Goal: Information Seeking & Learning: Learn about a topic

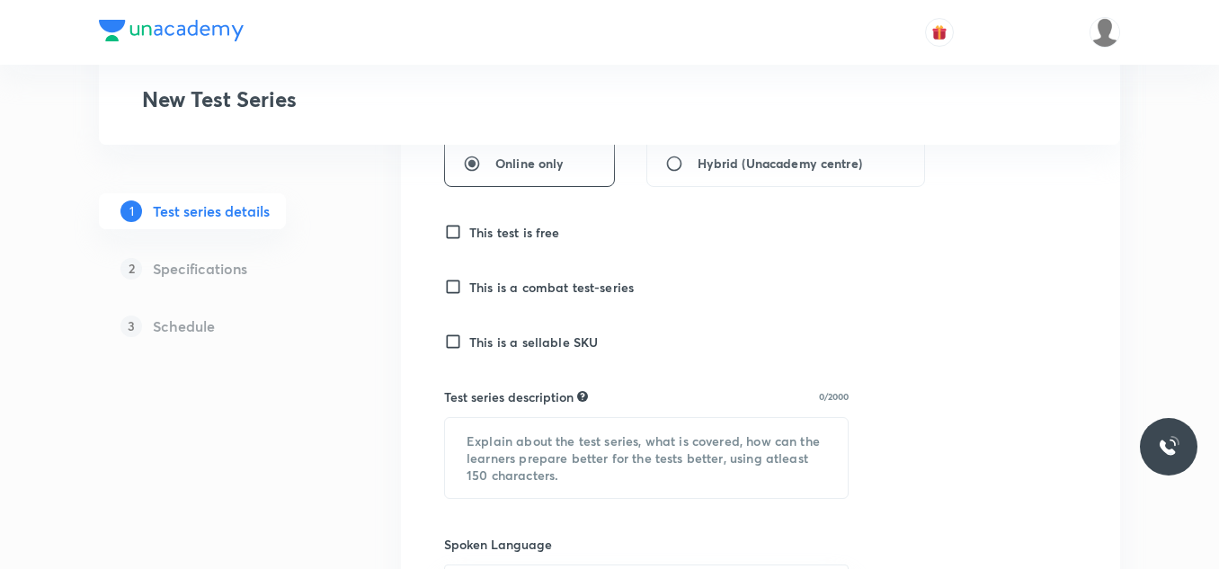
scroll to position [468, 0]
click at [454, 234] on input "This test is free" at bounding box center [456, 231] width 25 height 18
checkbox input "false"
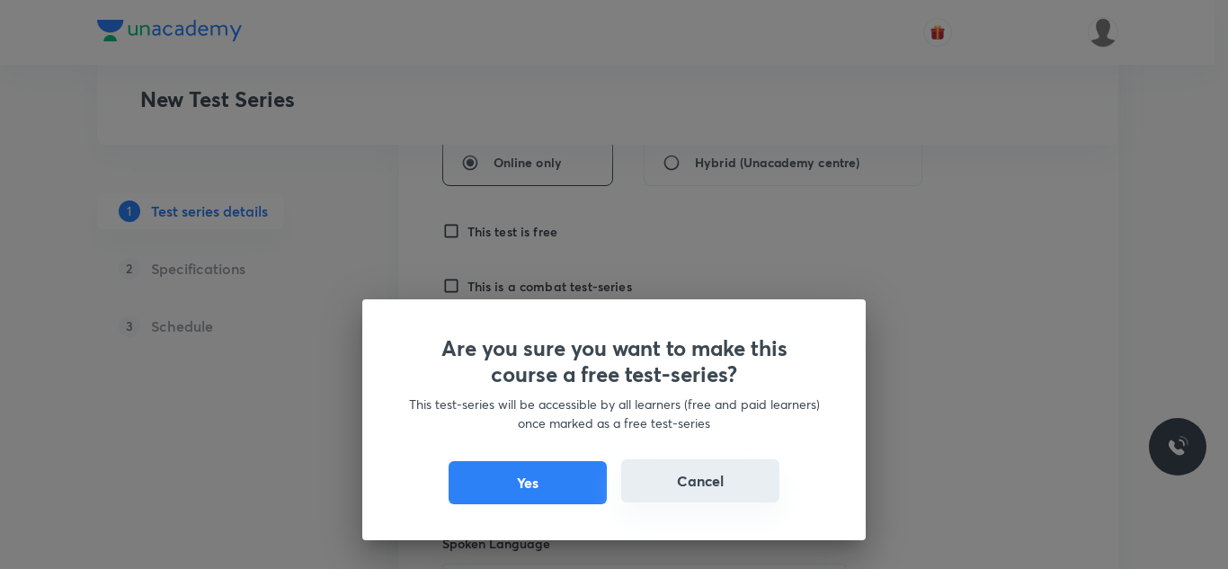
click at [690, 485] on button "Cancel" at bounding box center [700, 480] width 158 height 43
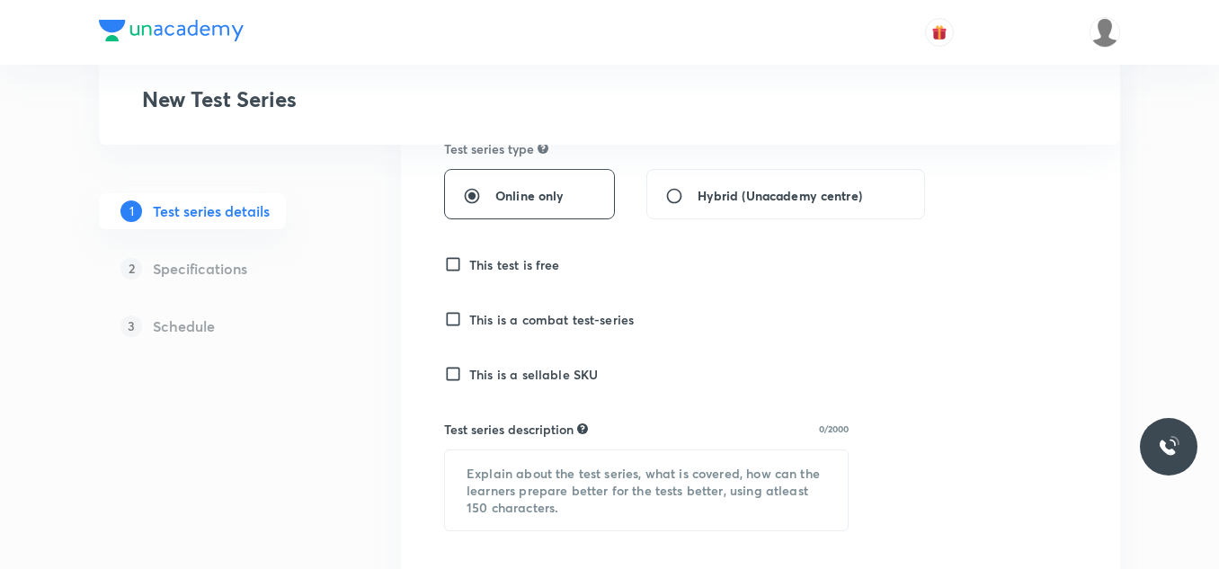
scroll to position [478, 0]
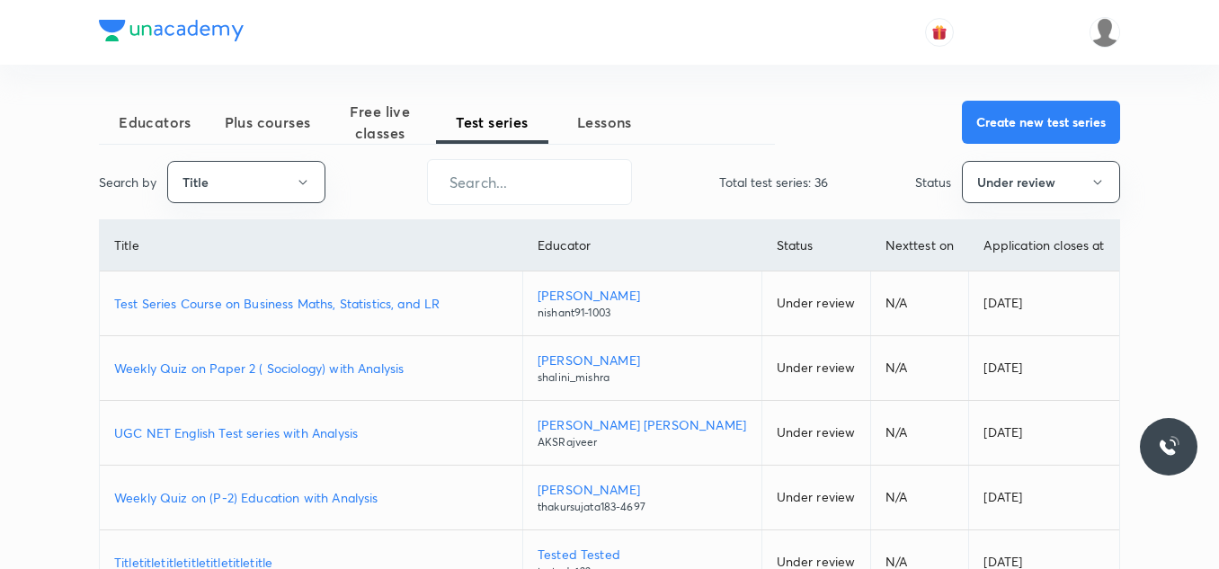
scroll to position [4, 0]
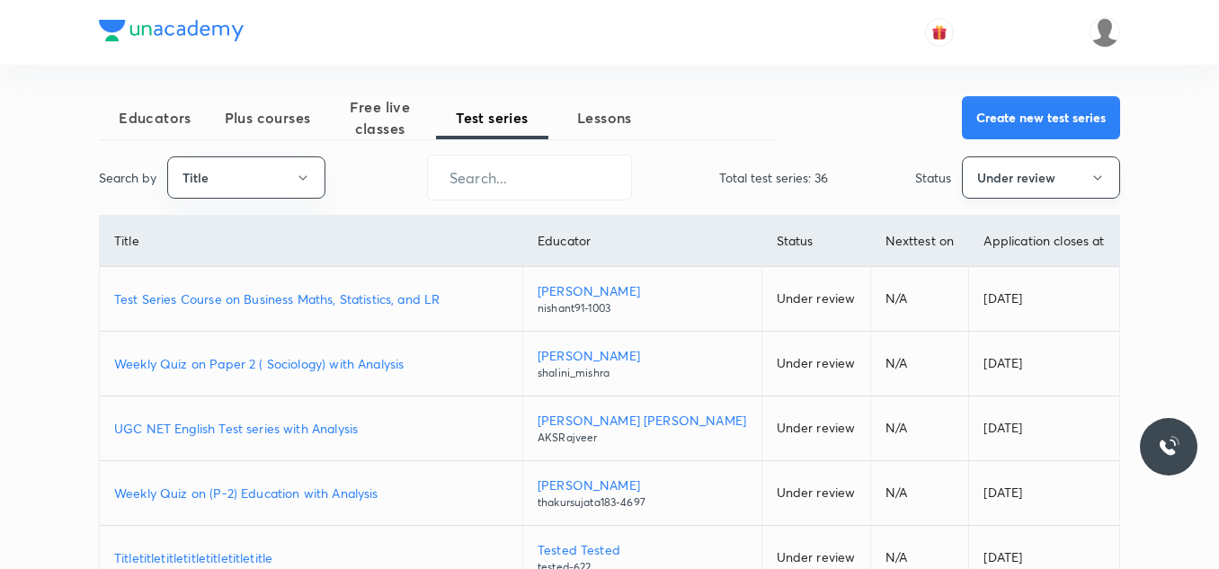
click at [994, 174] on button "Under review" at bounding box center [1041, 177] width 158 height 42
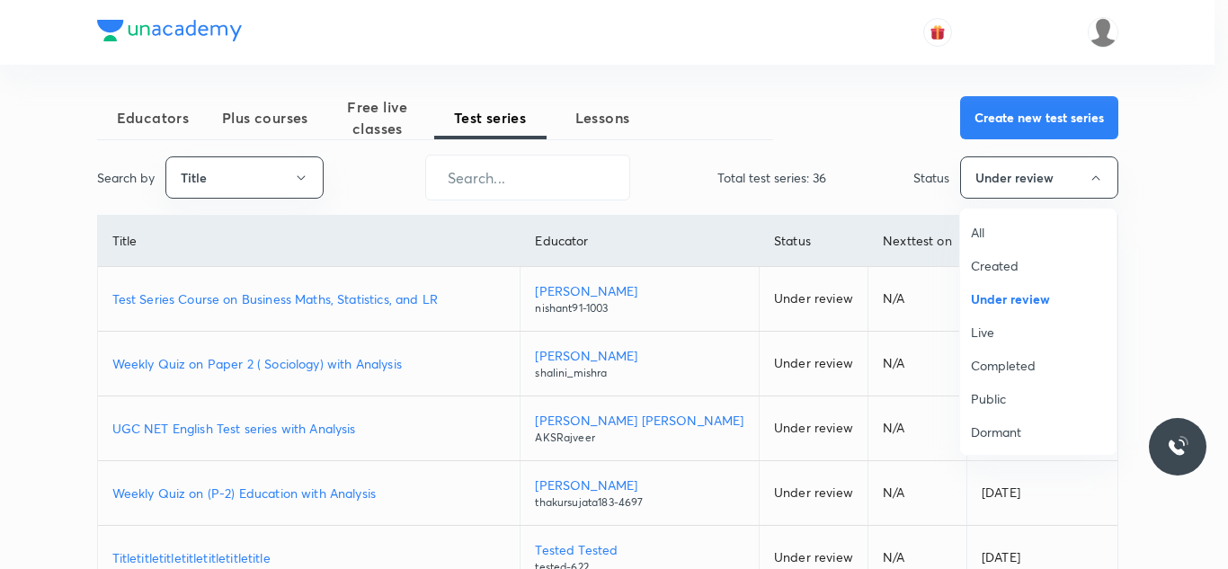
click at [1005, 334] on span "Live" at bounding box center [1038, 332] width 135 height 19
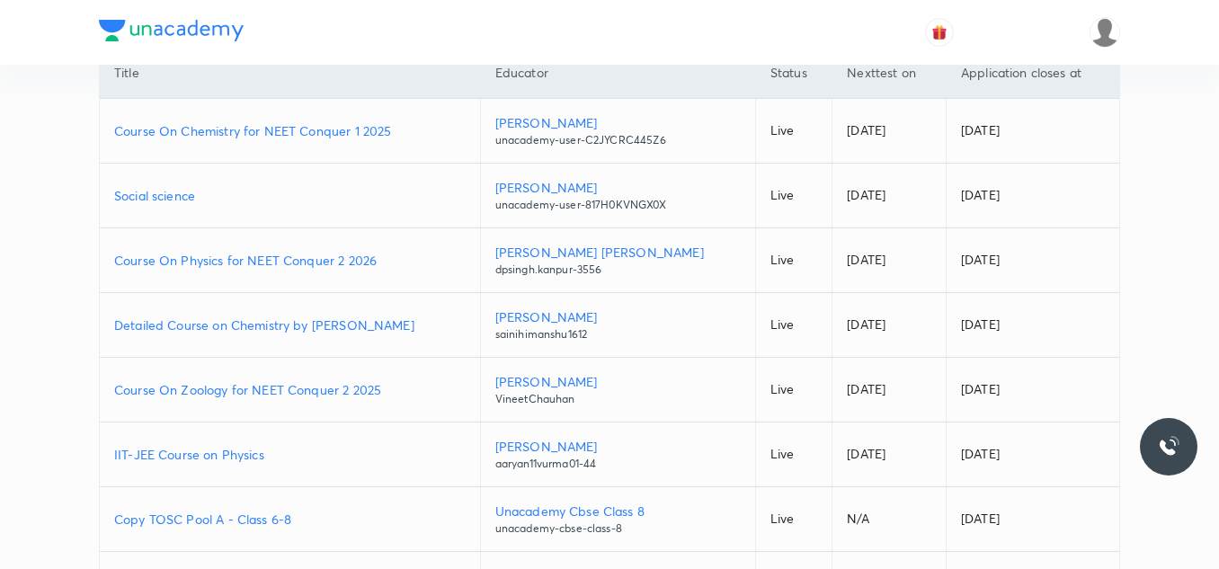
scroll to position [0, 0]
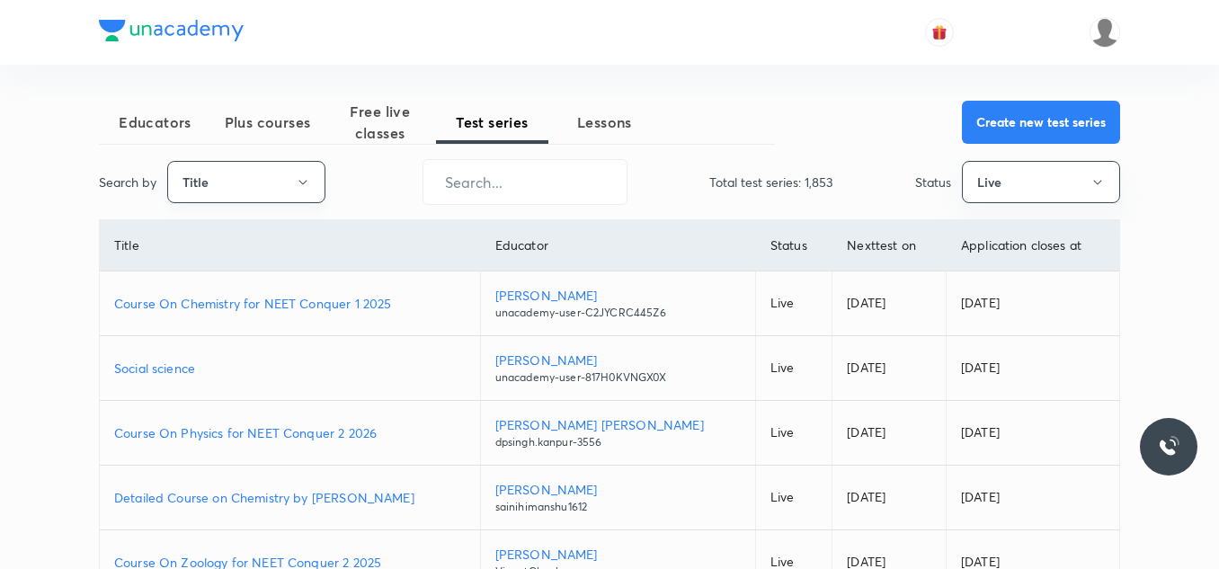
click at [300, 186] on icon "button" at bounding box center [303, 182] width 14 height 14
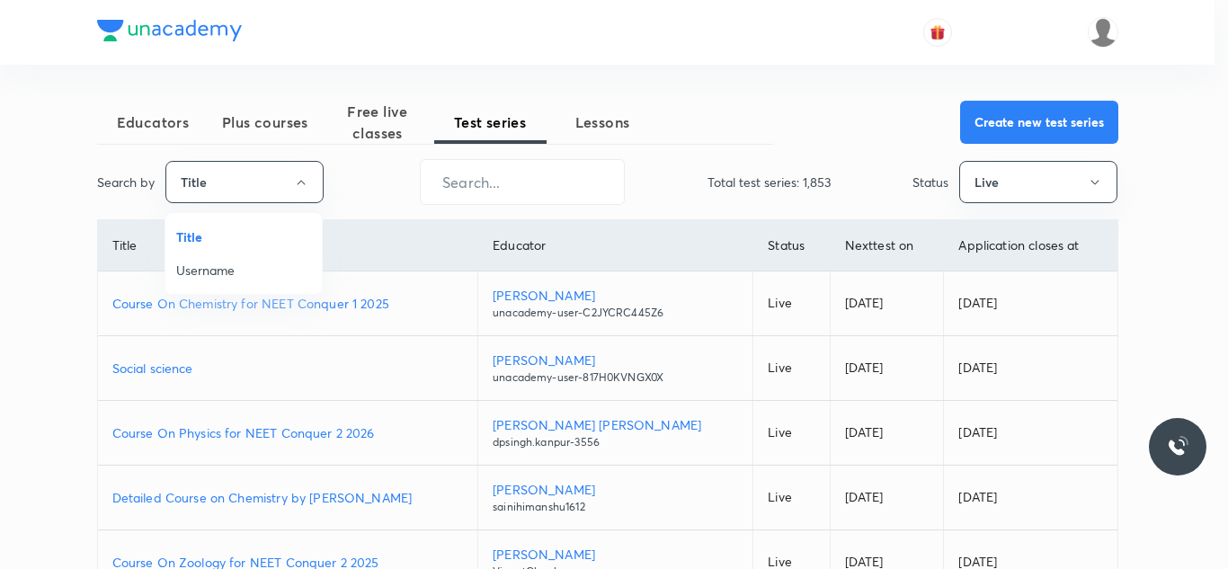
click at [271, 270] on span "Username" at bounding box center [243, 270] width 135 height 19
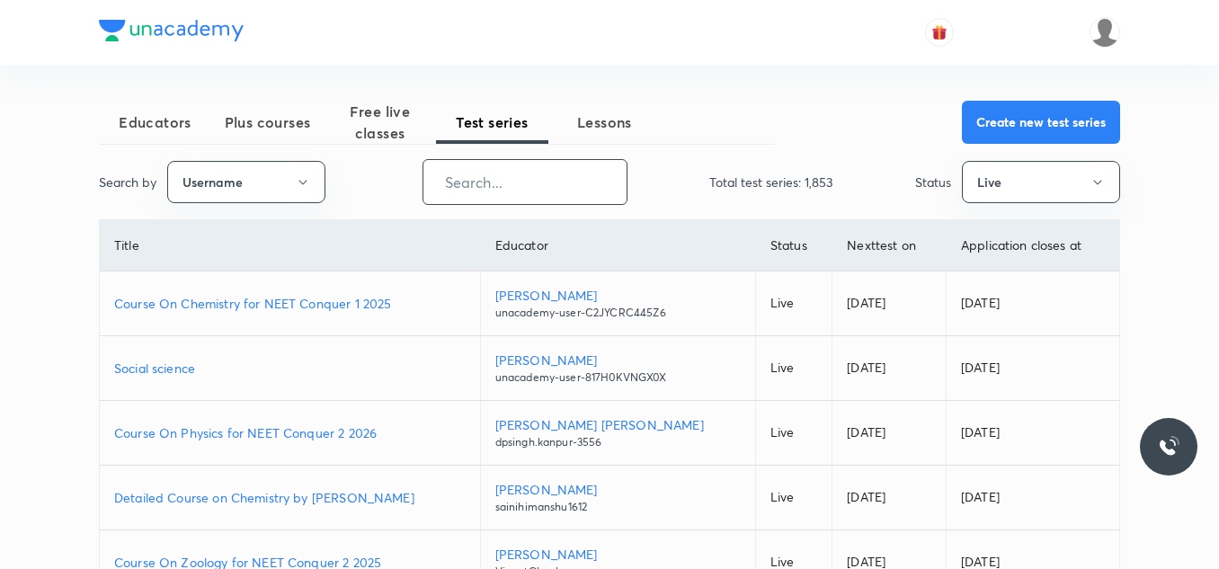
click at [479, 187] on input "text" at bounding box center [524, 182] width 203 height 46
paste input "Shanu__Arora"
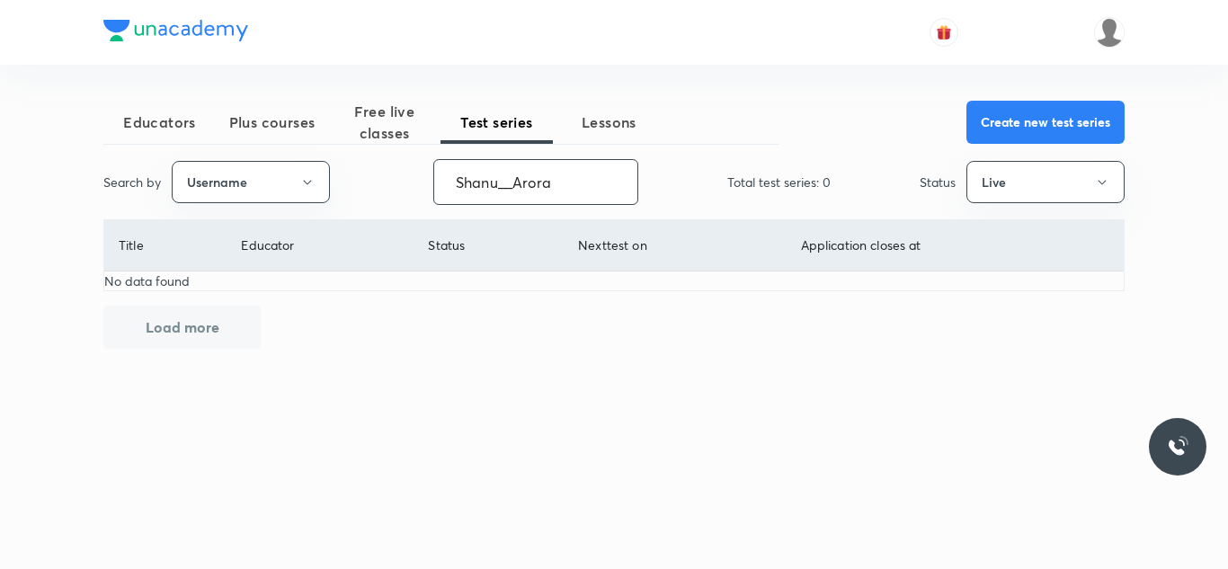
type input "Shanu__Arora"
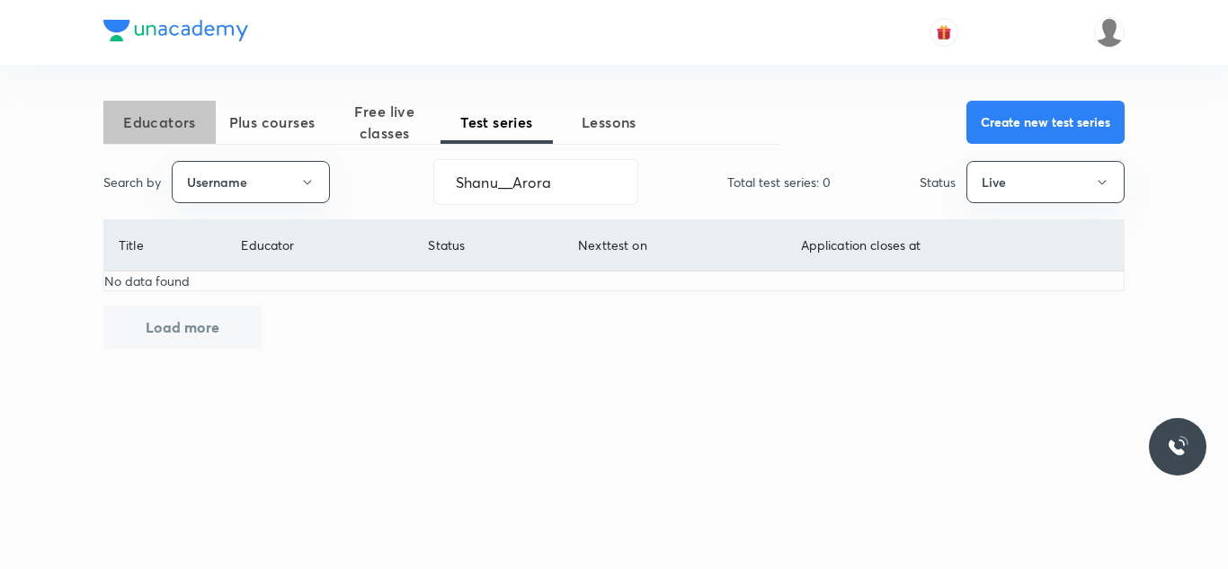
click at [183, 116] on span "Educators" at bounding box center [159, 122] width 112 height 22
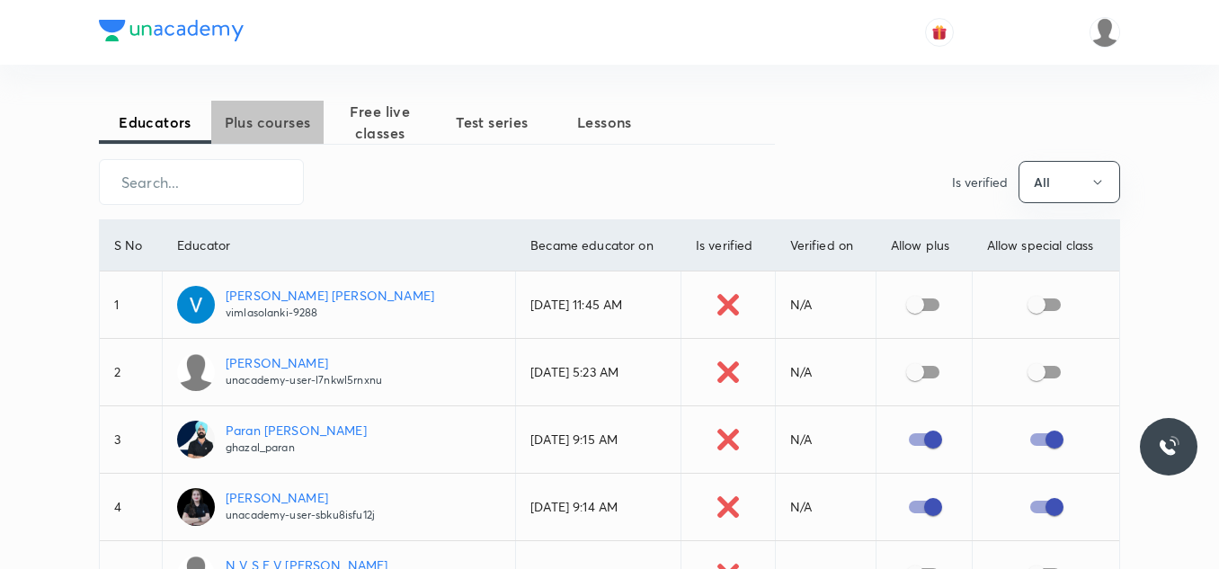
click at [274, 129] on span "Plus courses" at bounding box center [267, 122] width 112 height 22
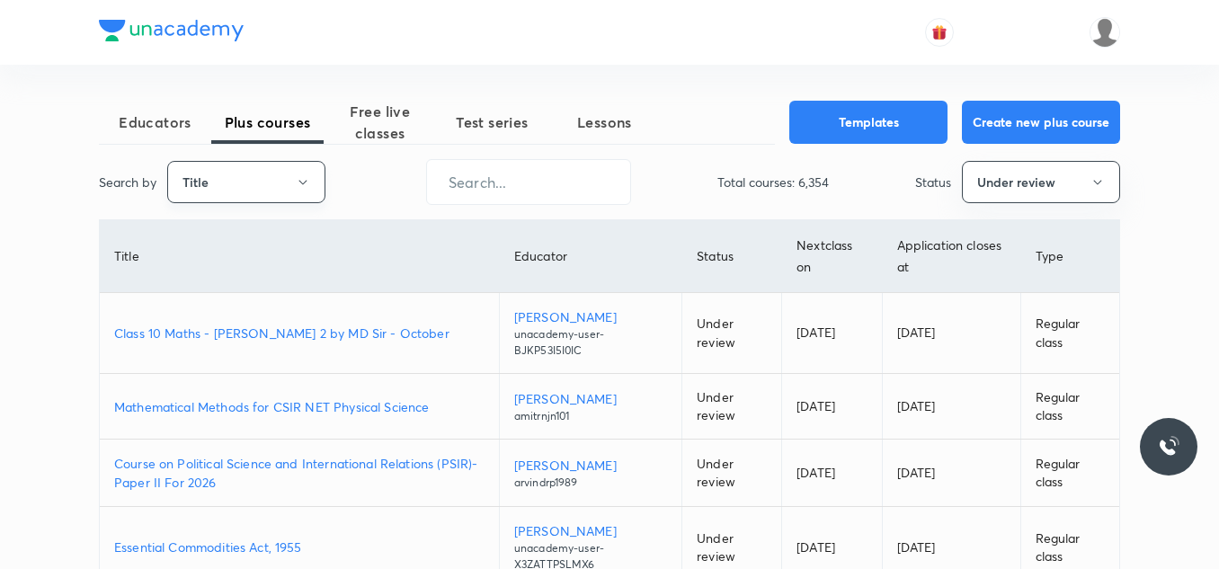
click at [280, 183] on button "Title" at bounding box center [246, 182] width 158 height 42
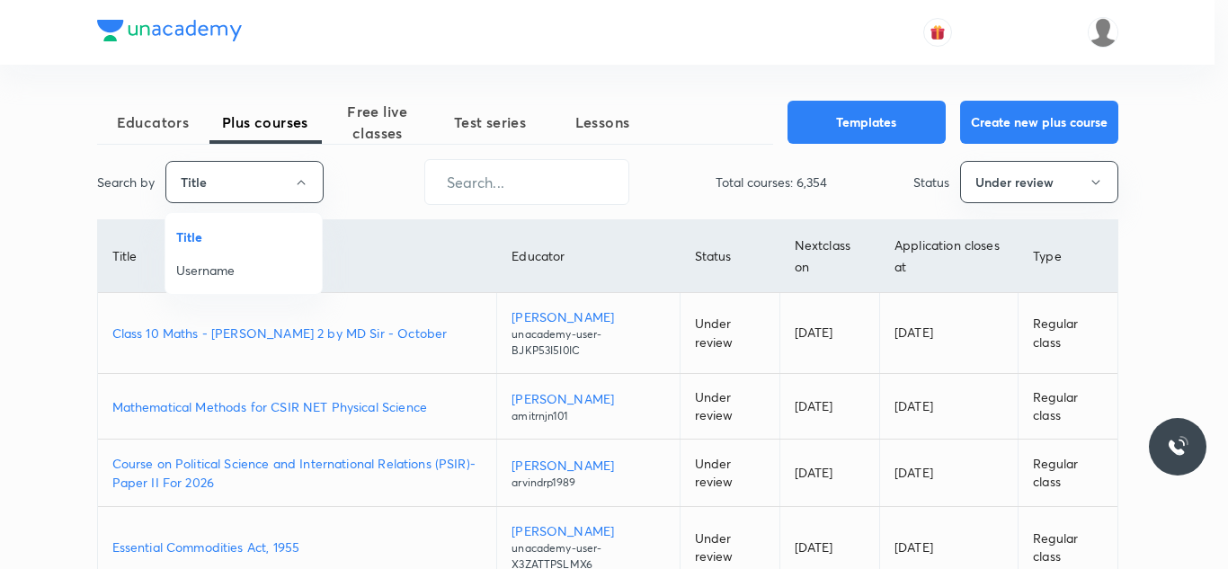
click at [257, 272] on span "Username" at bounding box center [243, 270] width 135 height 19
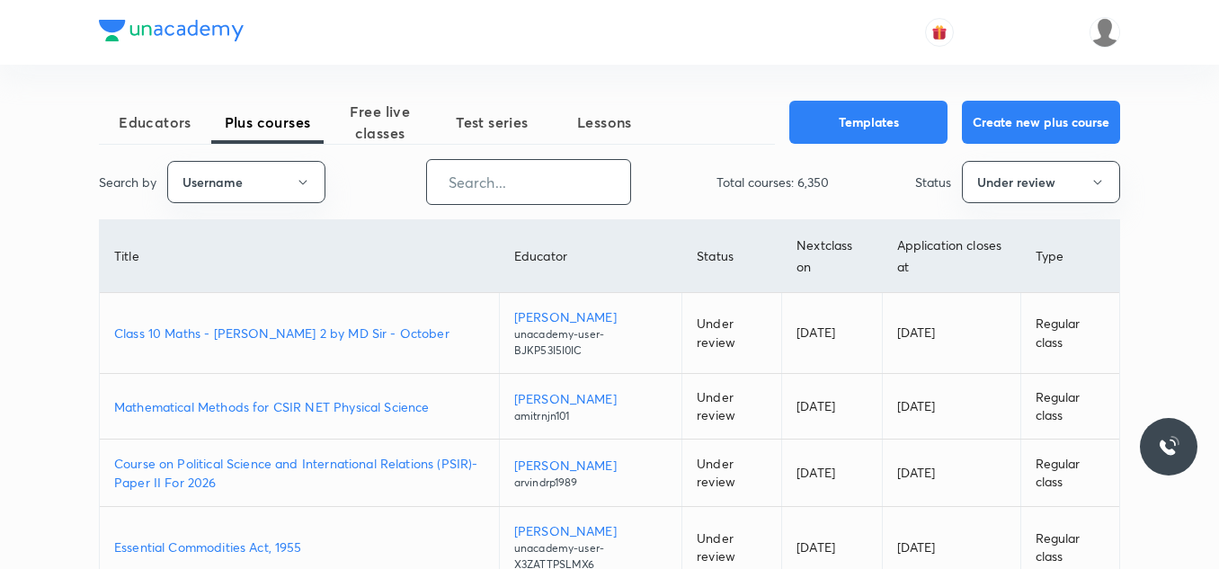
click at [517, 191] on input "text" at bounding box center [528, 182] width 203 height 46
paste input "Shanu__Arora"
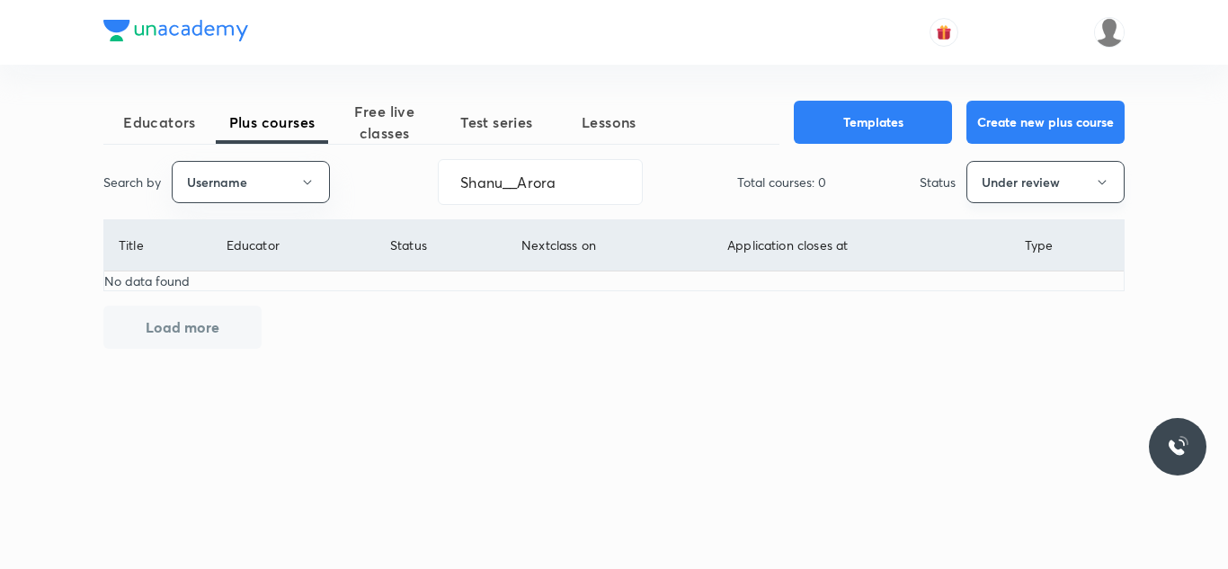
click at [1089, 181] on button "Under review" at bounding box center [1045, 182] width 158 height 42
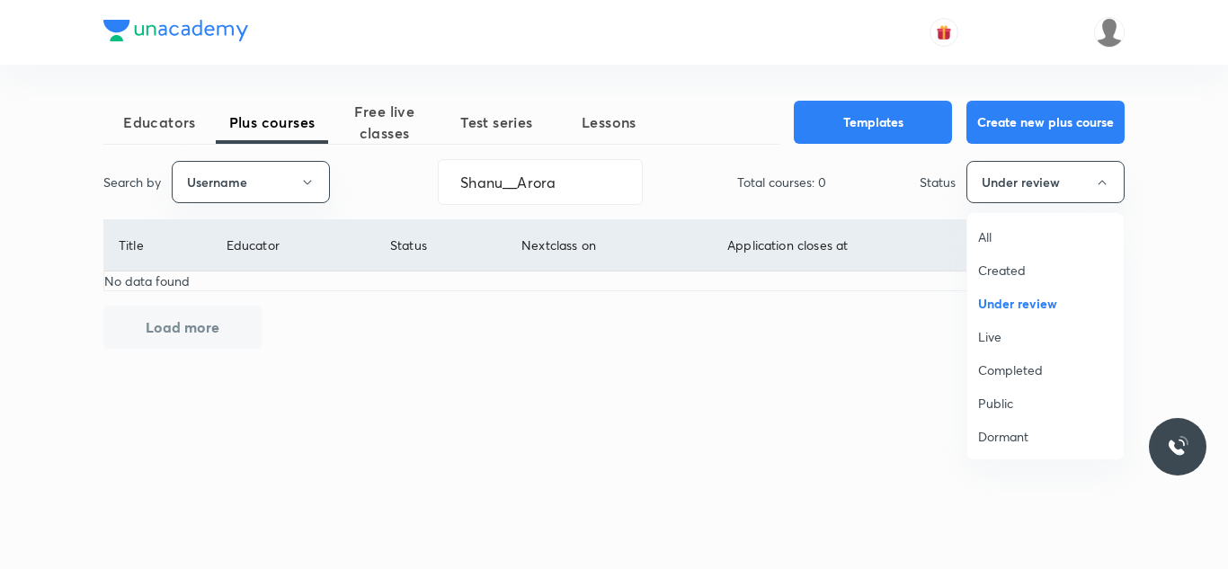
click at [1037, 231] on span "All" at bounding box center [1045, 236] width 135 height 19
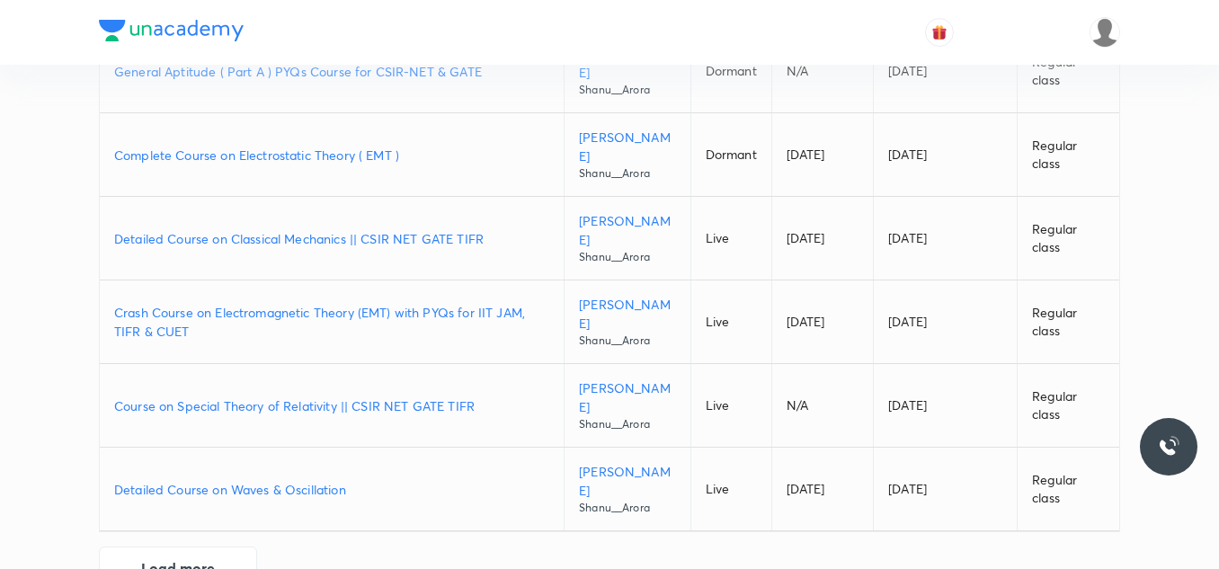
scroll to position [651, 0]
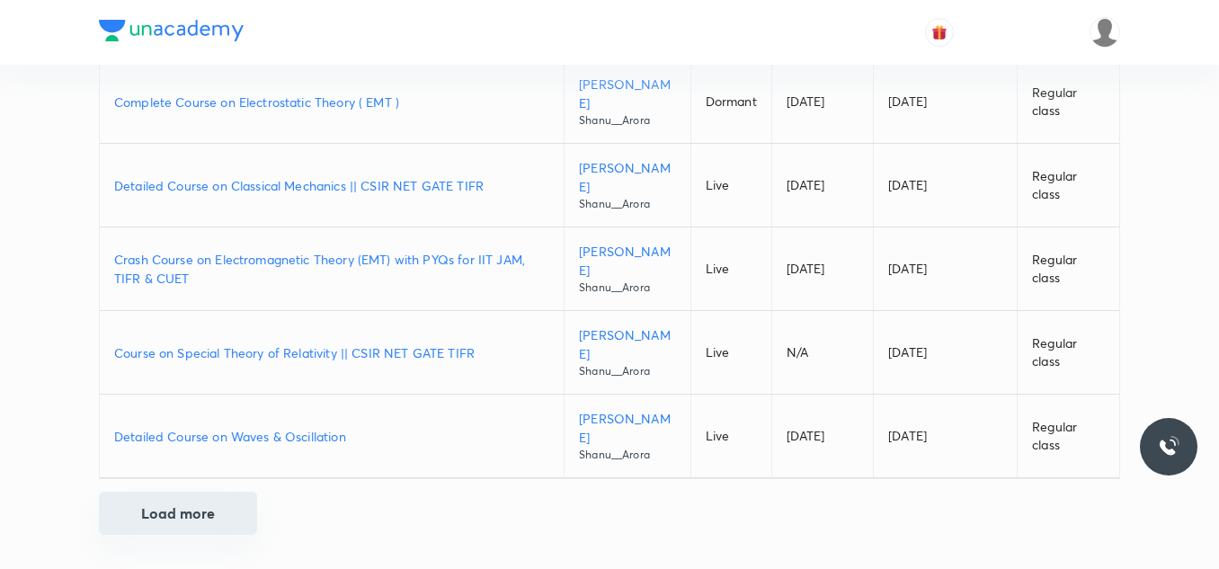
click at [198, 516] on button "Load more" at bounding box center [178, 513] width 158 height 43
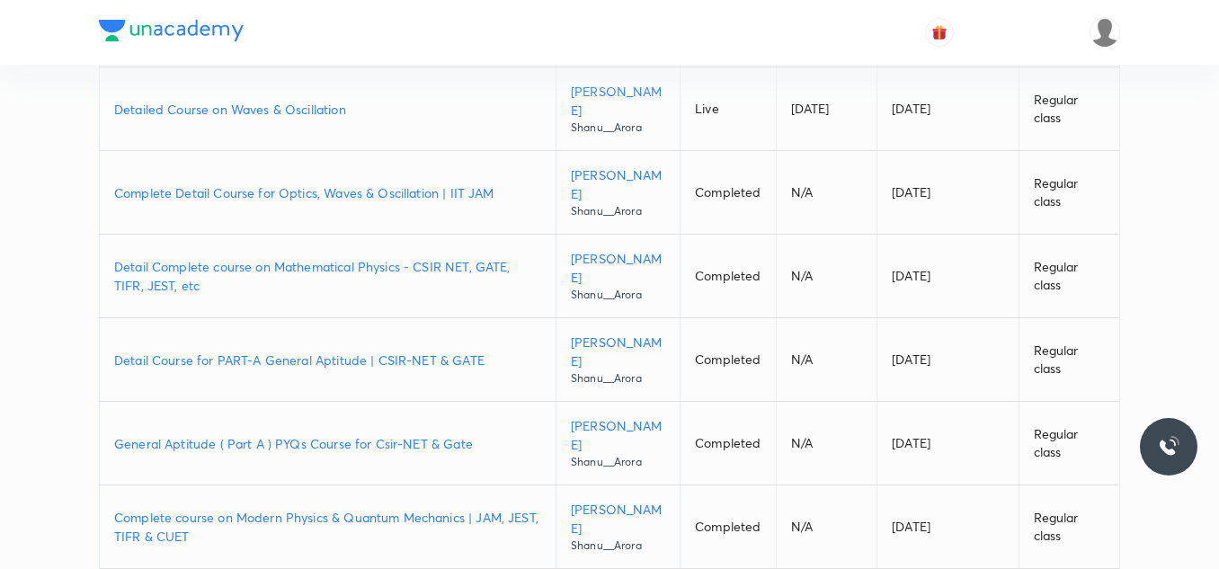
scroll to position [0, 0]
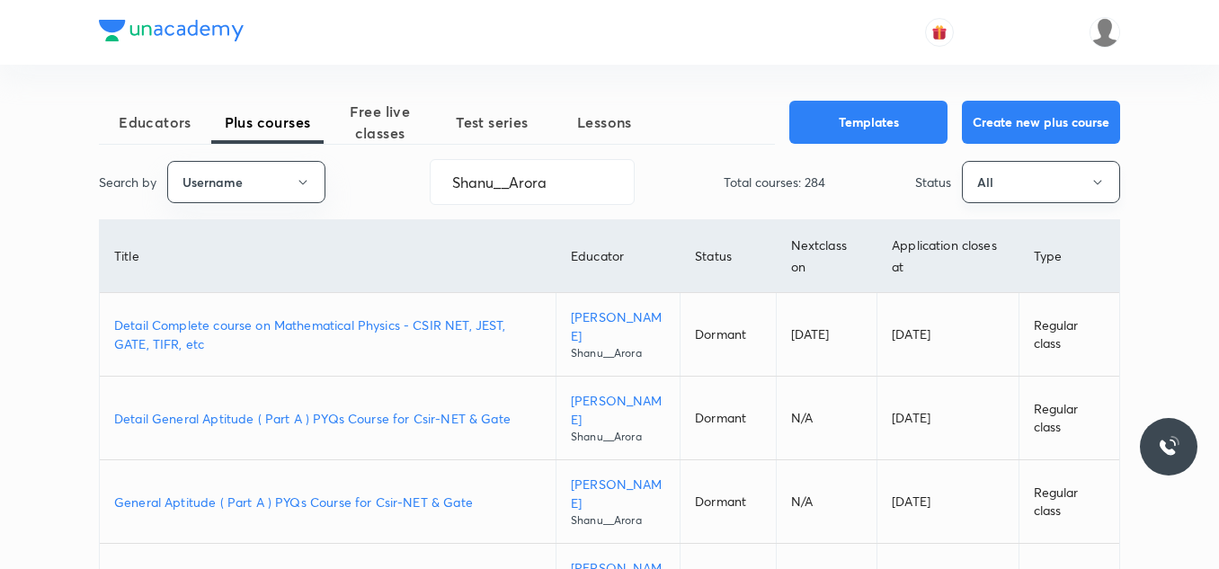
click at [1073, 182] on button "All" at bounding box center [1041, 182] width 158 height 42
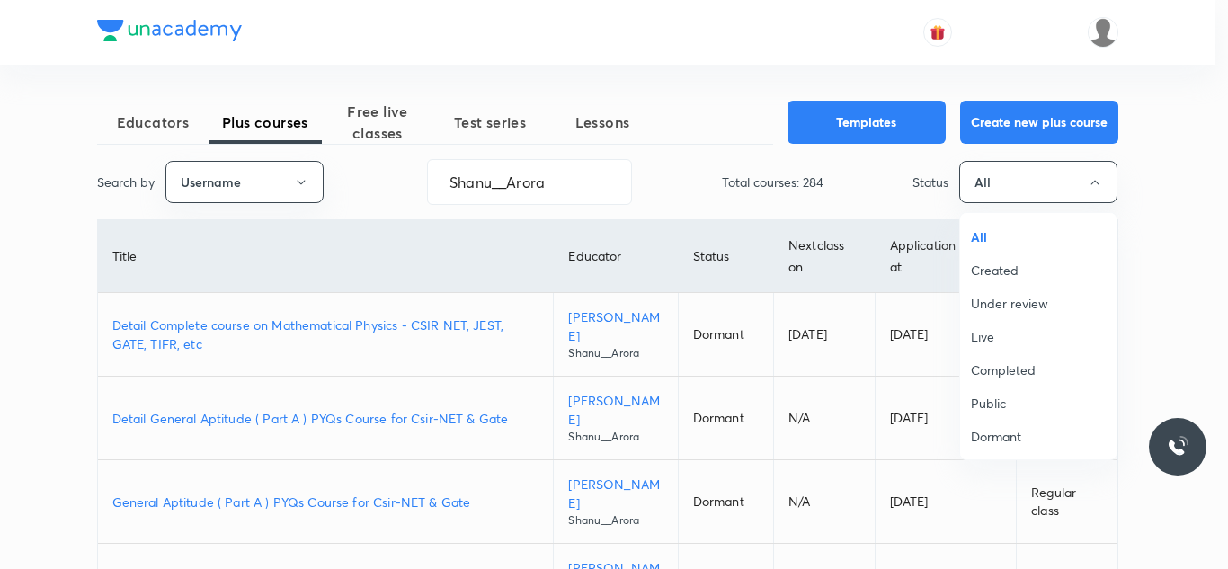
click at [1012, 335] on span "Live" at bounding box center [1038, 336] width 135 height 19
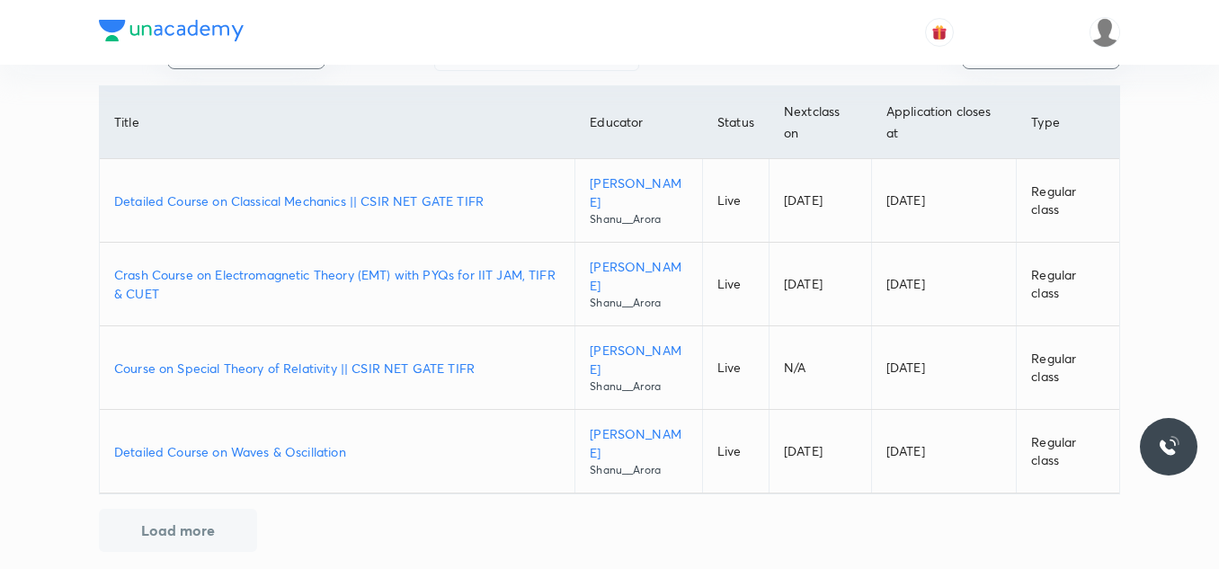
scroll to position [149, 0]
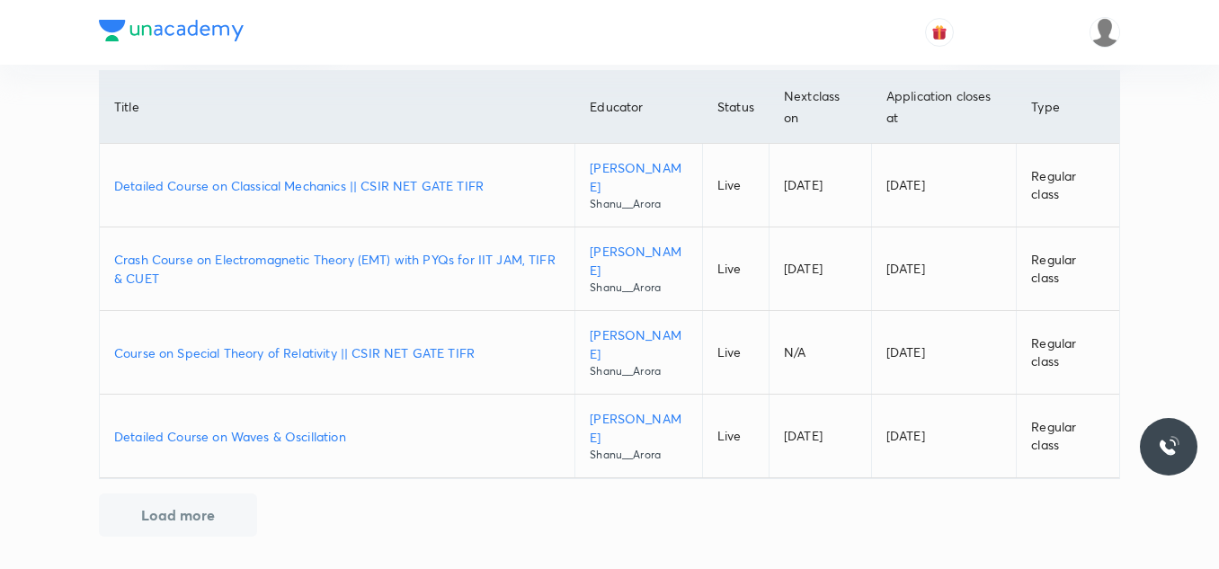
click at [200, 521] on button "Load more" at bounding box center [178, 515] width 158 height 43
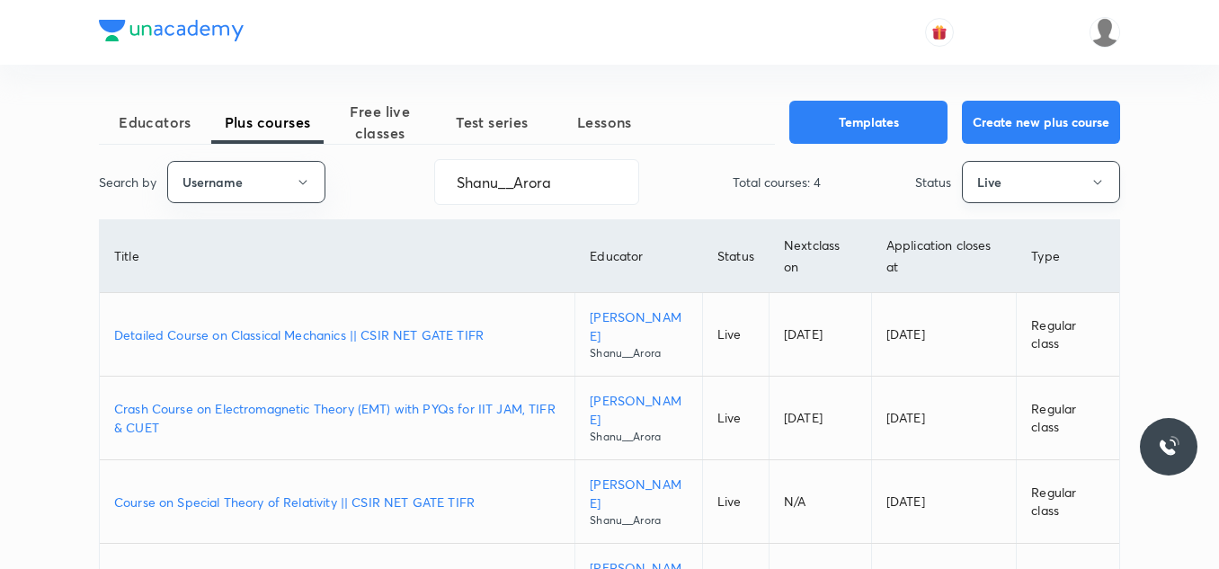
click at [1065, 184] on button "Live" at bounding box center [1041, 182] width 158 height 42
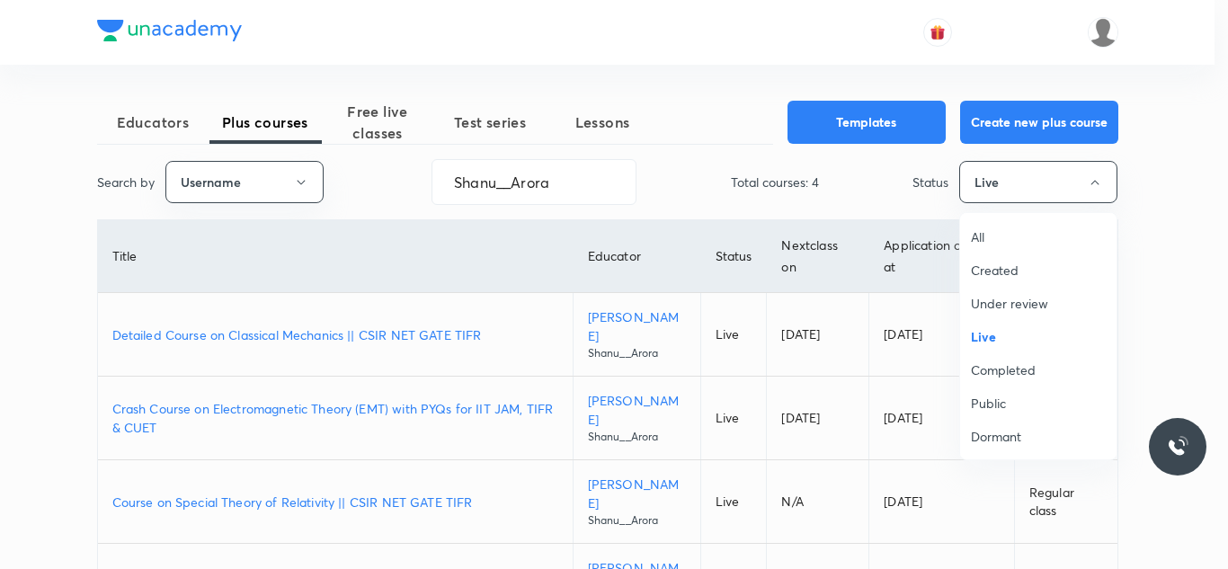
click at [997, 367] on span "Completed" at bounding box center [1038, 370] width 135 height 19
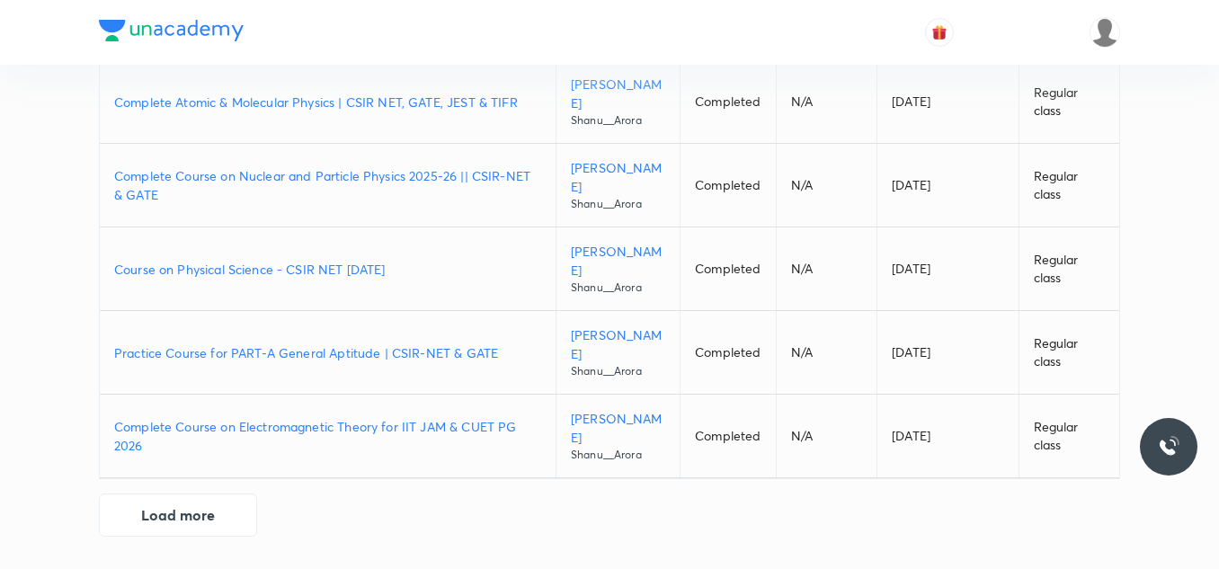
scroll to position [813, 0]
click at [190, 520] on button "Load more" at bounding box center [178, 513] width 158 height 43
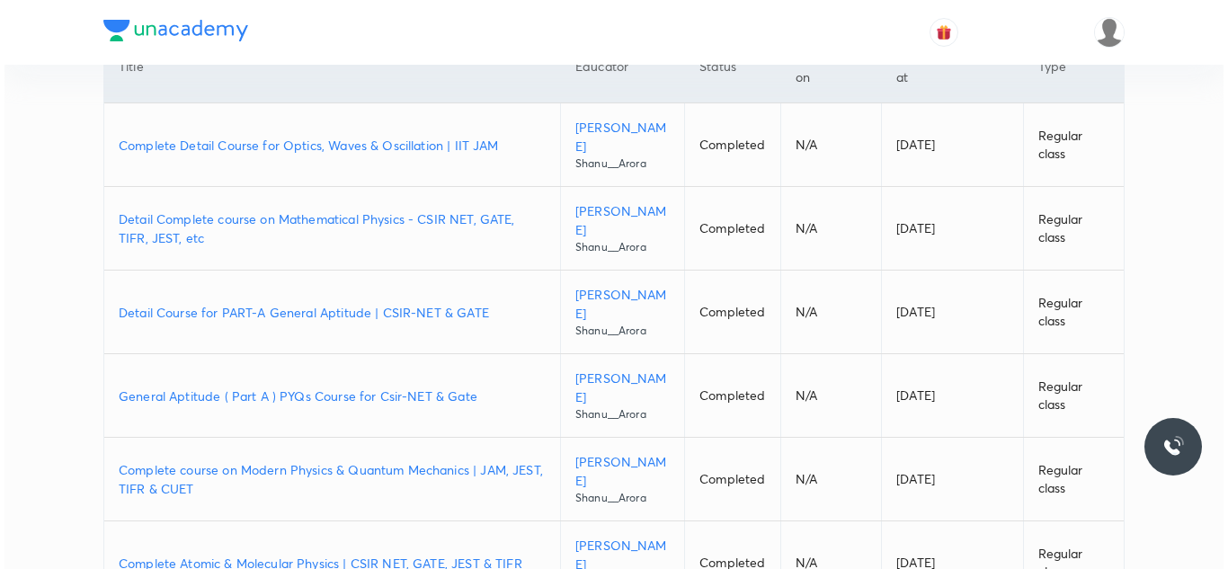
scroll to position [0, 0]
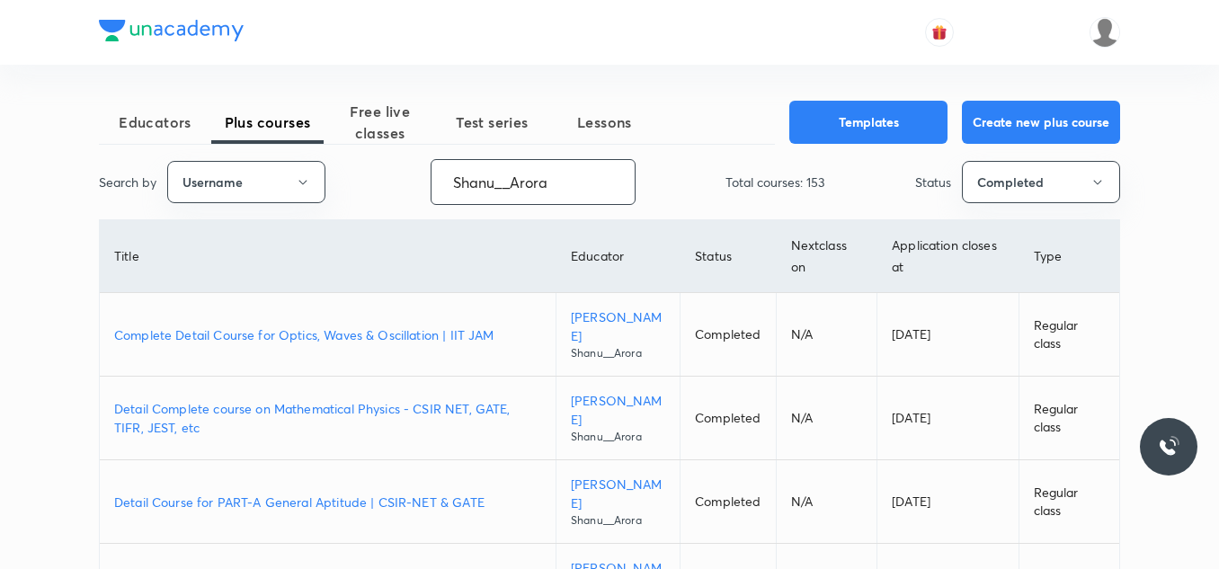
click at [452, 177] on input "Shanu__Arora" at bounding box center [533, 182] width 203 height 46
paste input "MeenakshiRajput-6550"
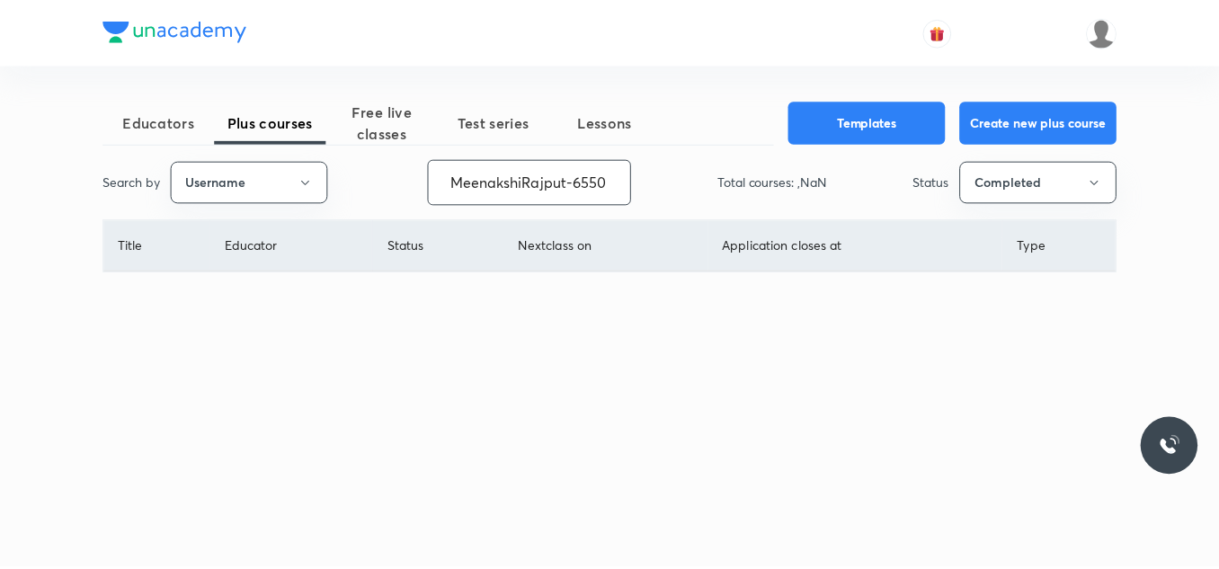
scroll to position [0, 2]
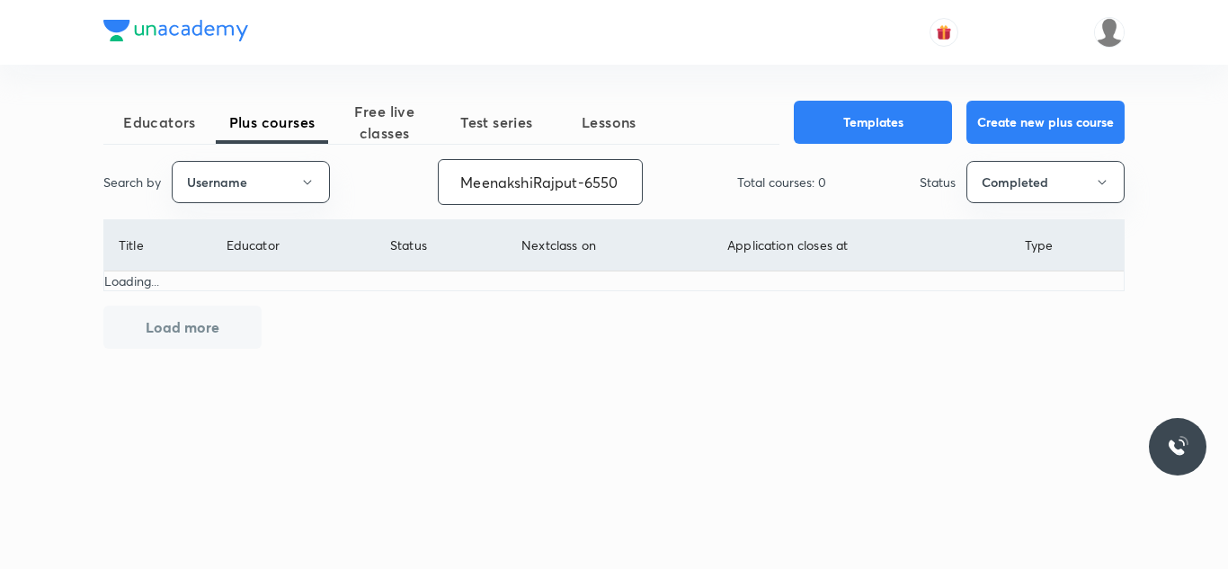
type input "MeenakshiRajput-6550"
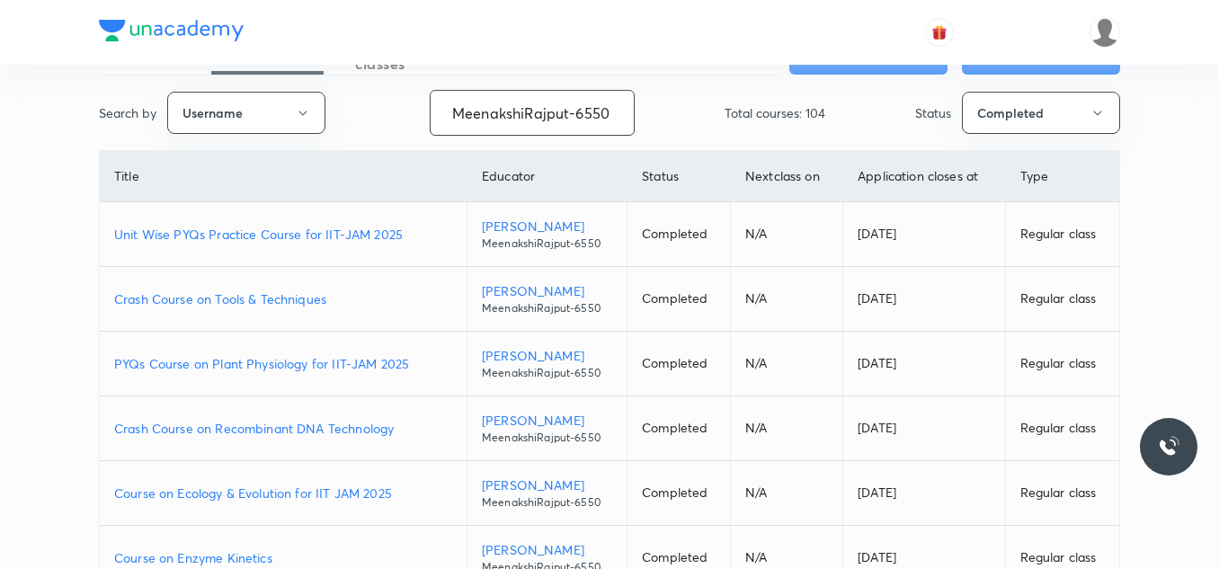
scroll to position [0, 0]
click at [325, 236] on p "Unit Wise PYQs Practice Course for IIT-JAM 2025" at bounding box center [283, 234] width 338 height 19
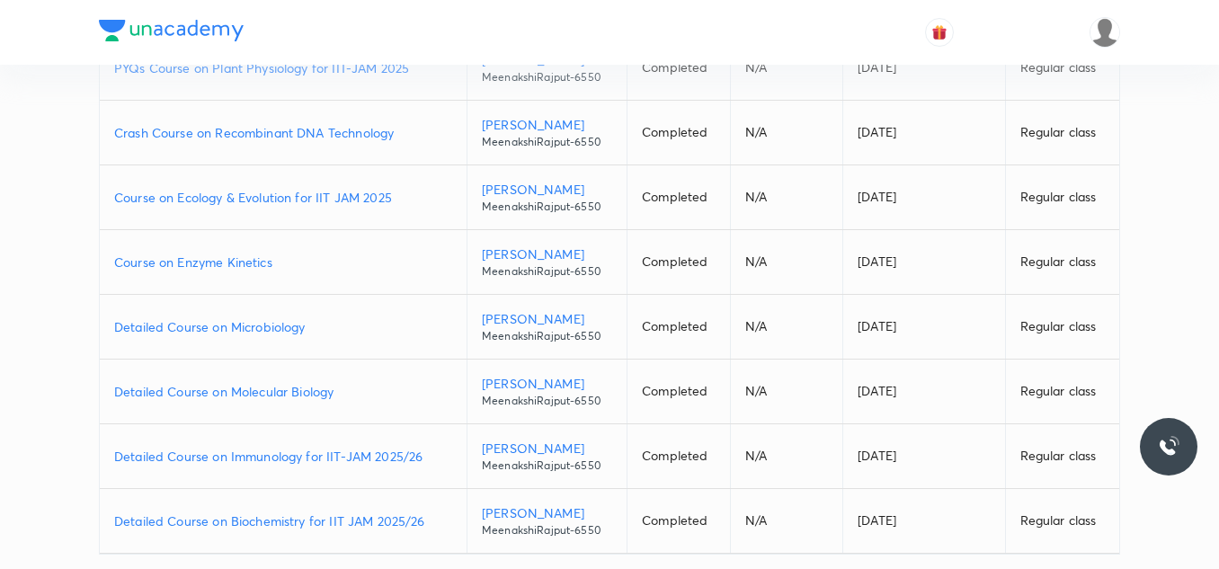
scroll to position [368, 0]
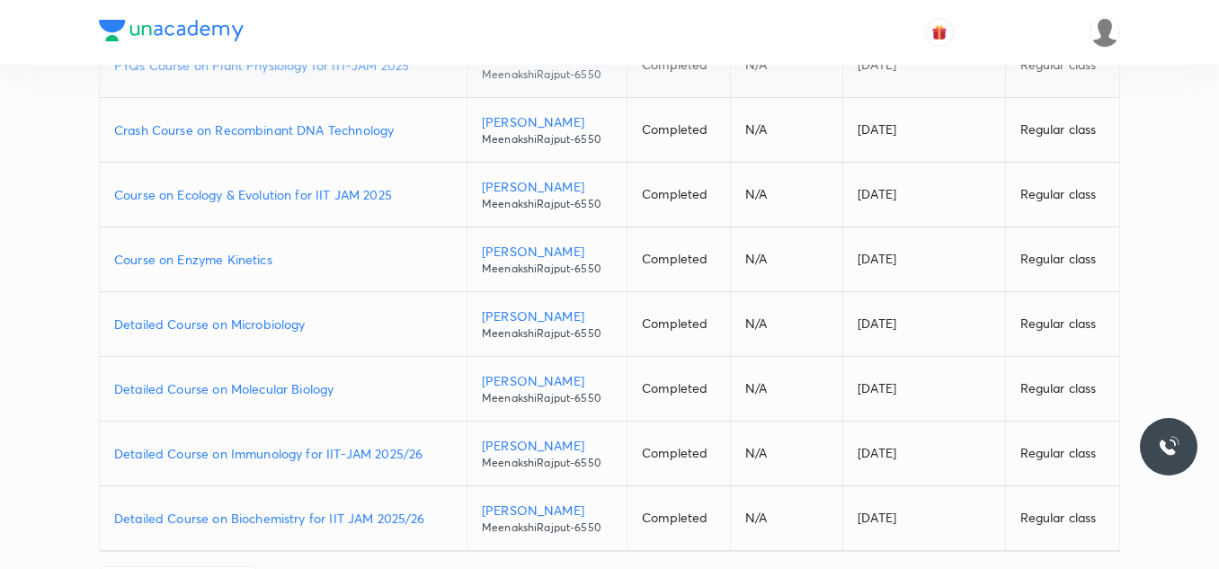
click at [183, 401] on td "Detailed Course on Molecular Biology" at bounding box center [283, 389] width 367 height 65
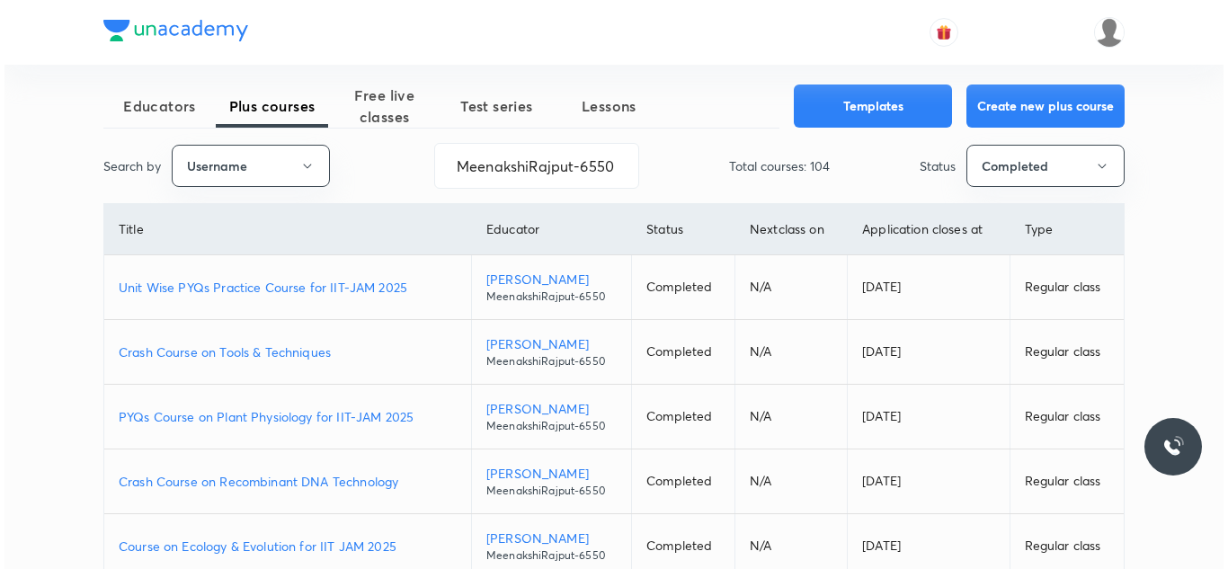
scroll to position [0, 0]
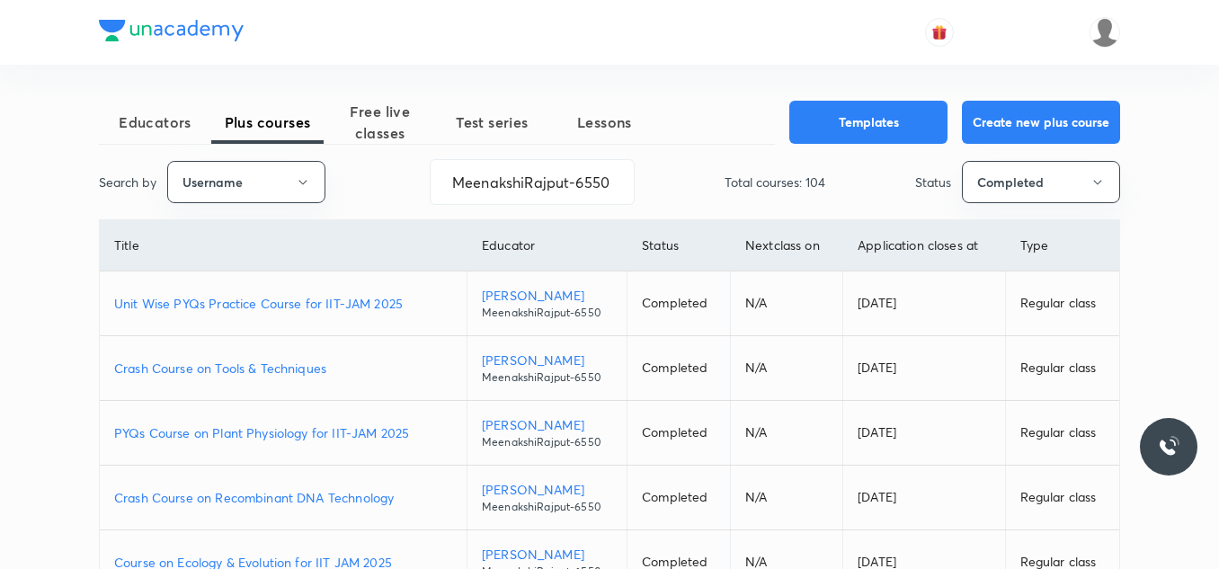
click at [238, 301] on p "Unit Wise PYQs Practice Course for IIT-JAM 2025" at bounding box center [283, 303] width 338 height 19
click at [290, 173] on button "Username" at bounding box center [246, 182] width 158 height 42
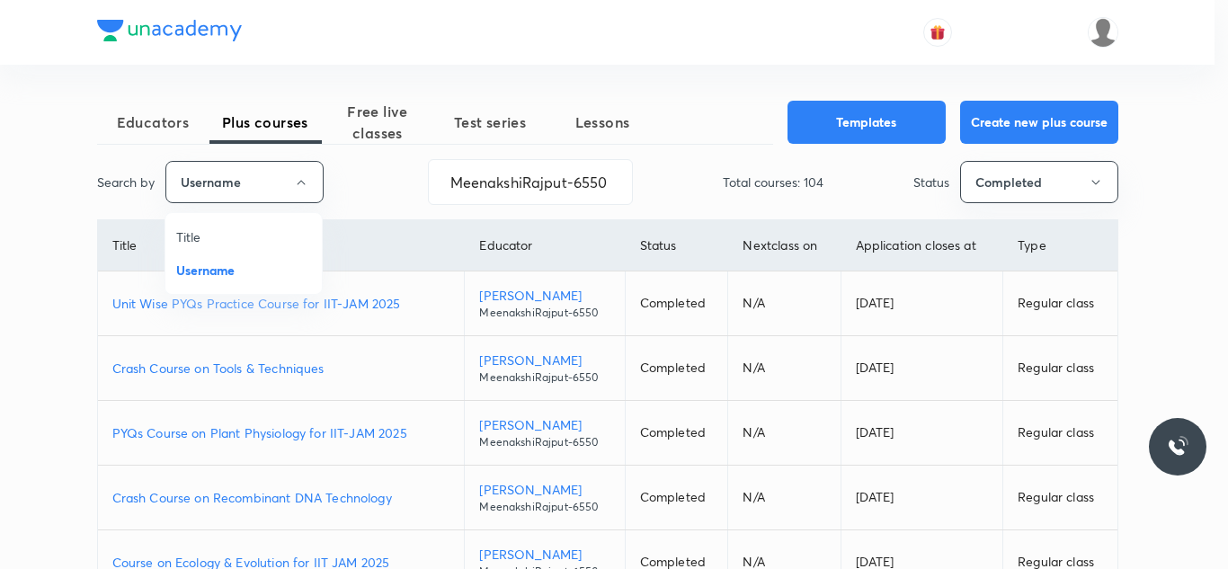
click at [271, 239] on span "Title" at bounding box center [243, 236] width 135 height 19
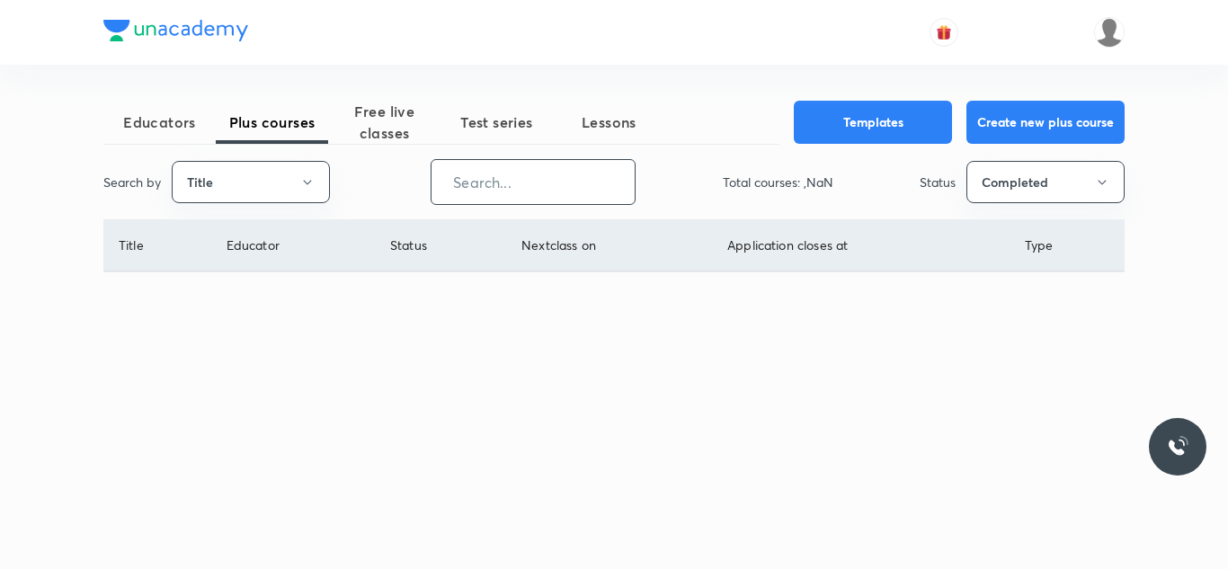
click at [495, 183] on input "text" at bounding box center [533, 182] width 203 height 46
paste input "Unit12. Applied Biology"
click at [507, 183] on input "Unit12. Applied Biology" at bounding box center [540, 182] width 203 height 46
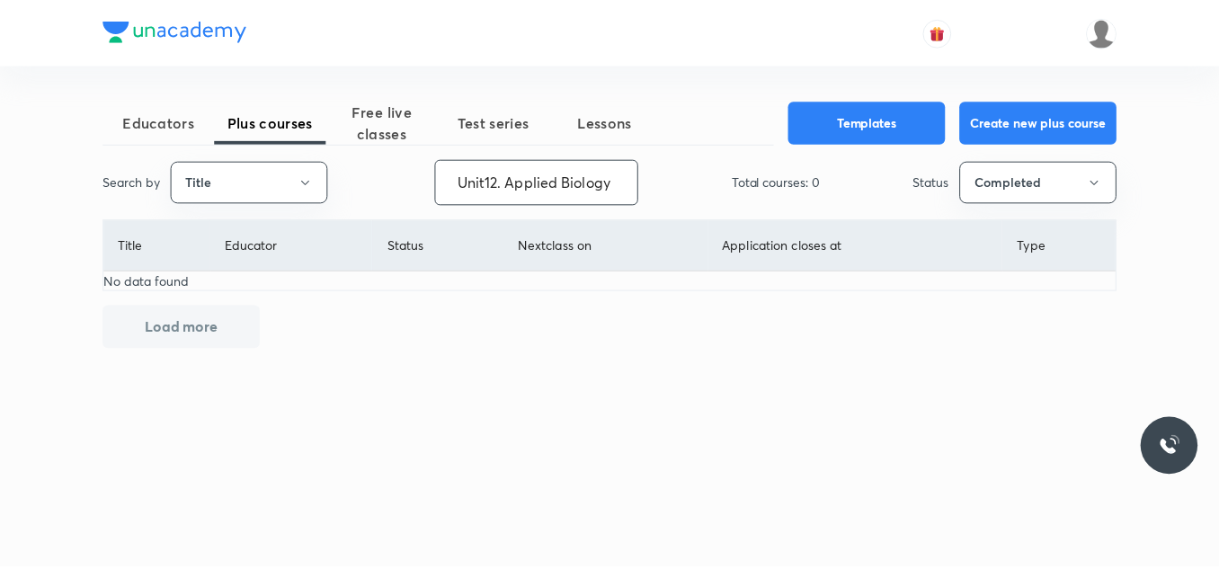
scroll to position [0, 0]
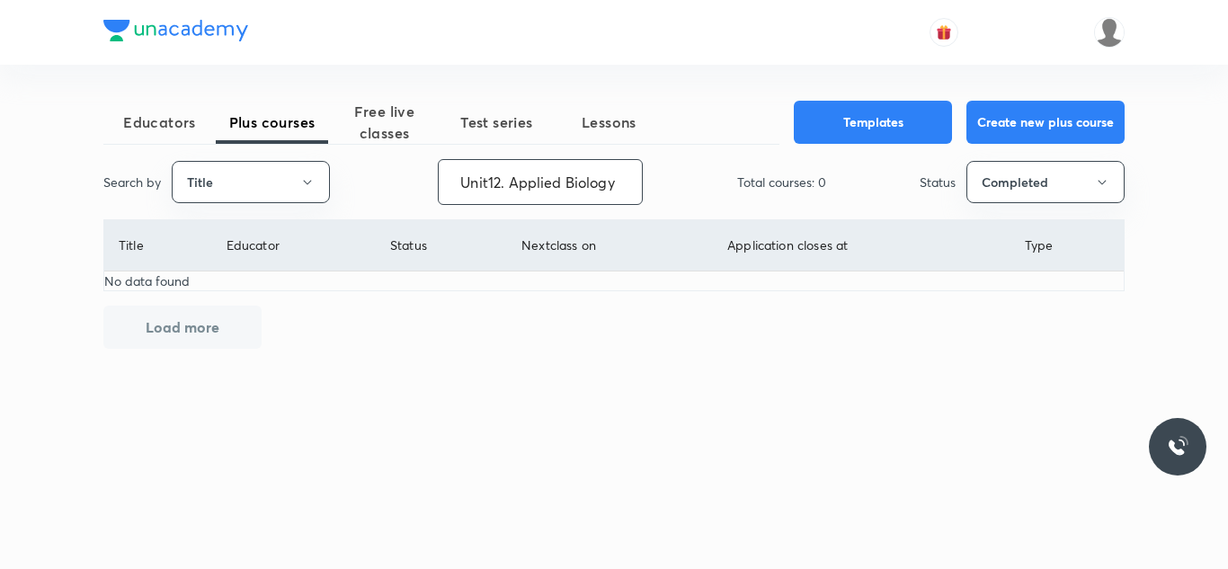
drag, startPoint x: 507, startPoint y: 183, endPoint x: 414, endPoint y: 163, distance: 94.9
click at [414, 163] on div "Search by Title Unit12. Applied Biology ​ Total courses: 0 Status Completed" at bounding box center [613, 182] width 1021 height 46
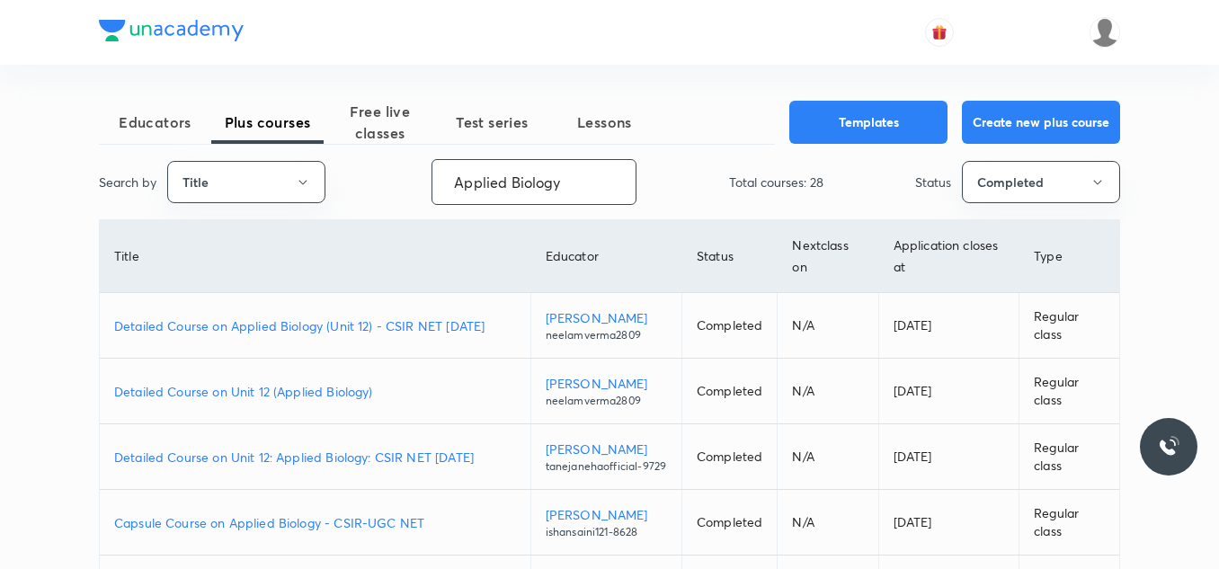
type input "Applied Biology"
drag, startPoint x: 455, startPoint y: 185, endPoint x: 646, endPoint y: 157, distance: 193.5
click at [646, 157] on div "Educators Plus courses Free live classes Test series Lessons Templates Create n…" at bounding box center [609, 571] width 1021 height 941
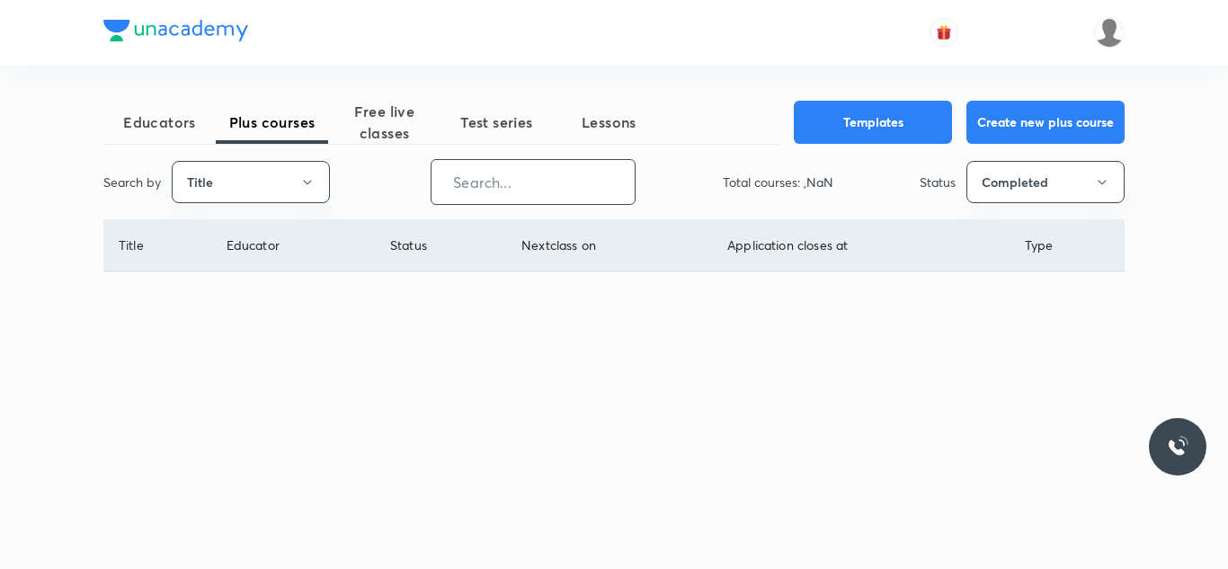
paste input "Methods in Biology"
type input "Methods in Biology"
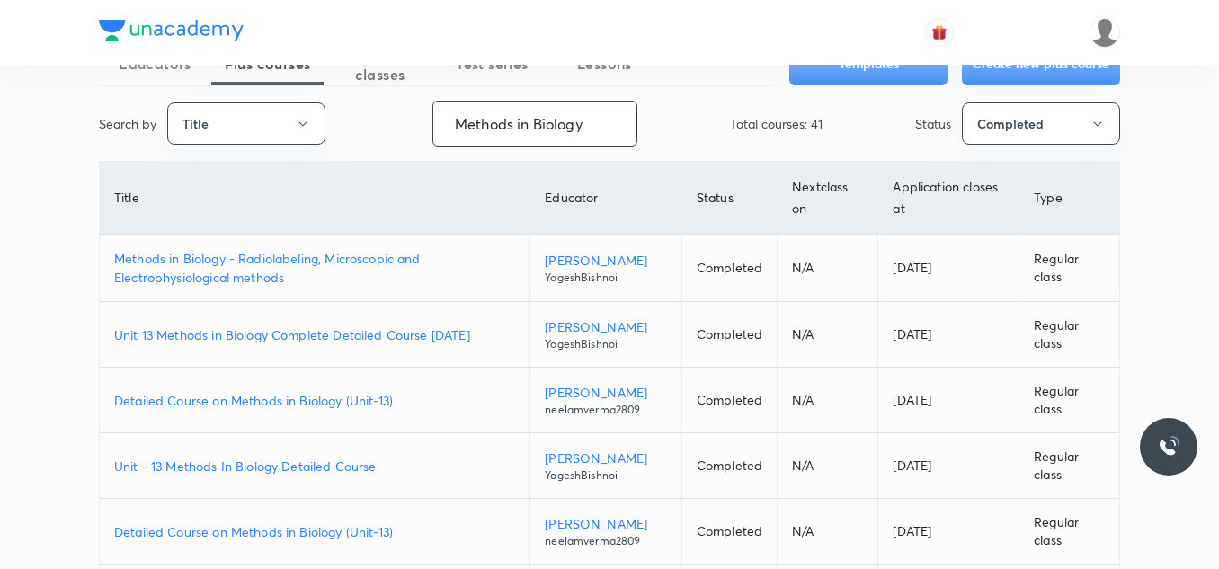
scroll to position [59, 0]
click at [373, 399] on p "Detailed Course on Methods in Biology (Unit-13)" at bounding box center [314, 399] width 401 height 19
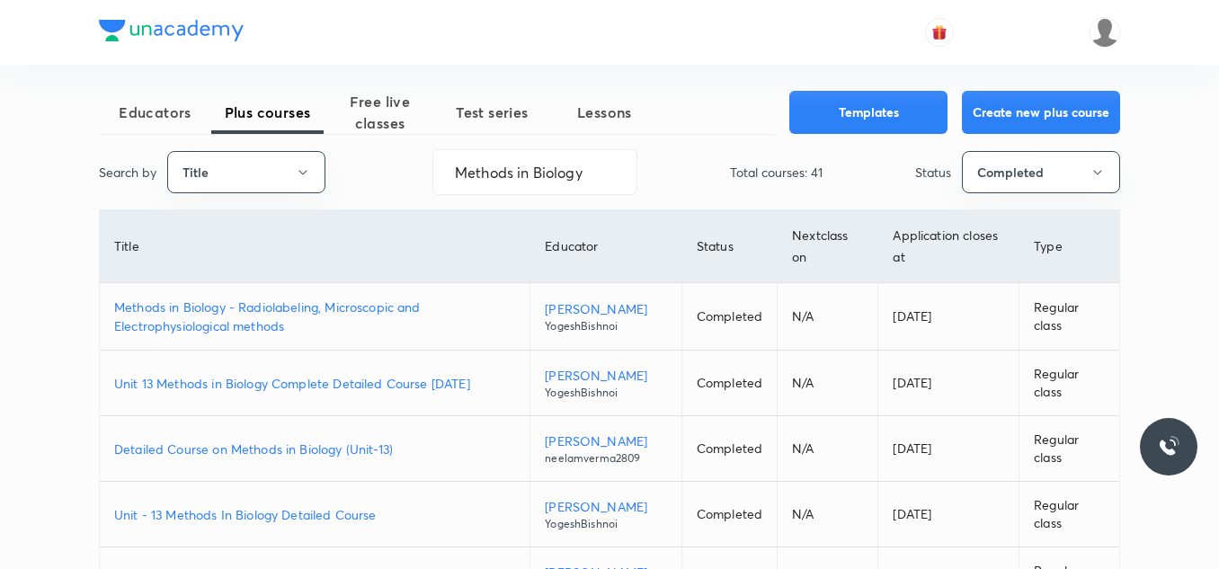
scroll to position [0, 0]
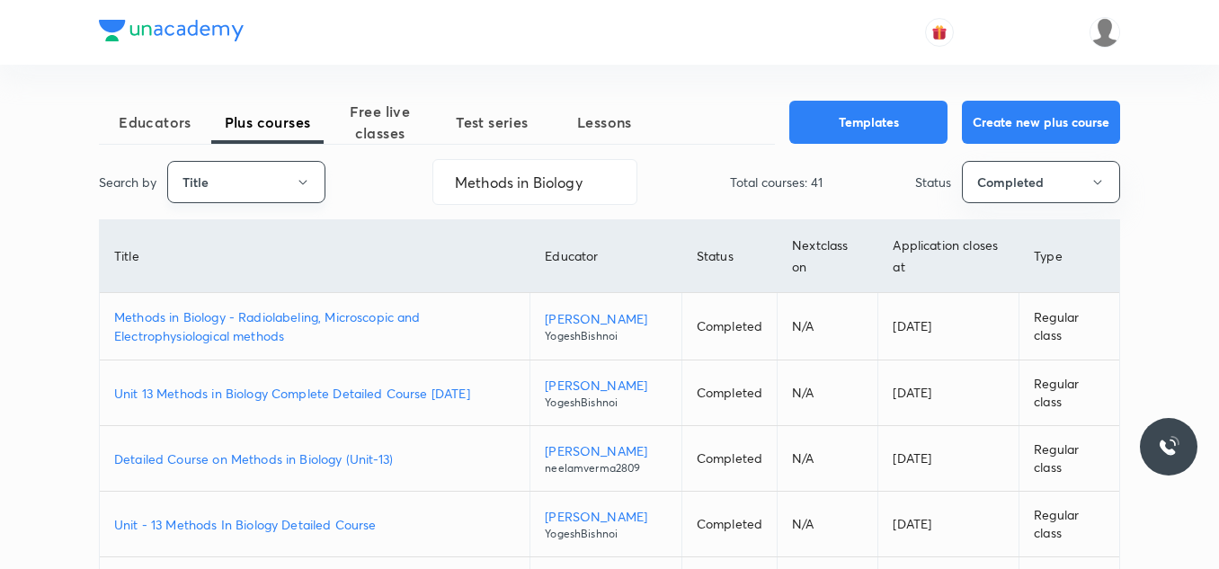
click at [304, 190] on button "Title" at bounding box center [246, 182] width 158 height 42
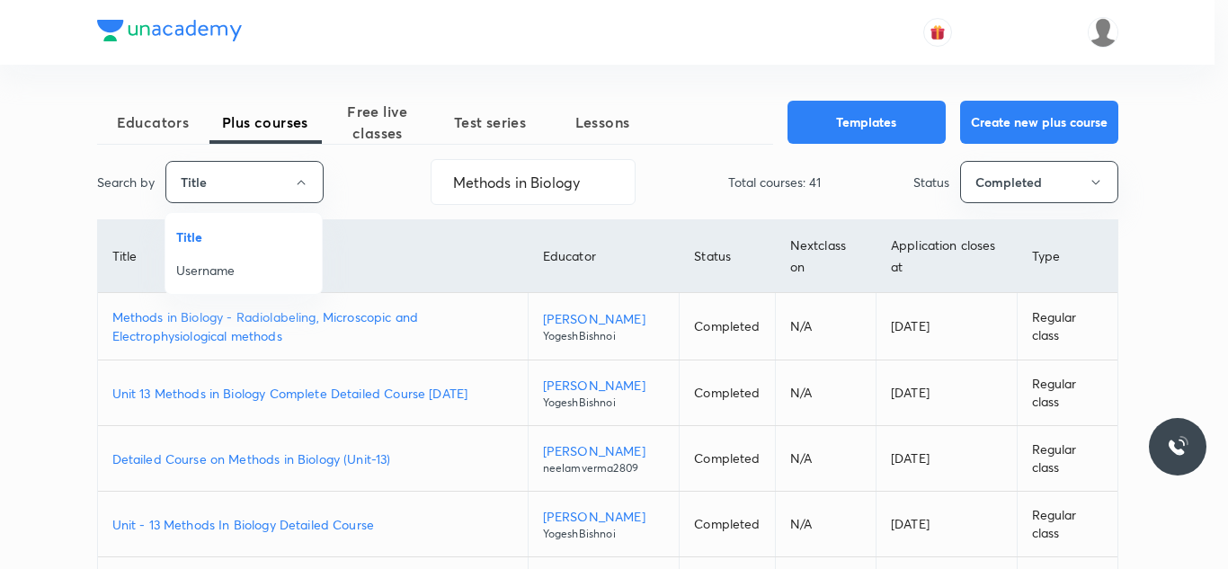
click at [279, 272] on span "Username" at bounding box center [243, 270] width 135 height 19
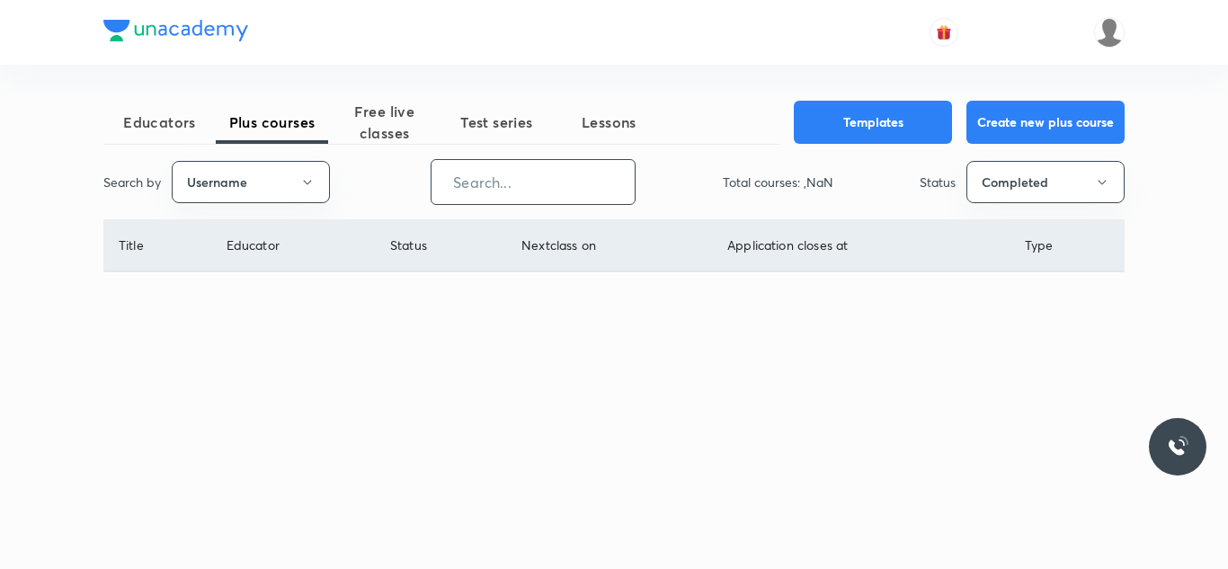
click at [464, 183] on input "text" at bounding box center [533, 182] width 203 height 46
paste input "meghnajha2418-892"
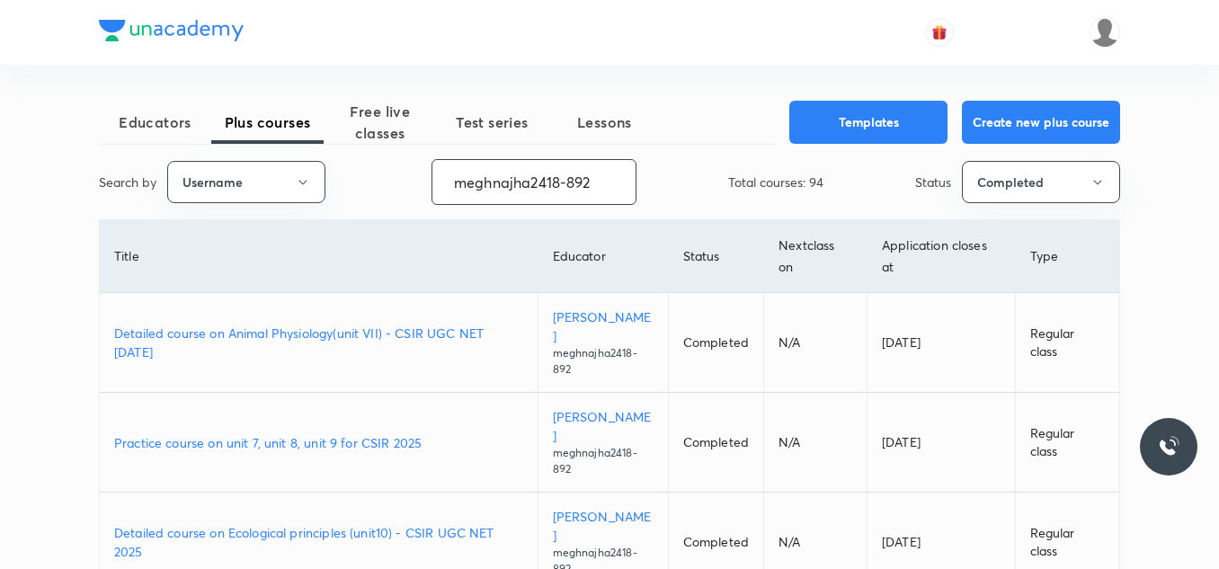
type input "meghnajha2418-892"
click at [487, 117] on span "Test series" at bounding box center [492, 122] width 112 height 22
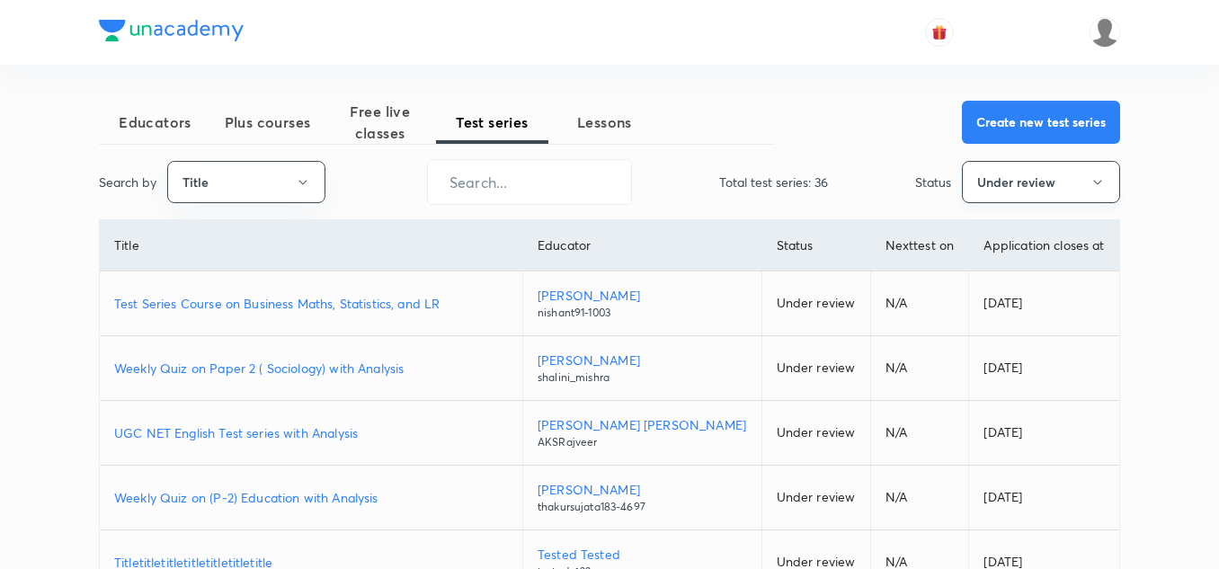
click at [1077, 182] on button "Under review" at bounding box center [1041, 182] width 158 height 42
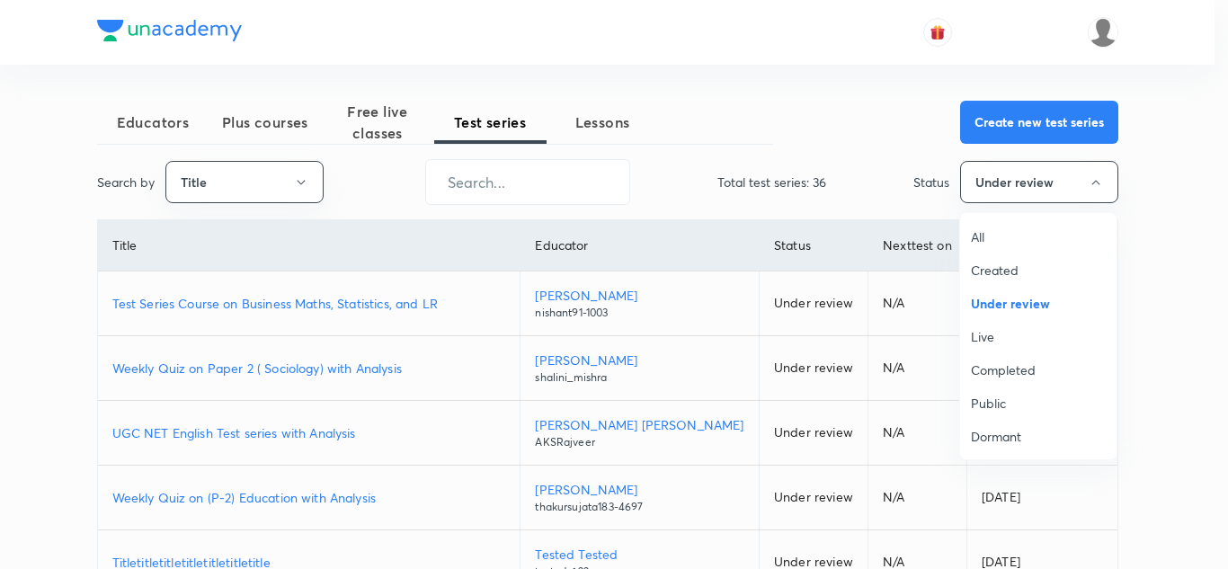
click at [1008, 240] on span "All" at bounding box center [1038, 236] width 135 height 19
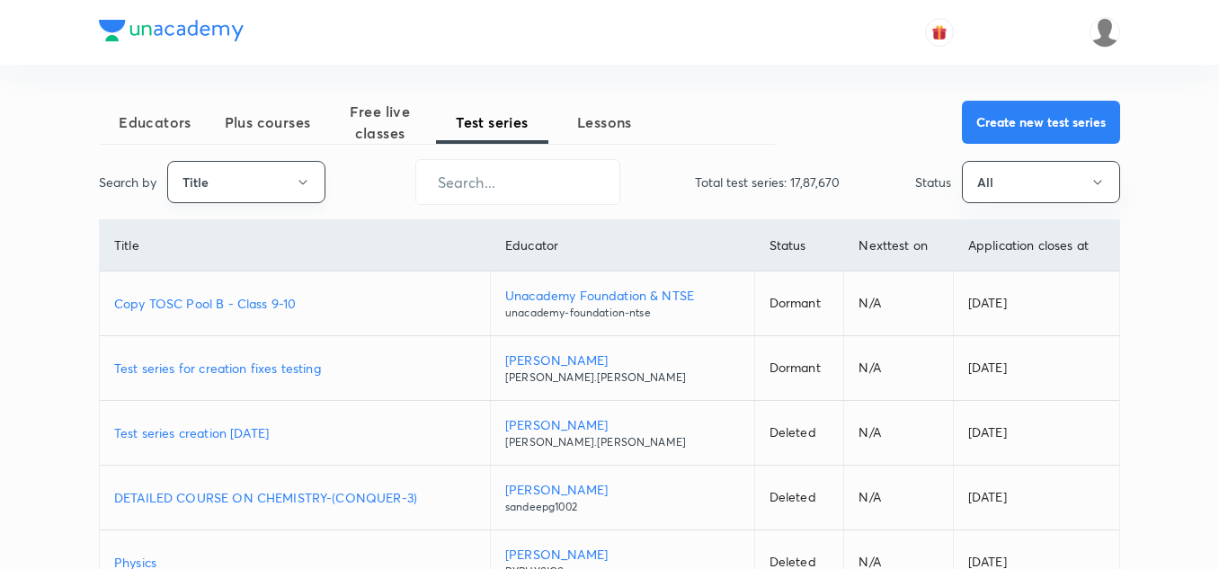
click at [261, 178] on button "Title" at bounding box center [246, 182] width 158 height 42
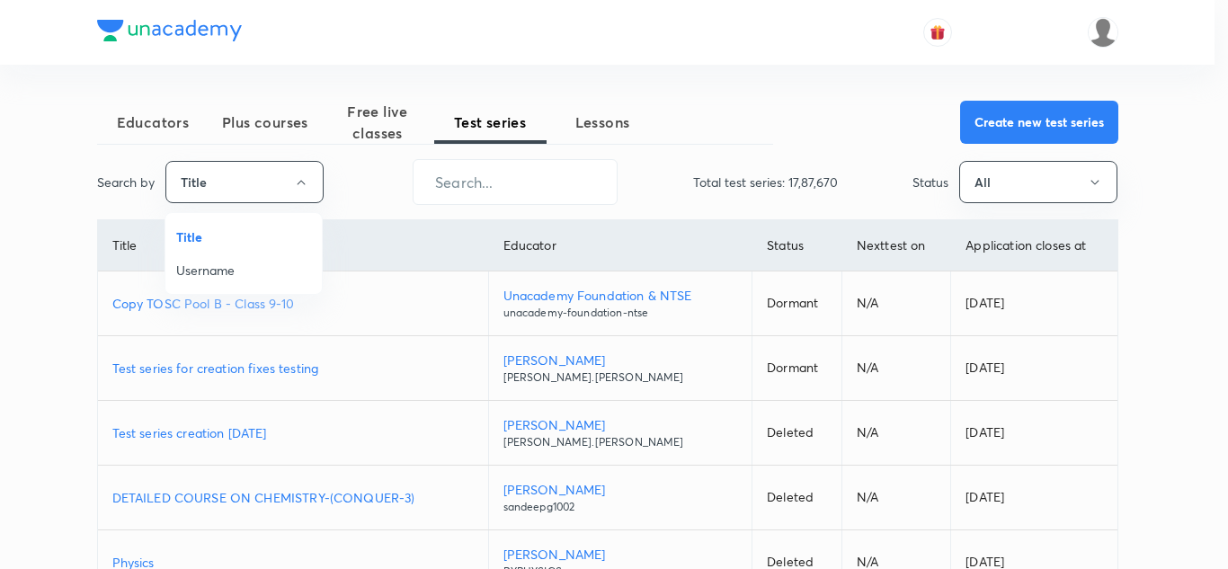
click at [241, 272] on span "Username" at bounding box center [243, 270] width 135 height 19
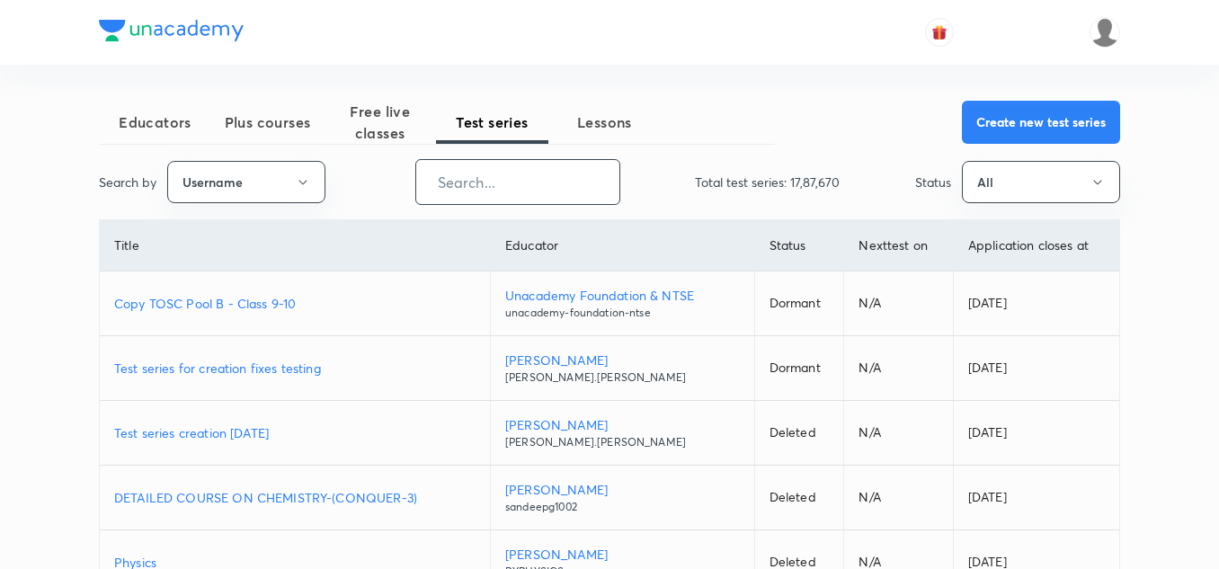
click at [498, 174] on input "text" at bounding box center [517, 182] width 203 height 46
paste input "kuldeepgargiitd-5010"
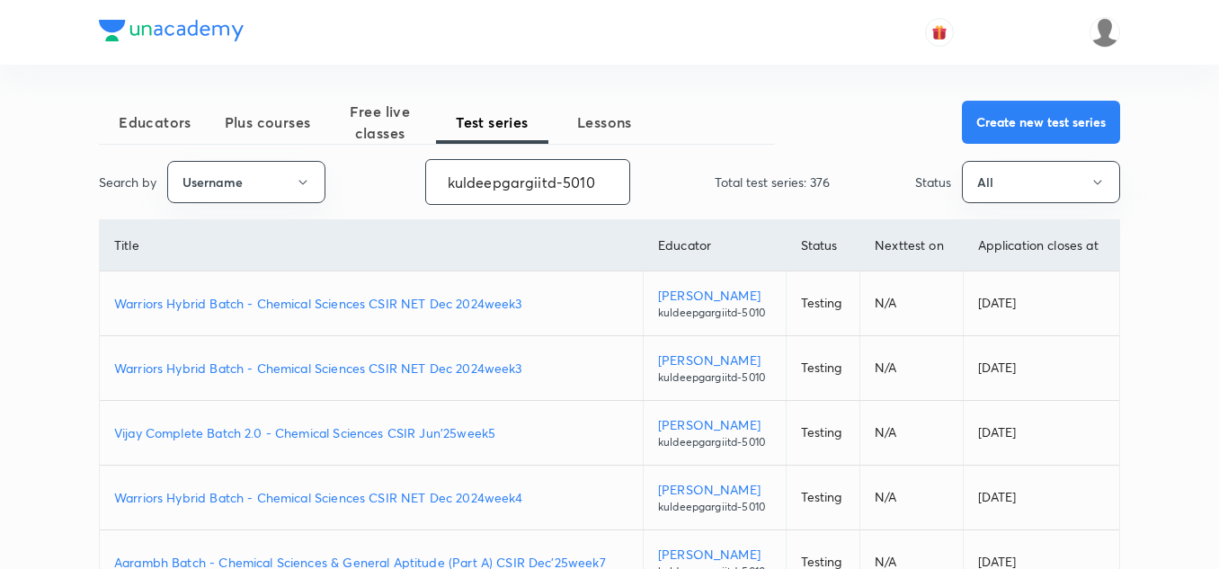
type input "kuldeepgargiitd-5010"
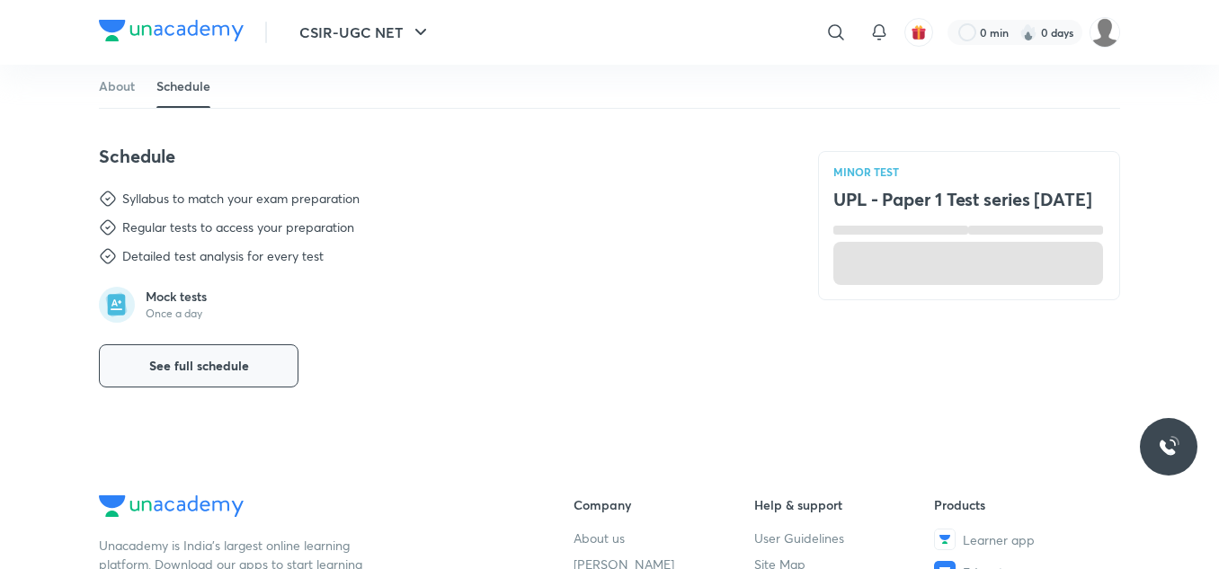
drag, startPoint x: 275, startPoint y: 359, endPoint x: 300, endPoint y: 404, distance: 51.5
click at [300, 404] on div "CSIR-UGC NET ​ 0 min 0 days MINOR TEST UPL - Paper 1 Test series [DATE] About S…" at bounding box center [609, 208] width 1219 height 1627
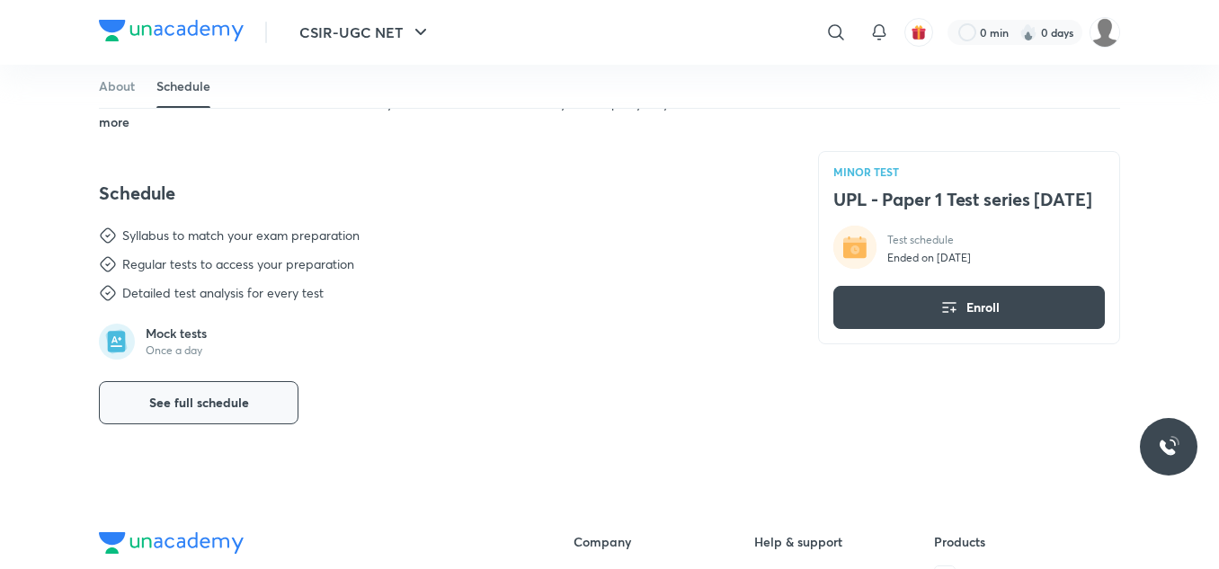
scroll to position [563, 0]
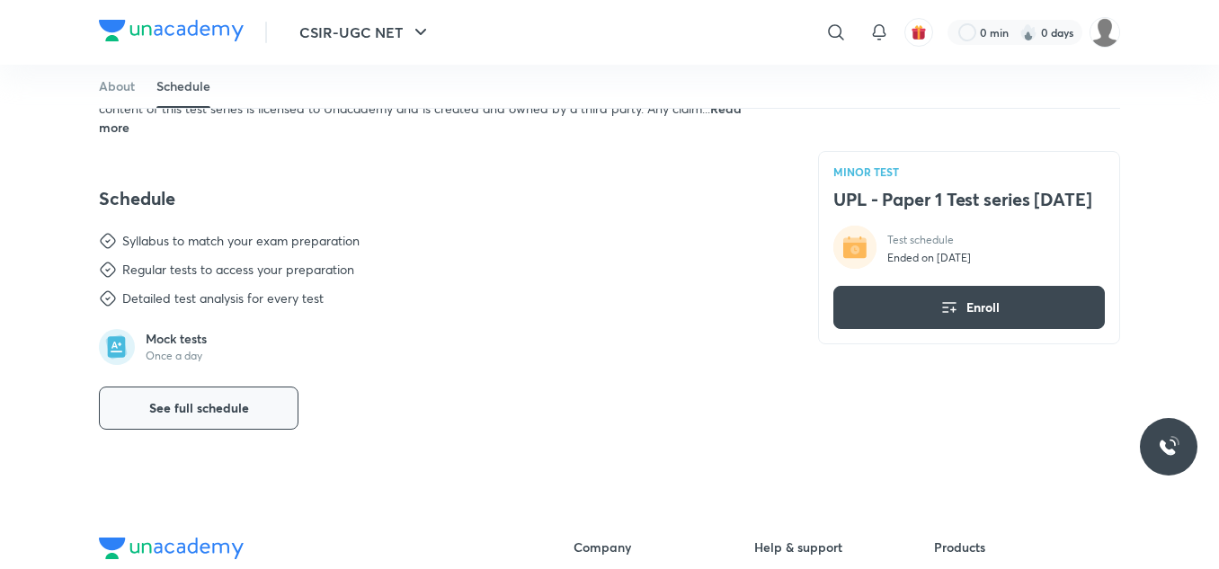
click at [237, 387] on button "See full schedule" at bounding box center [199, 408] width 200 height 43
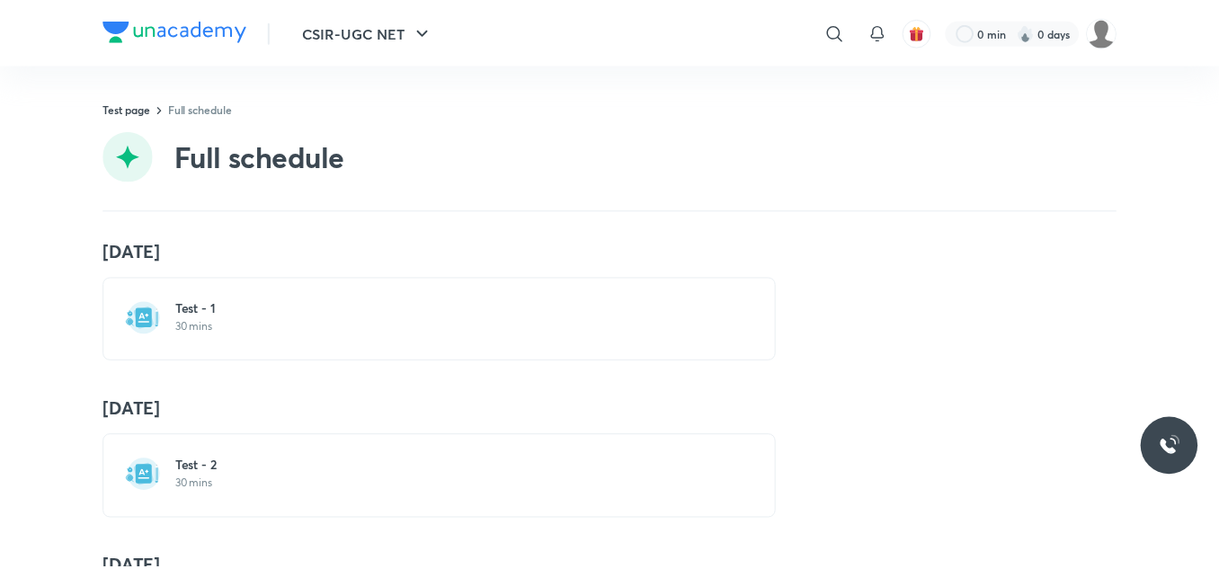
scroll to position [46, 0]
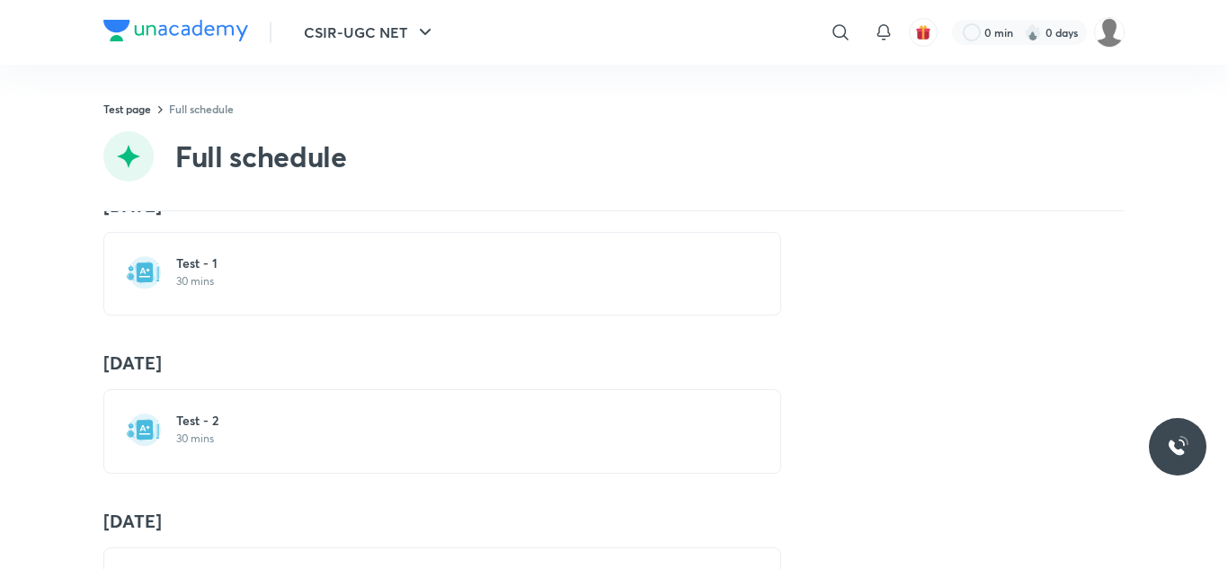
click at [192, 283] on p "30 mins" at bounding box center [453, 281] width 554 height 14
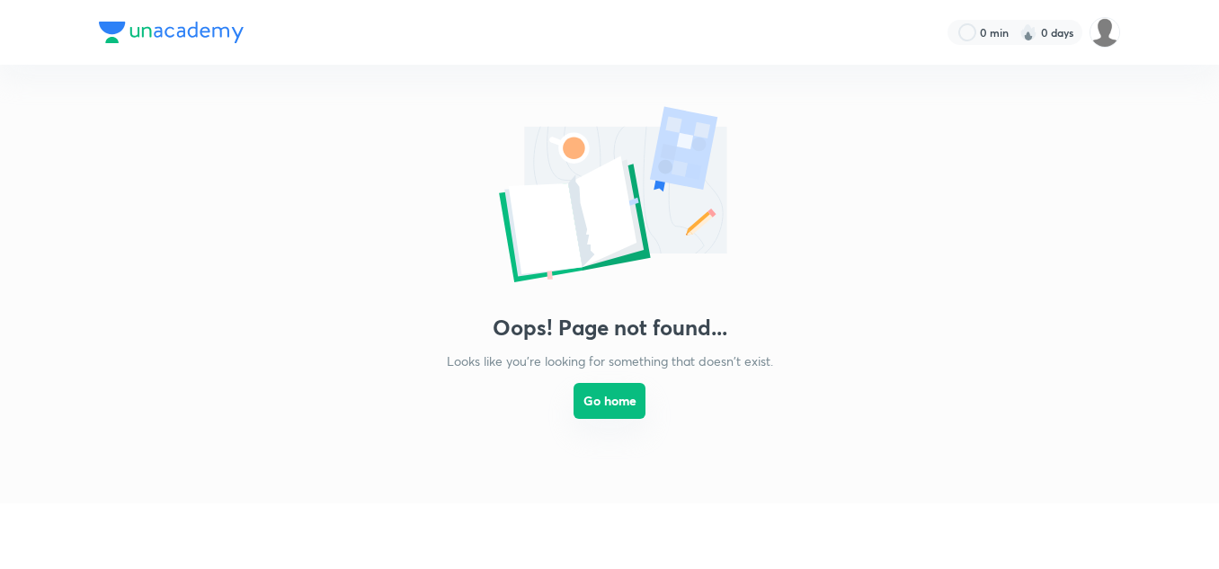
click at [586, 406] on button "Go home" at bounding box center [610, 401] width 72 height 36
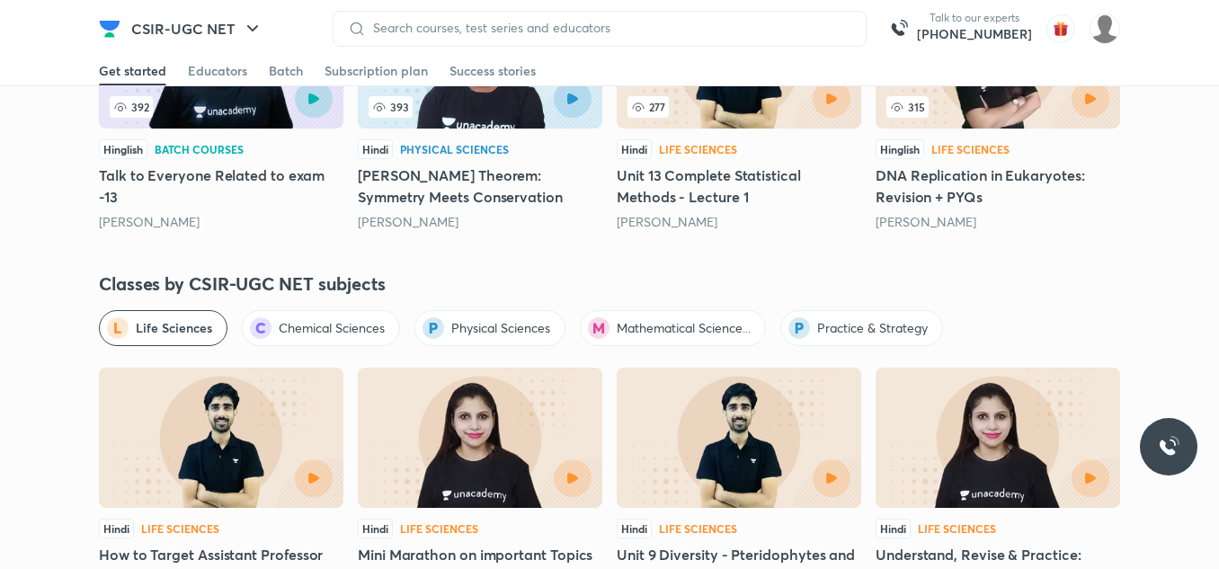
scroll to position [1900, 0]
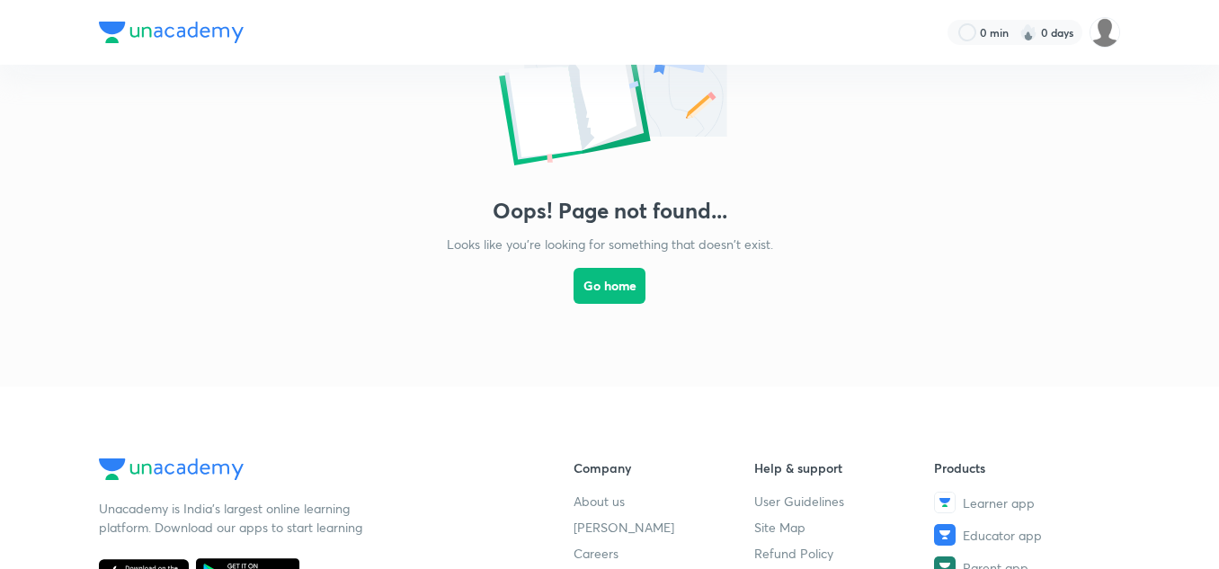
scroll to position [119, 0]
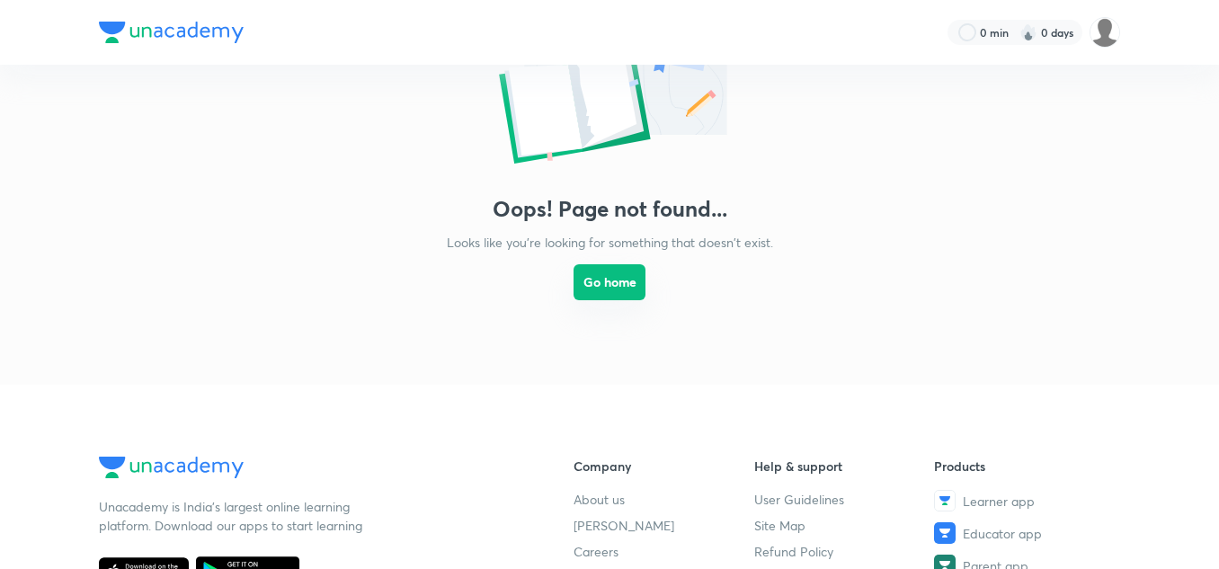
click at [614, 277] on button "Go home" at bounding box center [610, 282] width 72 height 36
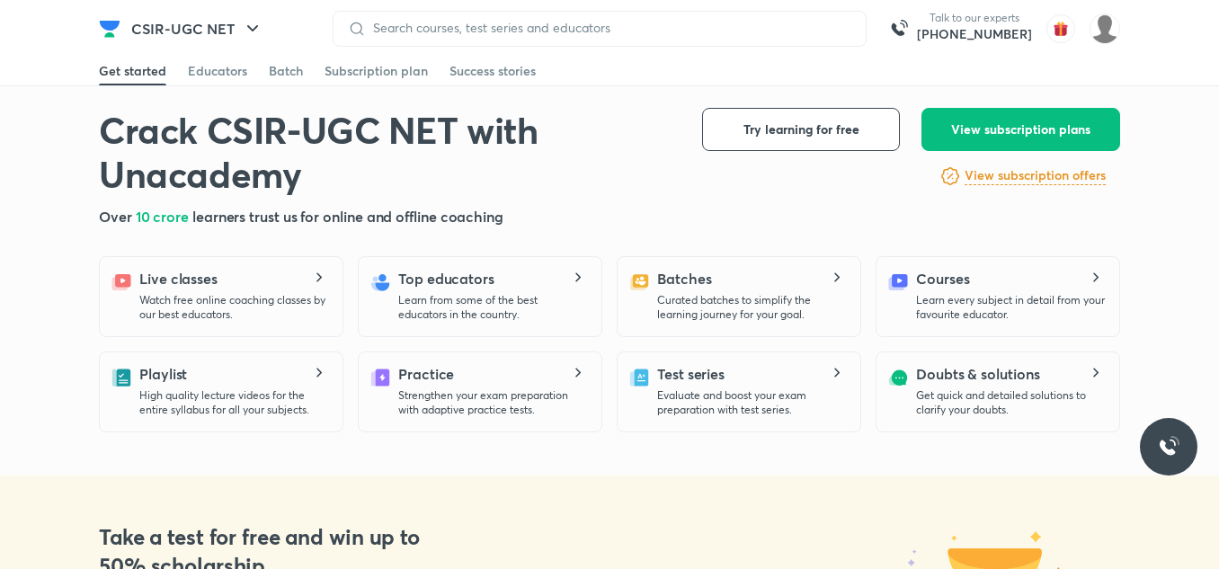
scroll to position [364, 0]
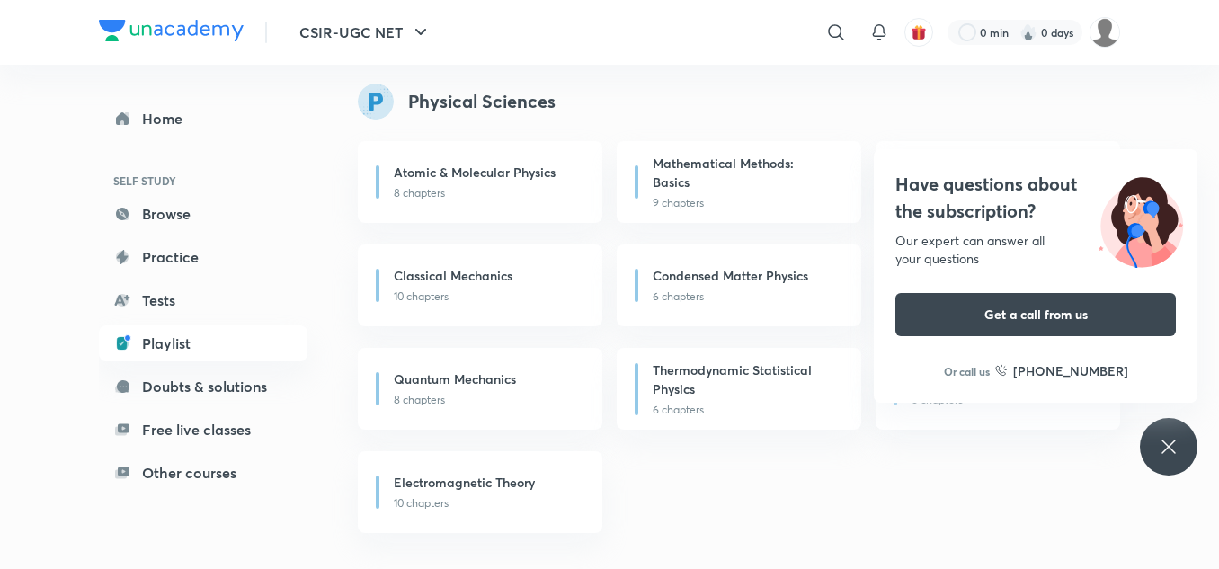
scroll to position [1196, 0]
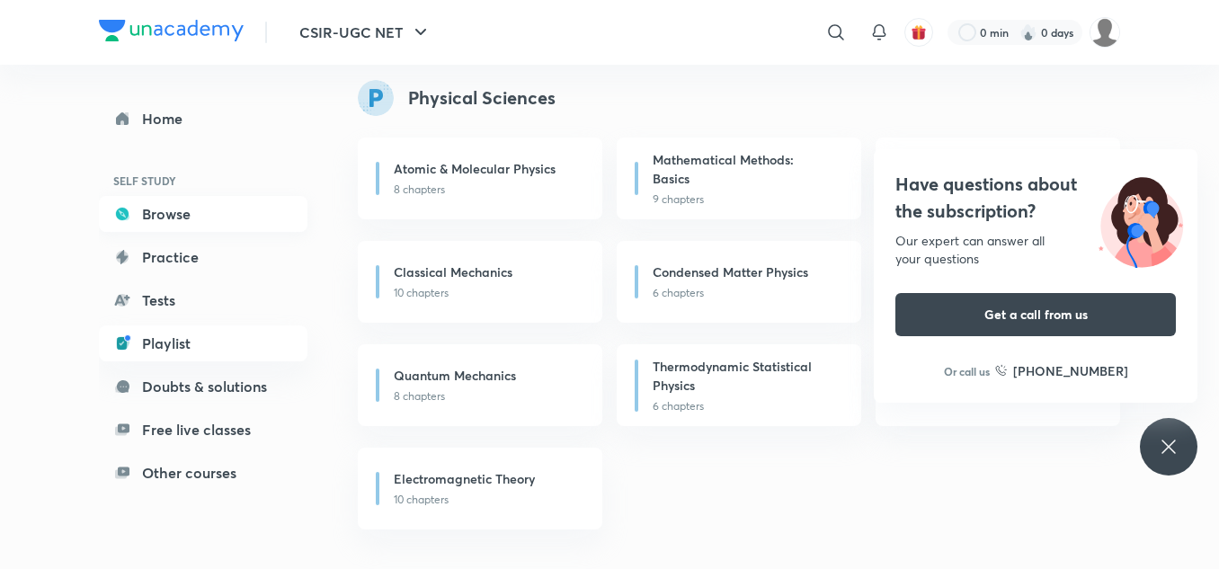
click at [194, 204] on link "Browse" at bounding box center [203, 214] width 209 height 36
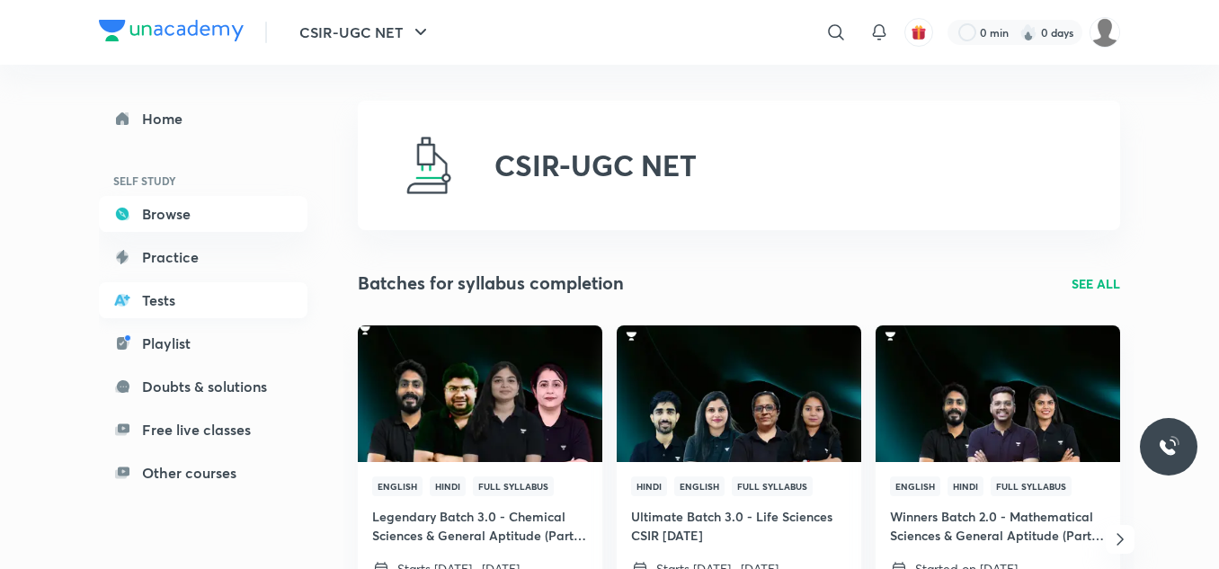
click at [156, 299] on link "Tests" at bounding box center [203, 300] width 209 height 36
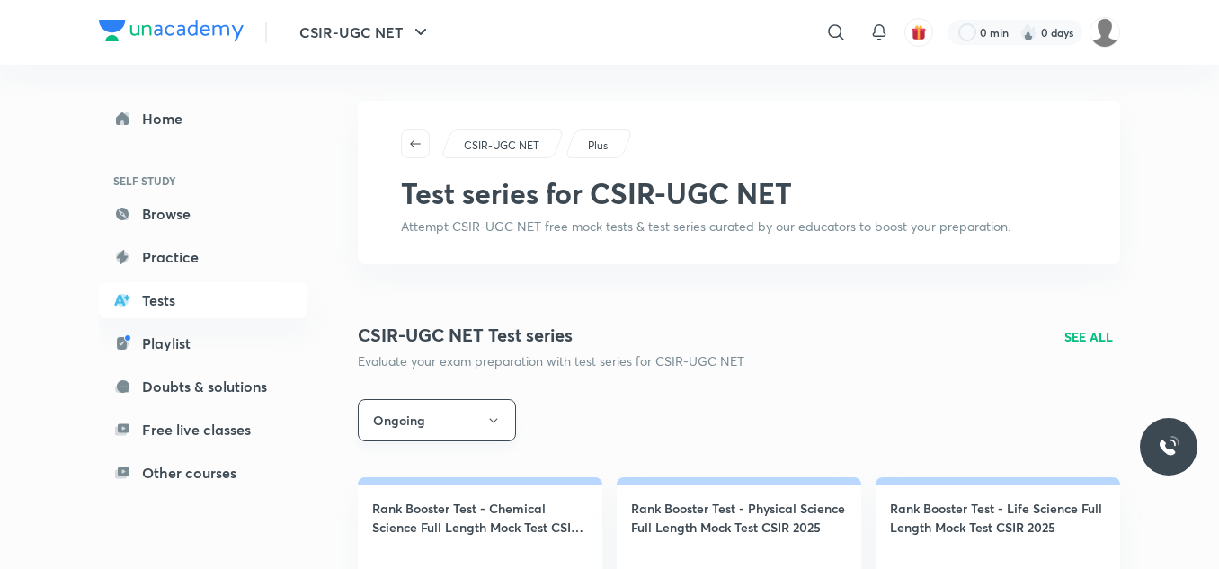
click at [400, 426] on button "Ongoing" at bounding box center [437, 420] width 158 height 42
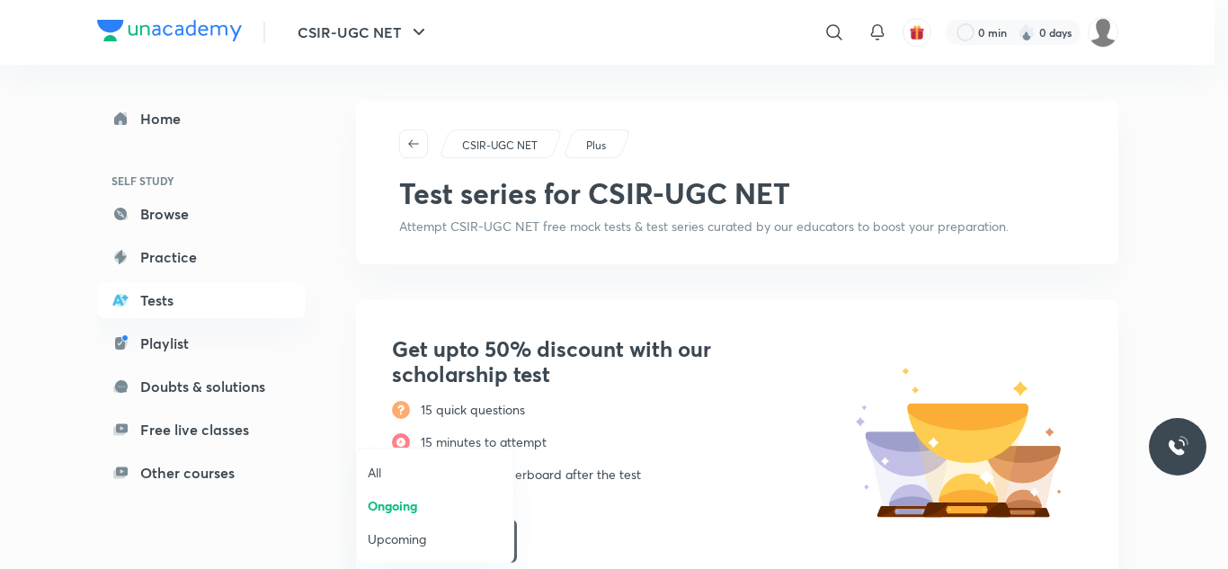
click at [392, 540] on span "Upcoming" at bounding box center [435, 539] width 135 height 19
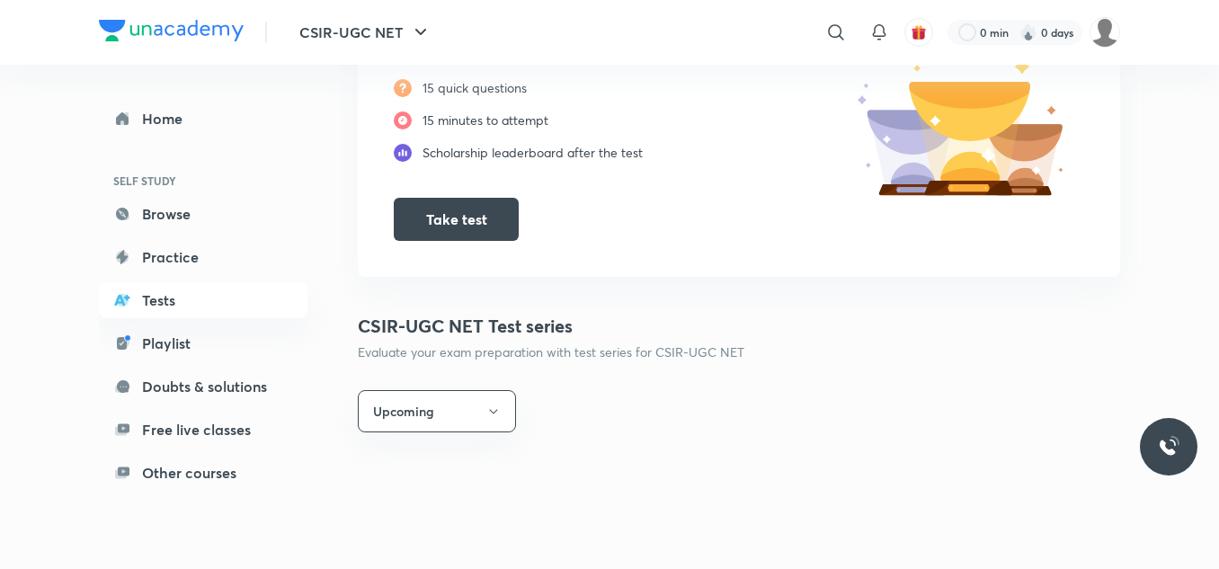
scroll to position [323, 0]
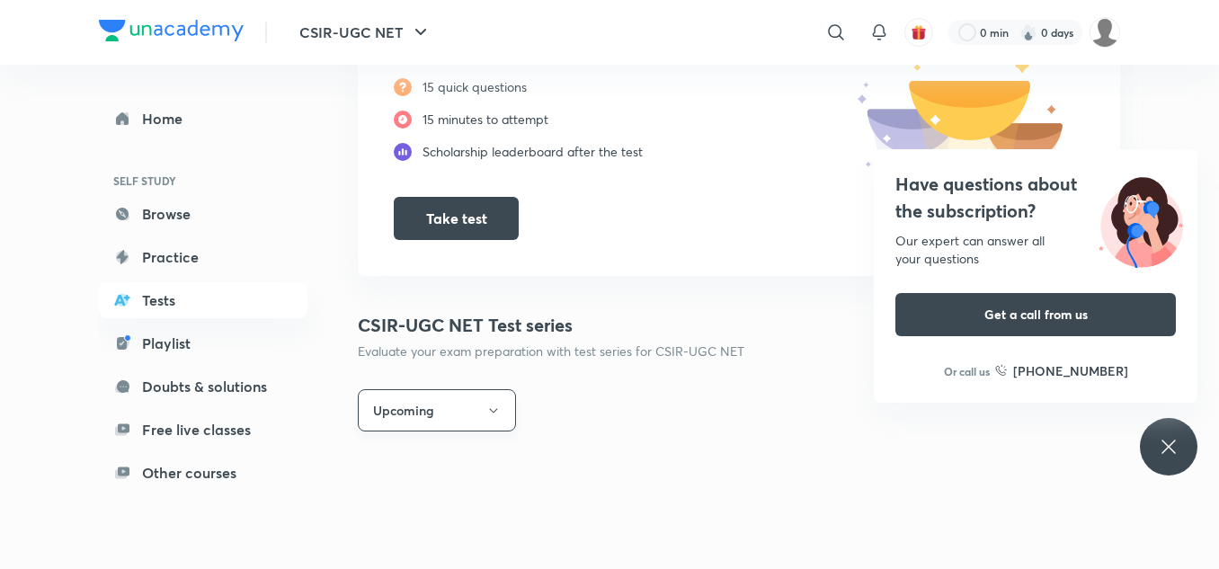
click at [409, 413] on button "Upcoming" at bounding box center [437, 410] width 158 height 42
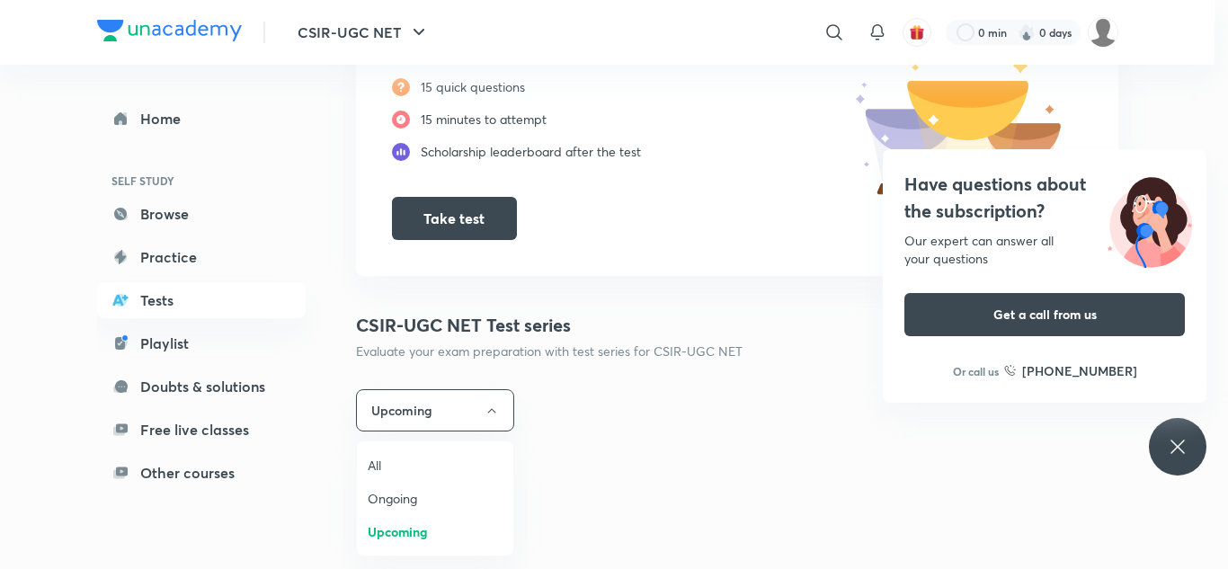
click at [316, 512] on div at bounding box center [614, 284] width 1228 height 569
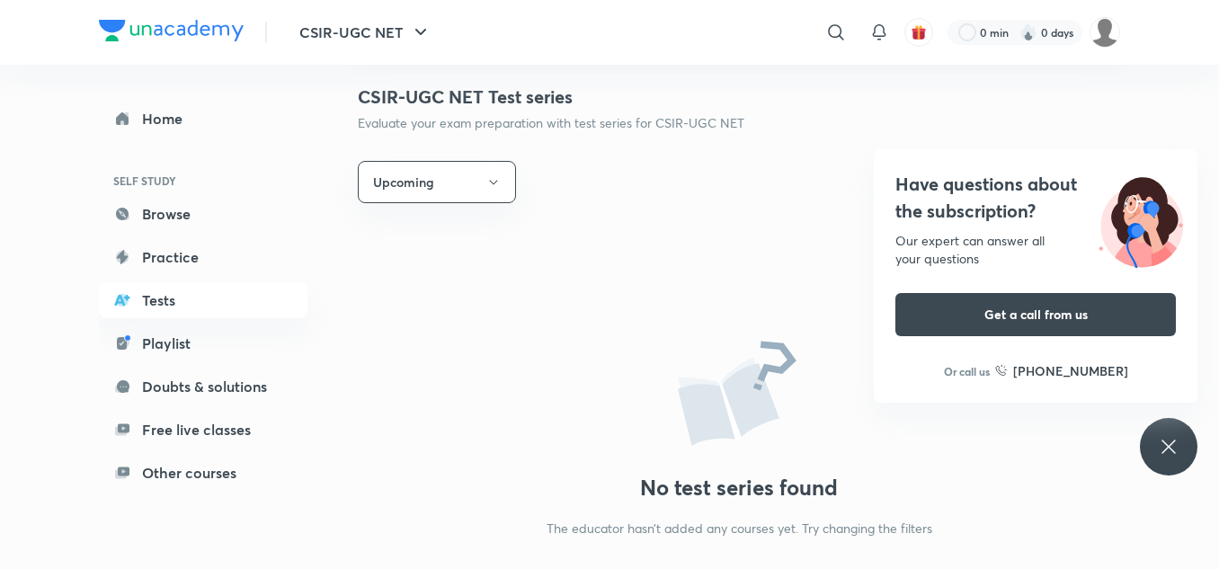
scroll to position [550, 0]
click at [420, 186] on button "Upcoming" at bounding box center [437, 183] width 158 height 42
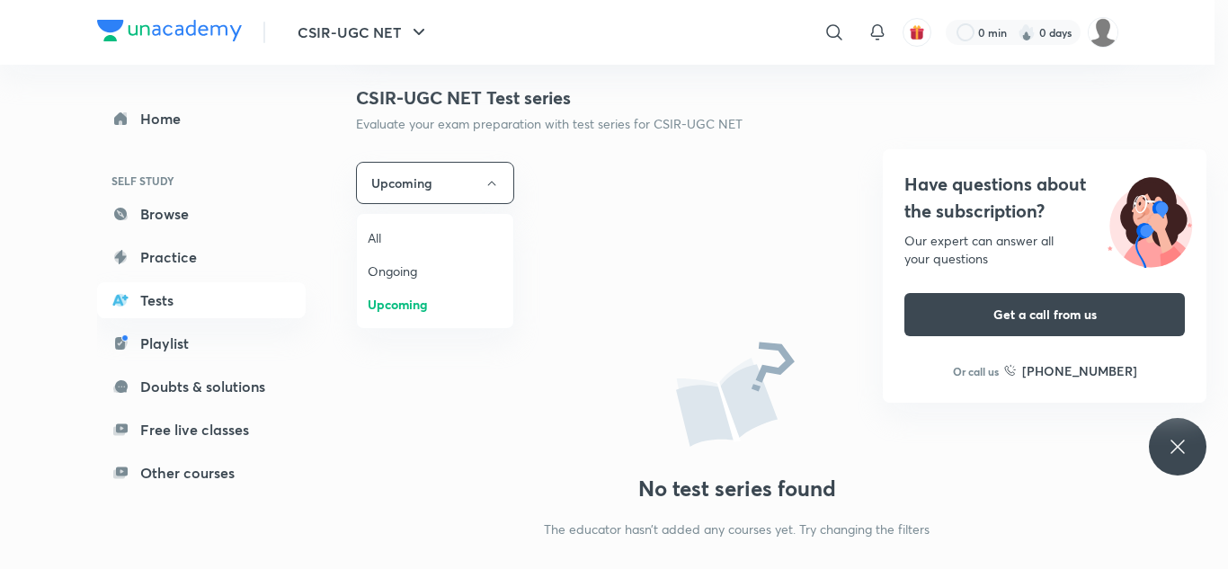
click at [399, 263] on span "Ongoing" at bounding box center [435, 271] width 135 height 19
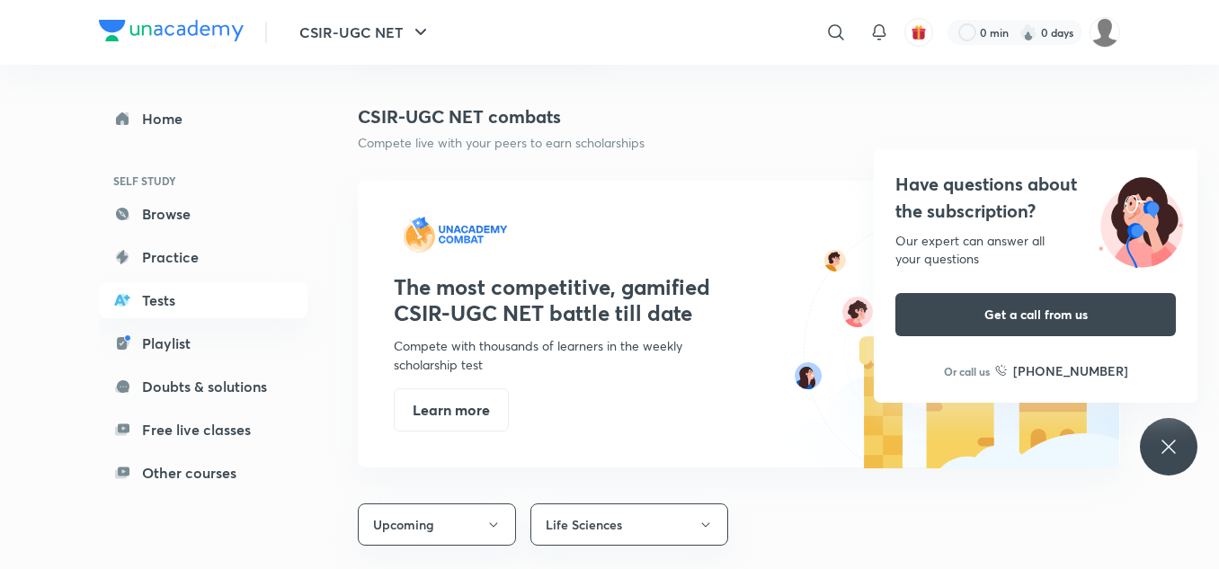
scroll to position [921, 0]
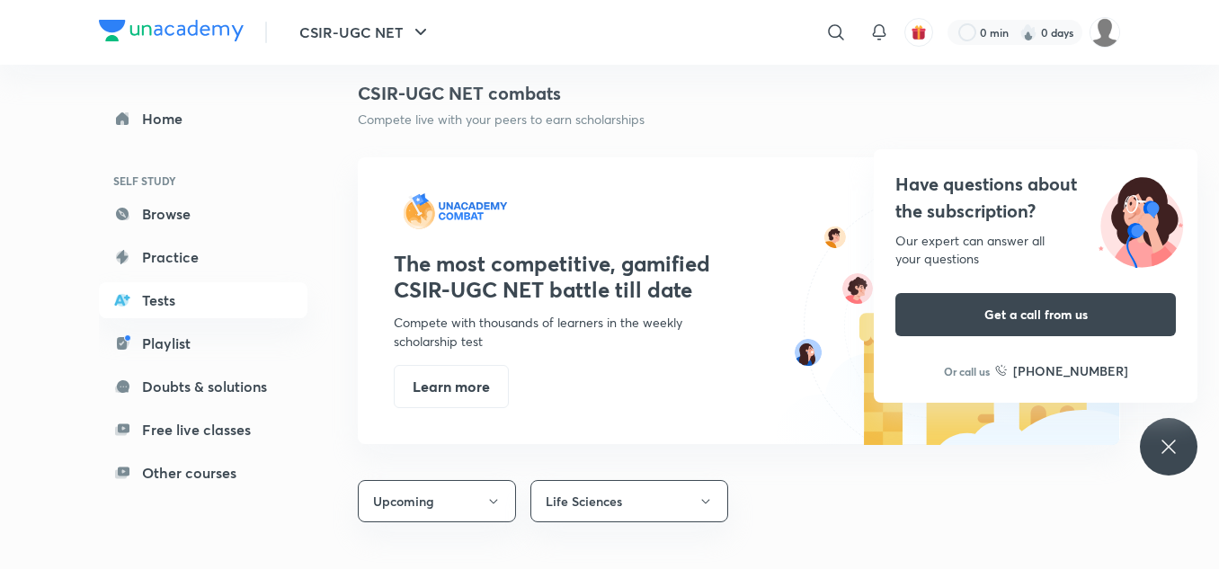
click at [1186, 430] on div "Have questions about the subscription? Our expert can answer all your questions…" at bounding box center [1169, 447] width 58 height 58
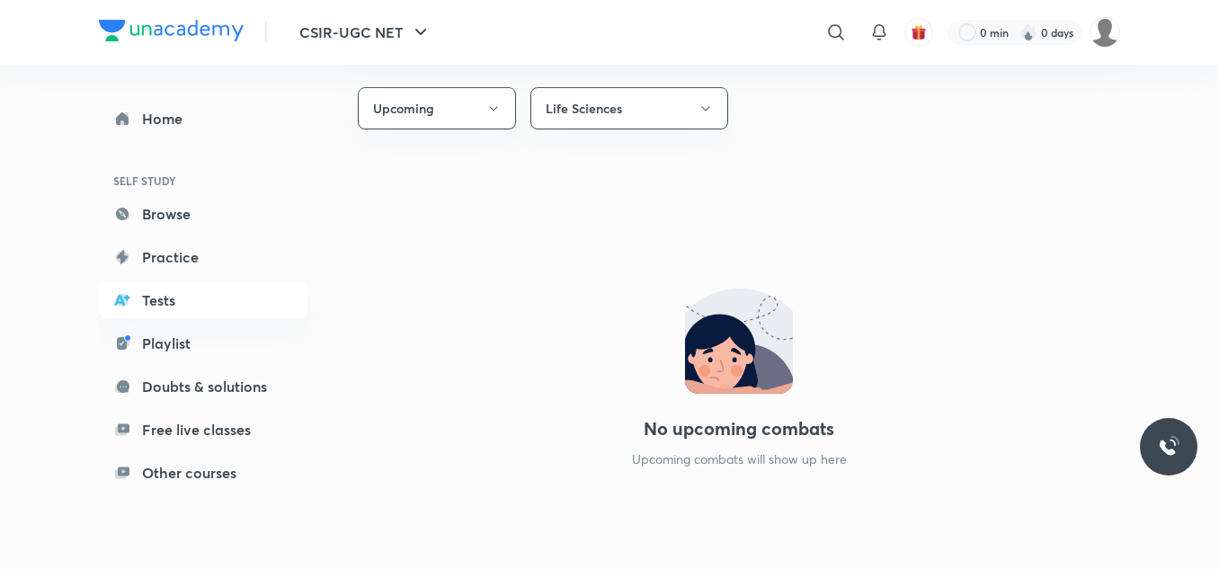
scroll to position [1314, 0]
click at [153, 349] on link "Playlist" at bounding box center [203, 343] width 209 height 36
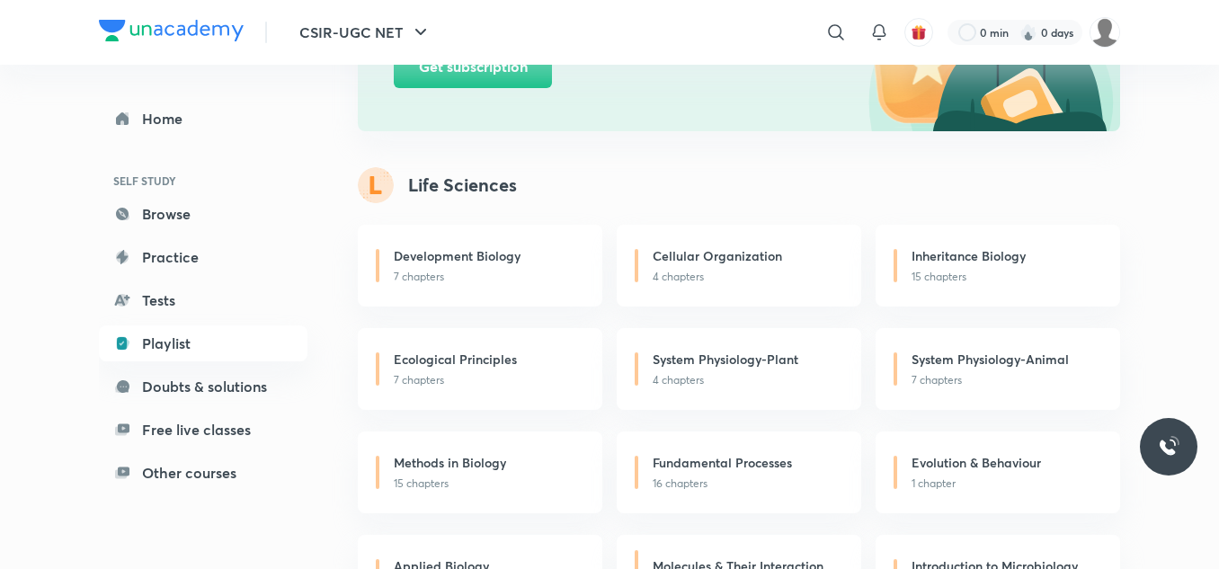
scroll to position [377, 0]
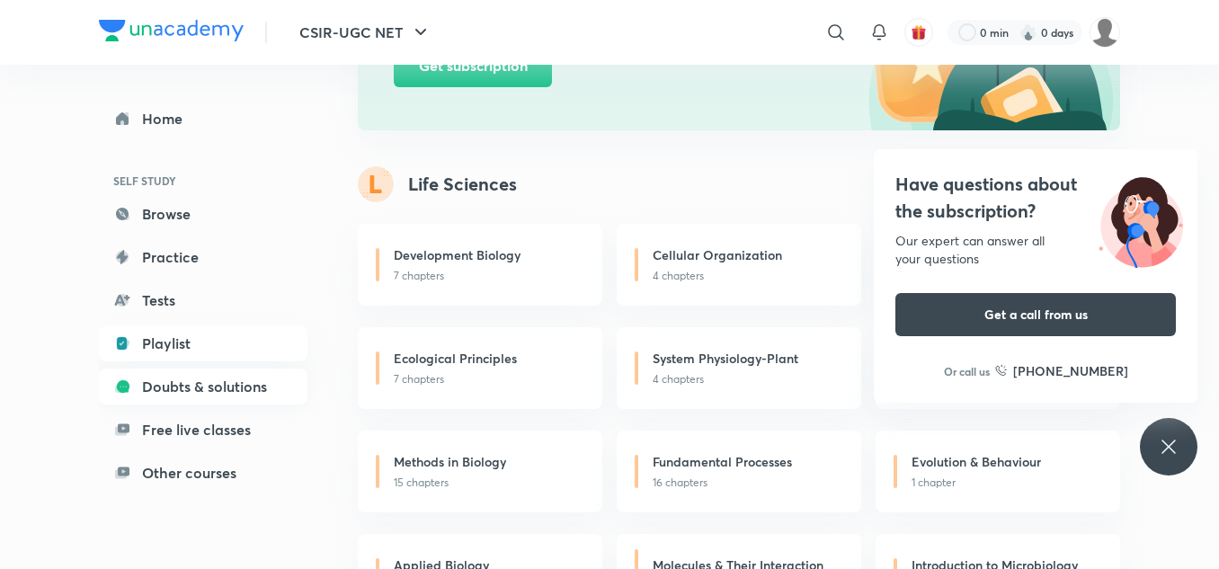
click at [198, 390] on link "Doubts & solutions" at bounding box center [203, 387] width 209 height 36
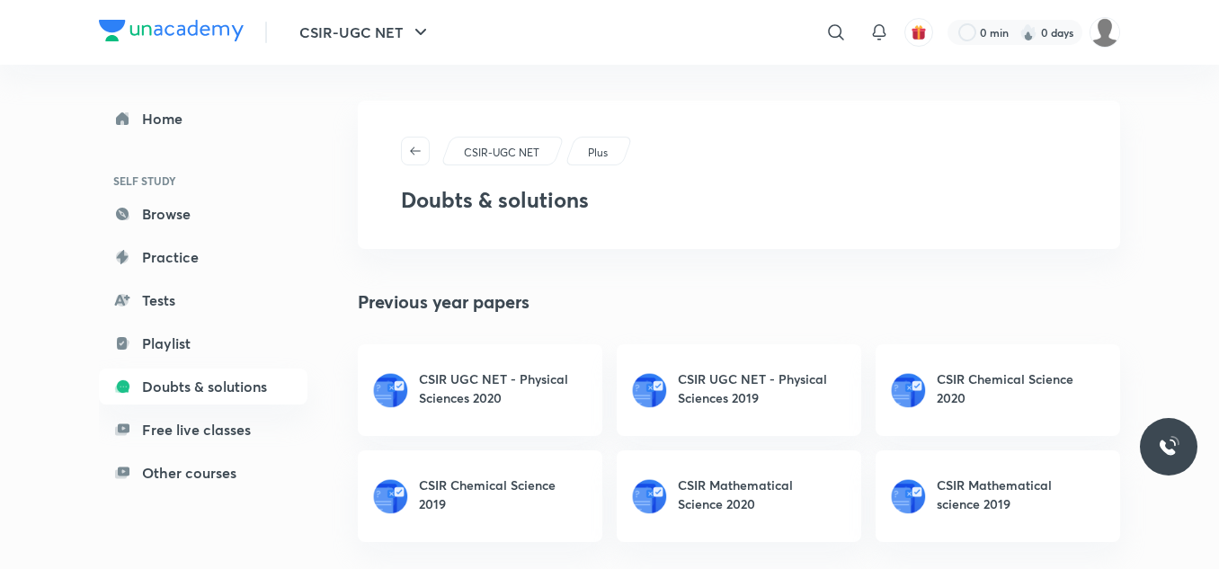
scroll to position [5, 0]
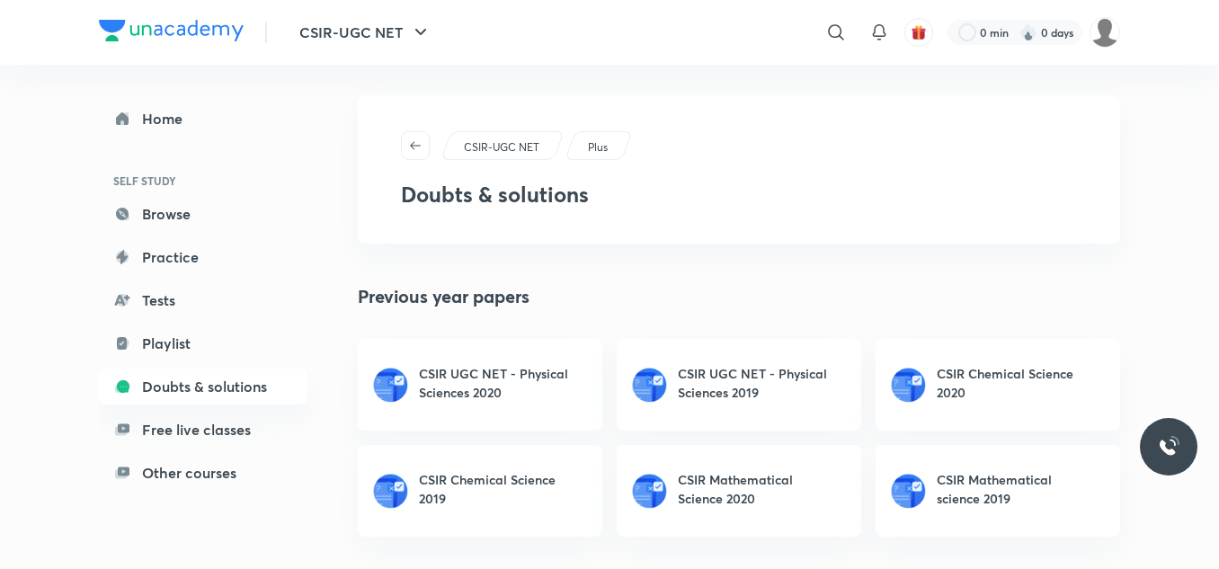
click at [467, 385] on h6 "CSIR UGC NET - Physical Sciences 2020" at bounding box center [498, 383] width 158 height 38
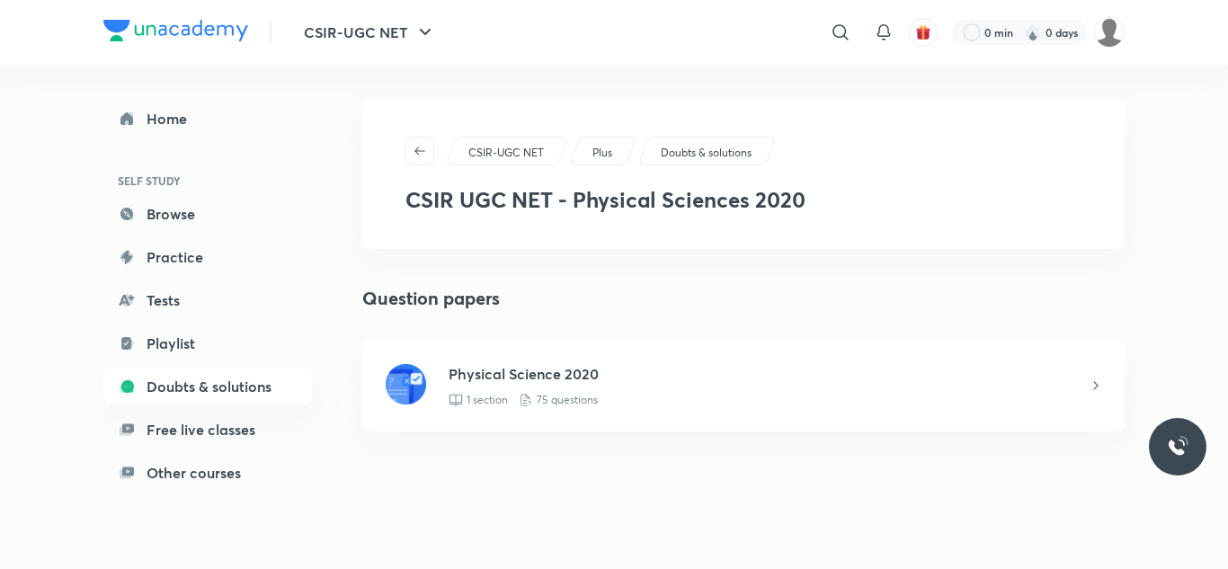
click at [413, 379] on img at bounding box center [405, 383] width 43 height 43
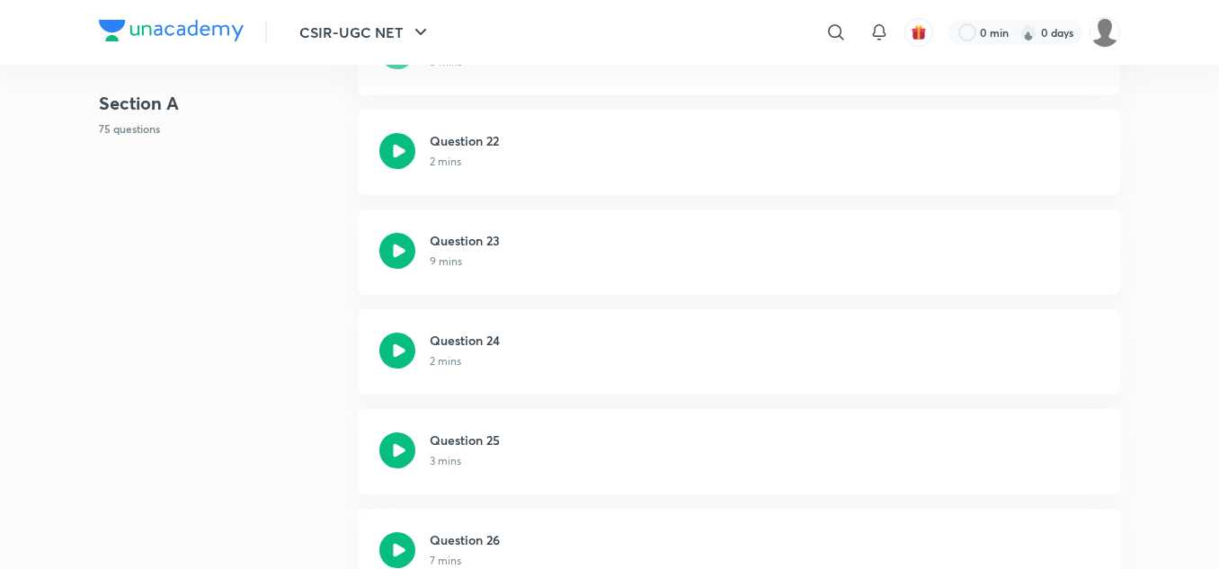
scroll to position [2404, 0]
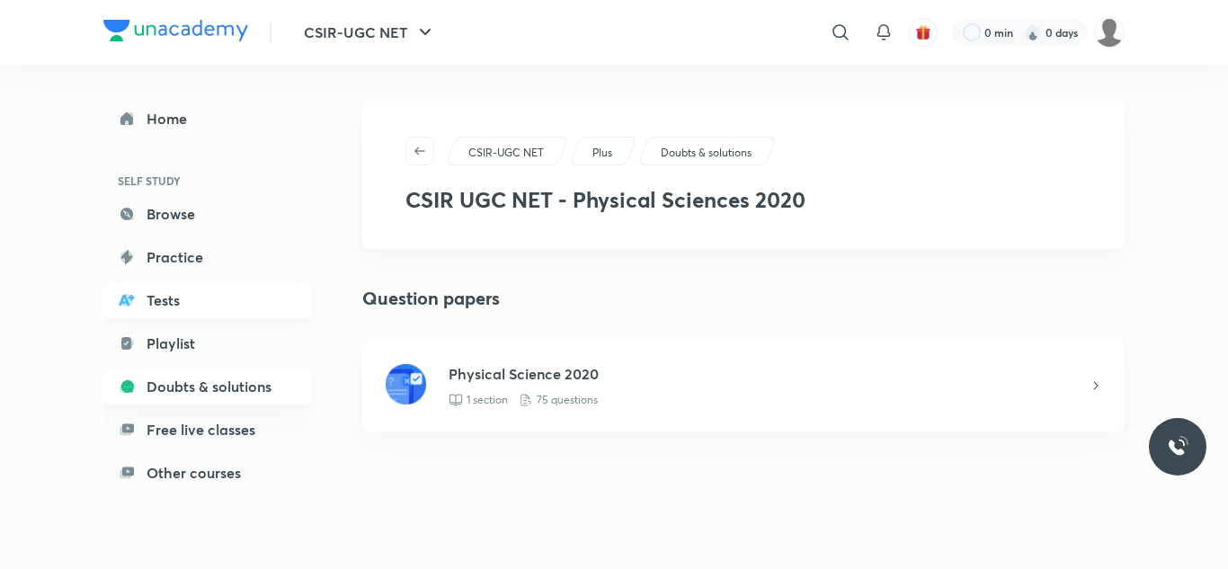
click at [161, 300] on link "Tests" at bounding box center [207, 300] width 209 height 36
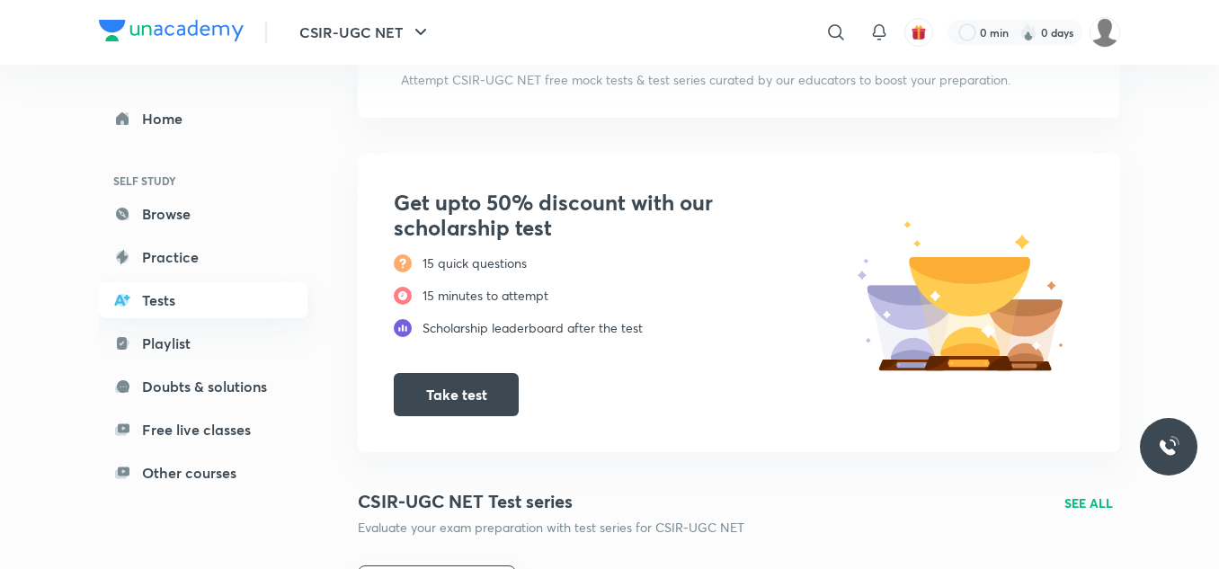
scroll to position [146, 0]
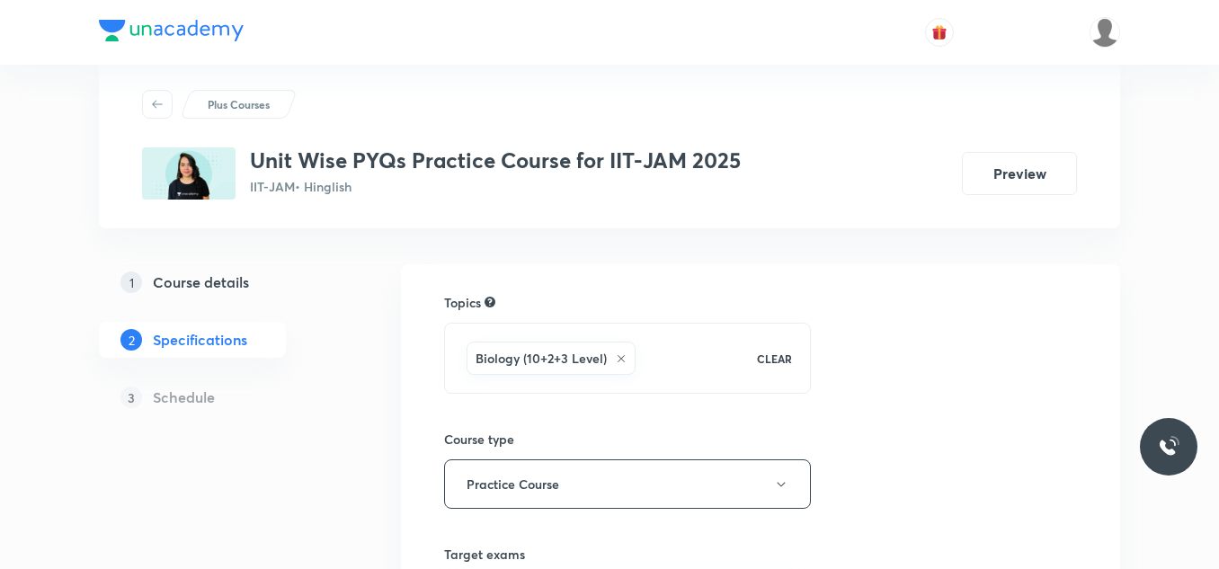
scroll to position [40, 0]
click at [1019, 176] on button "Preview" at bounding box center [1019, 170] width 115 height 43
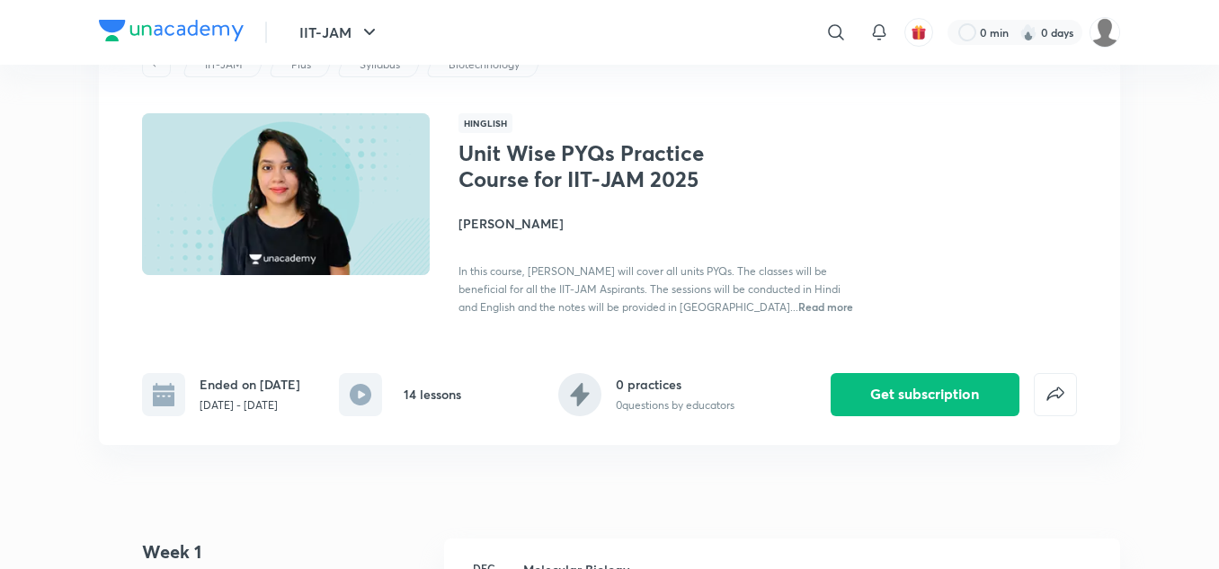
scroll to position [82, 0]
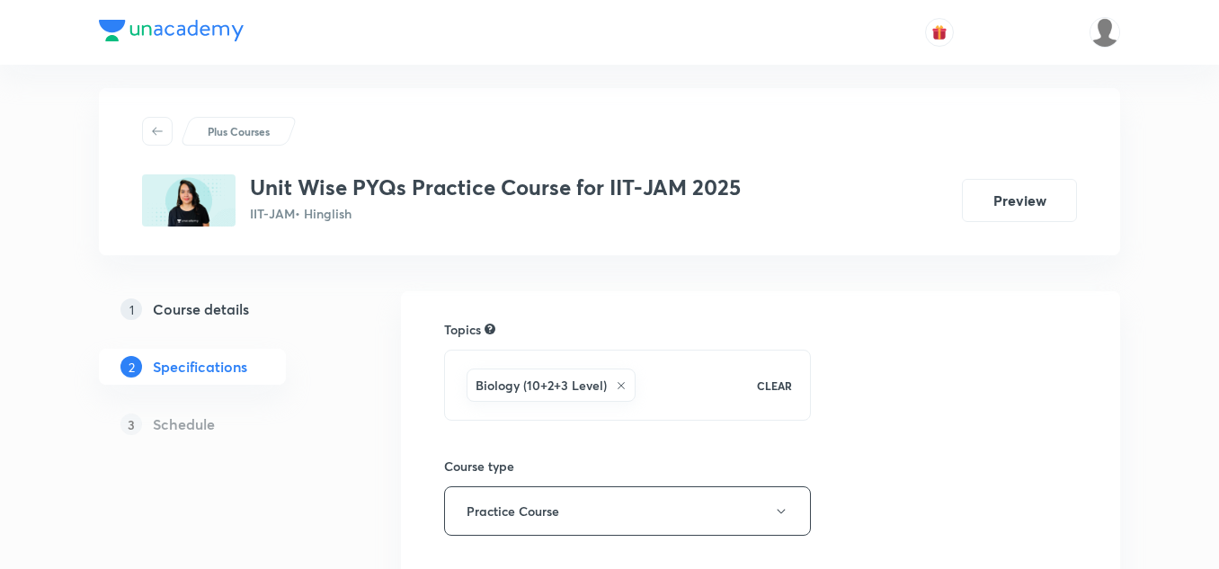
scroll to position [8, 0]
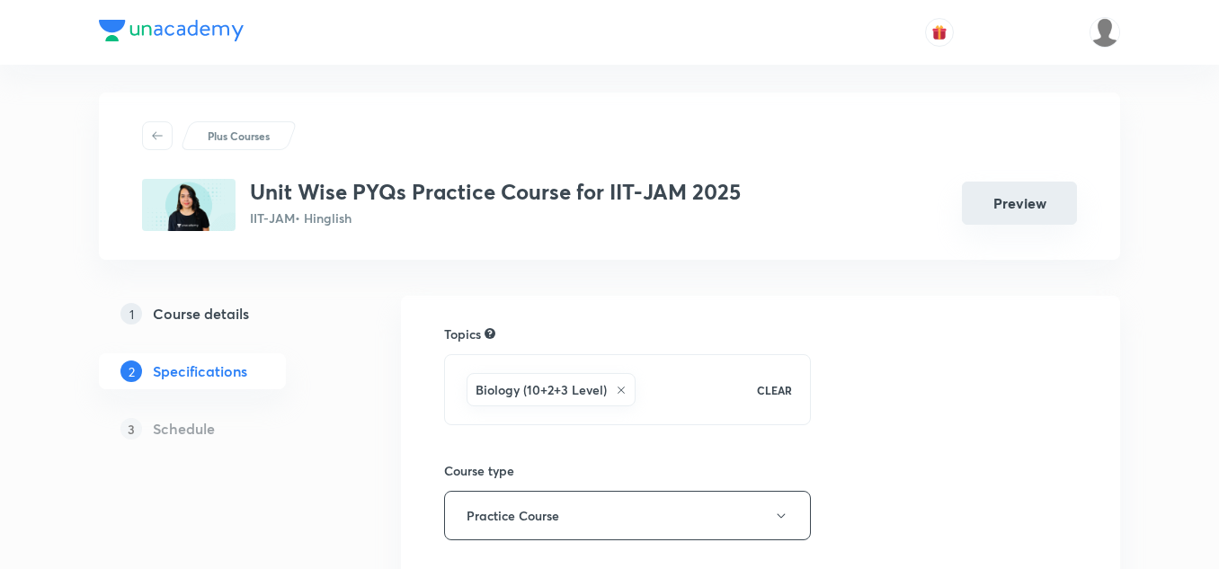
click at [1012, 205] on button "Preview" at bounding box center [1019, 203] width 115 height 43
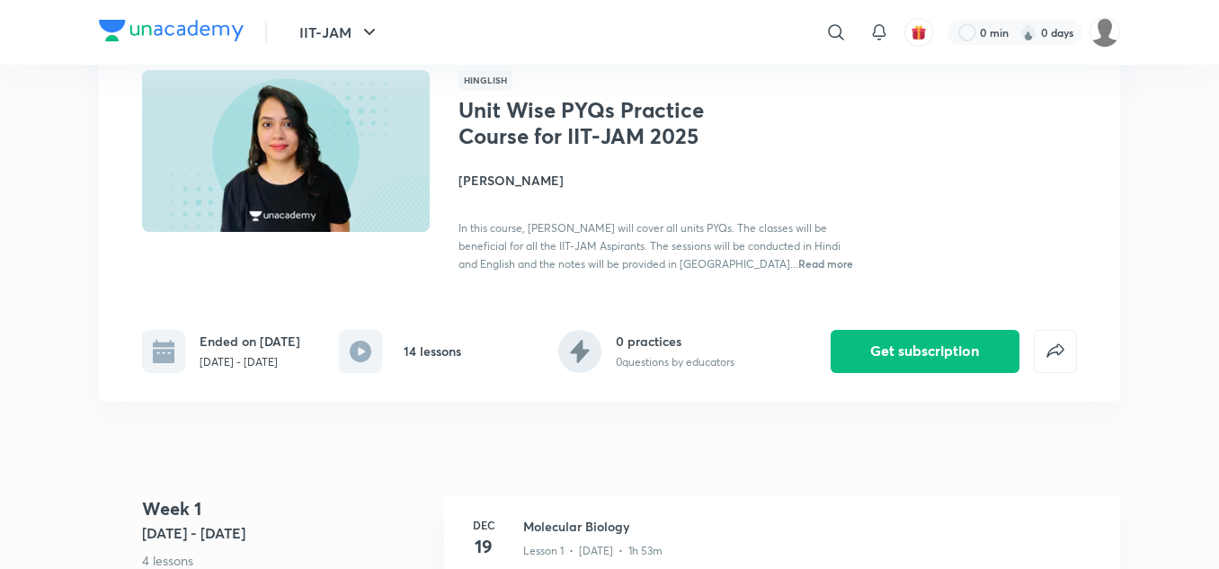
scroll to position [125, 0]
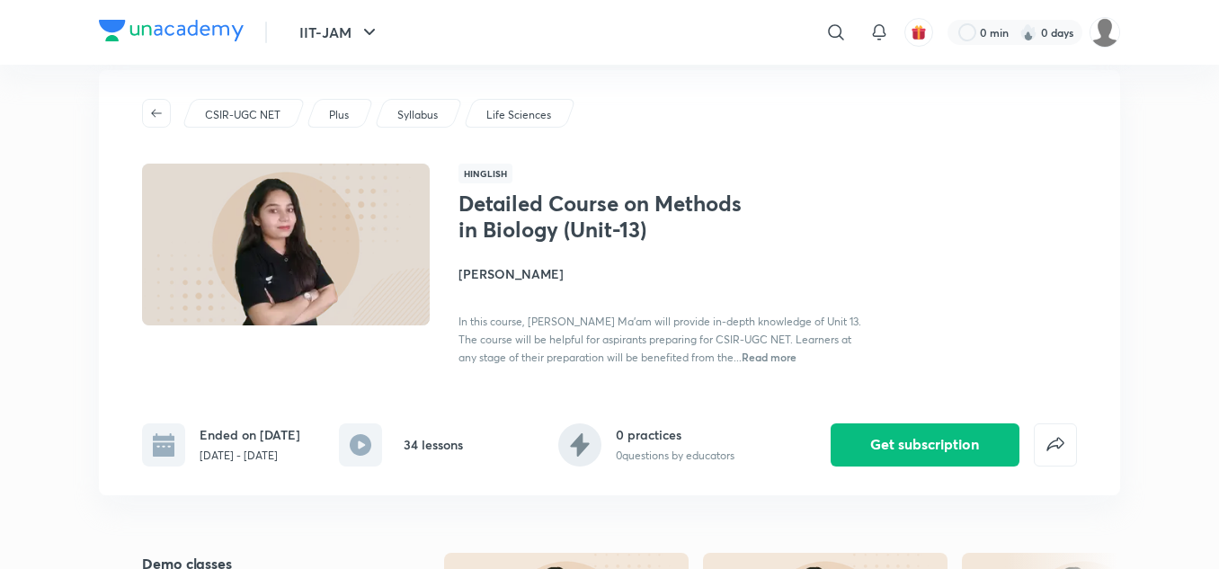
scroll to position [39, 0]
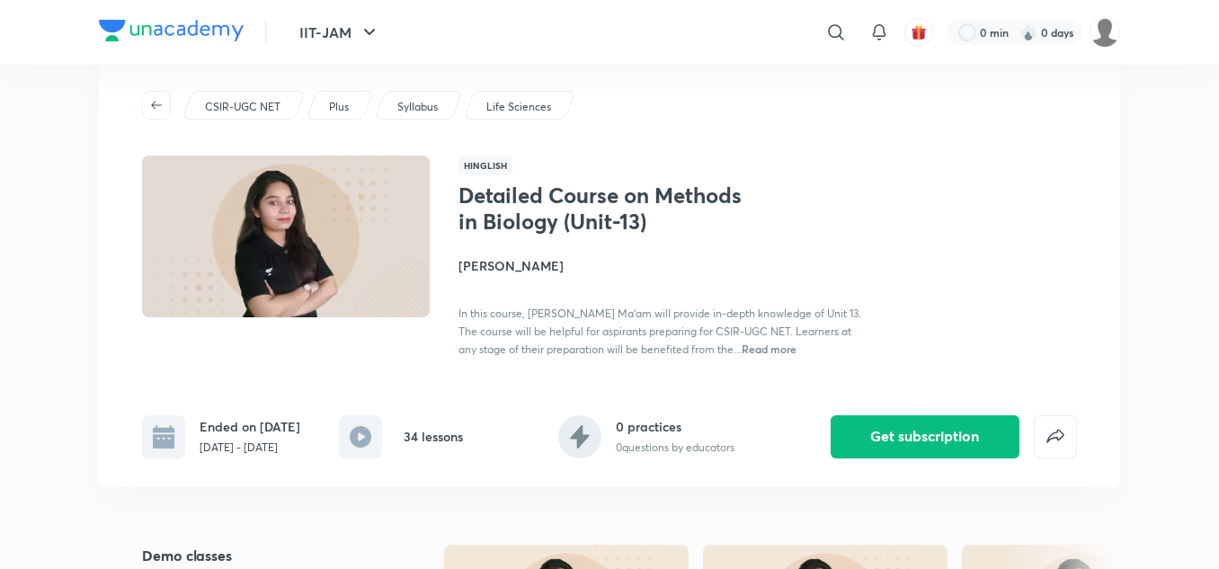
drag, startPoint x: 324, startPoint y: 396, endPoint x: 249, endPoint y: 454, distance: 94.2
click at [249, 454] on p "[DATE] - [DATE]" at bounding box center [250, 448] width 101 height 16
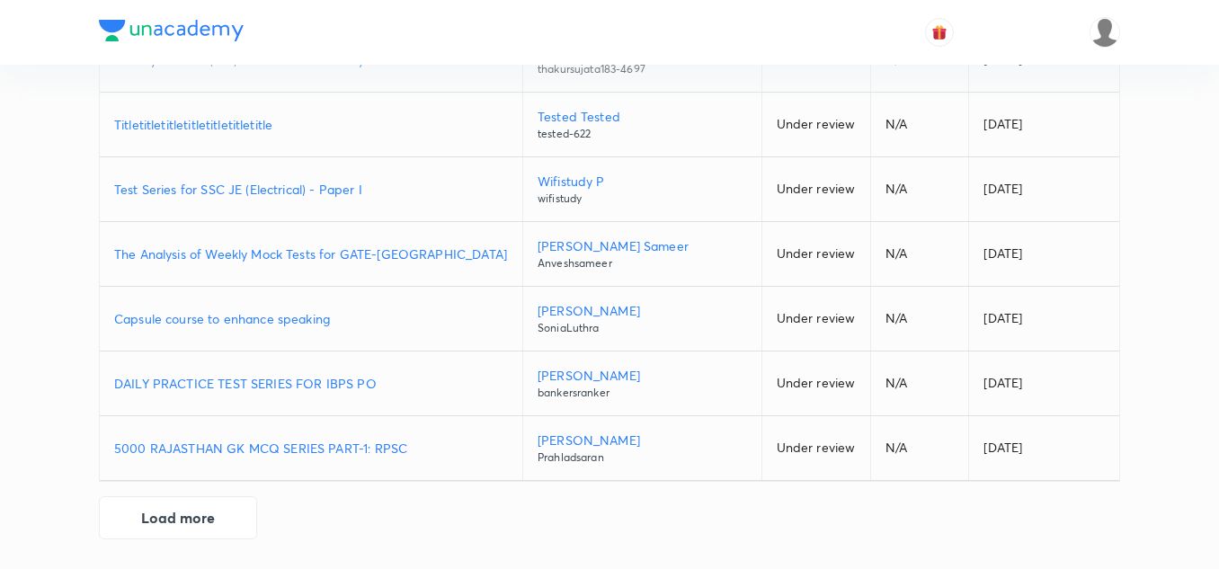
scroll to position [441, 0]
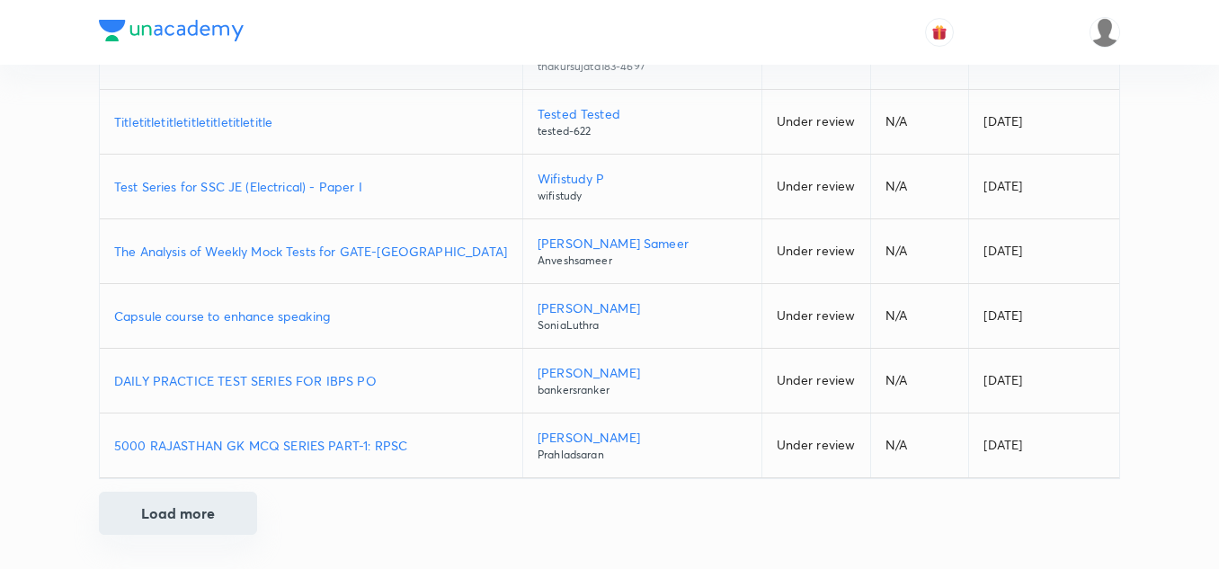
click at [183, 499] on button "Load more" at bounding box center [178, 513] width 158 height 43
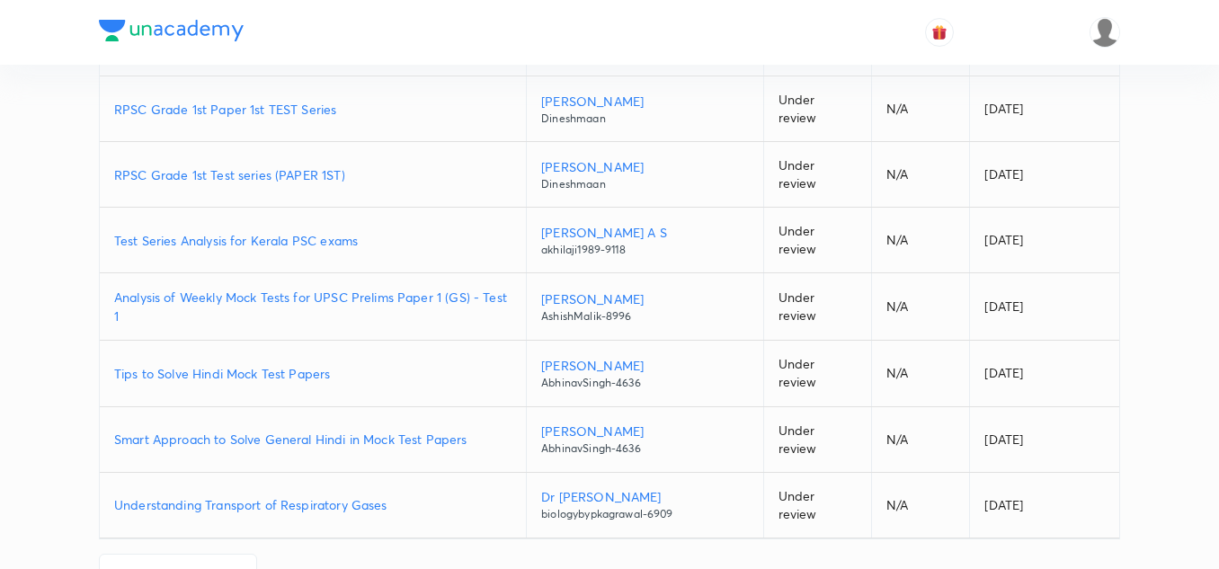
scroll to position [1087, 0]
click at [187, 553] on button "Load more" at bounding box center [178, 574] width 158 height 43
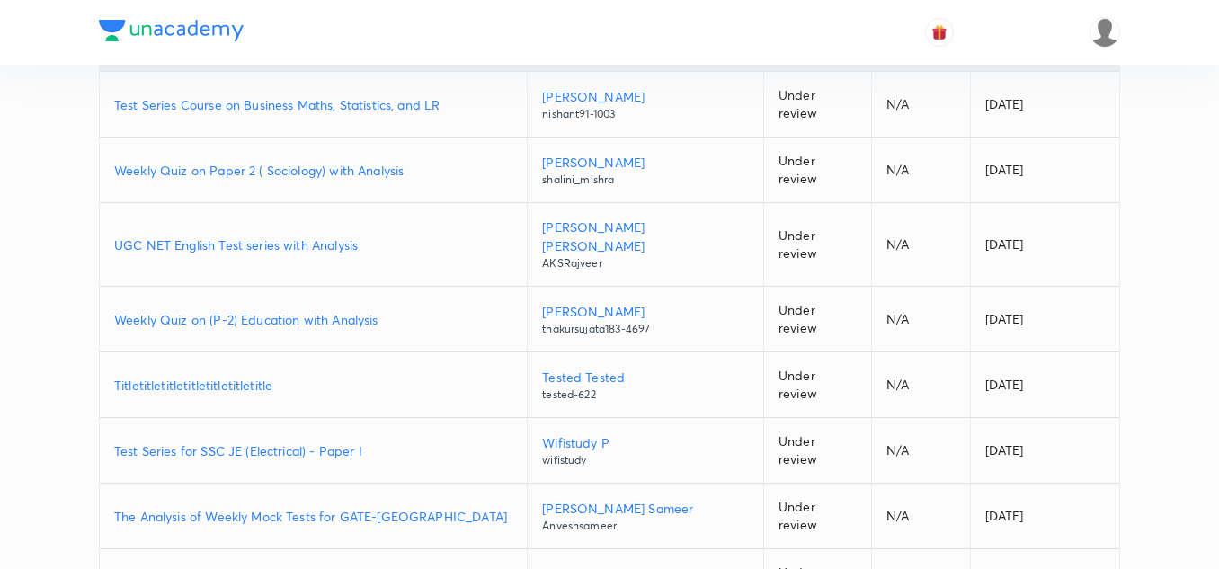
scroll to position [0, 0]
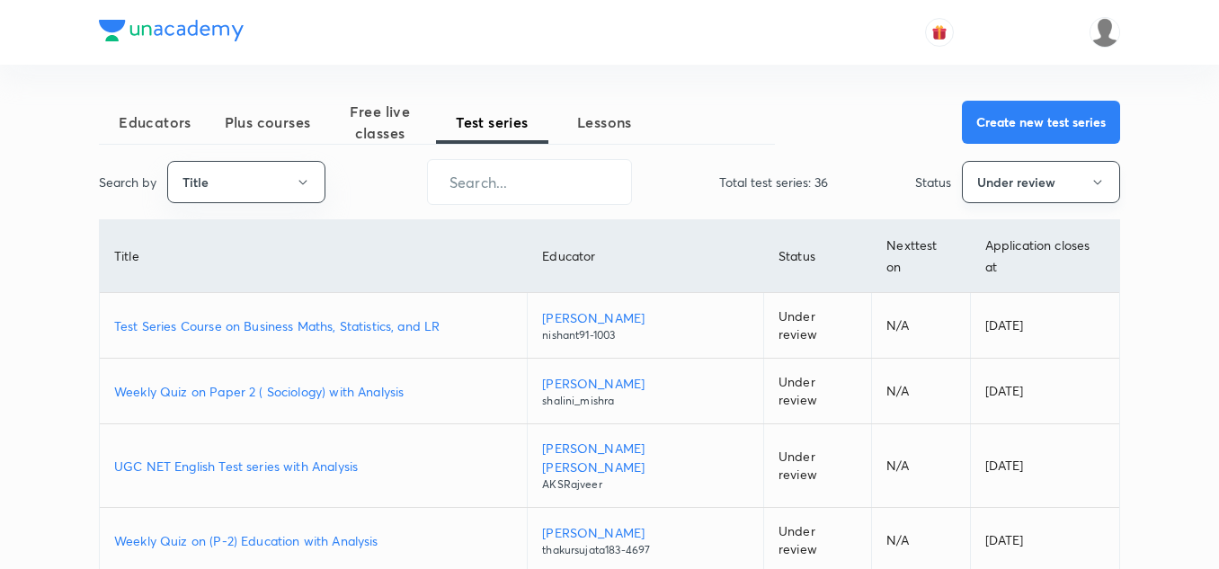
click at [984, 168] on button "Under review" at bounding box center [1041, 182] width 158 height 42
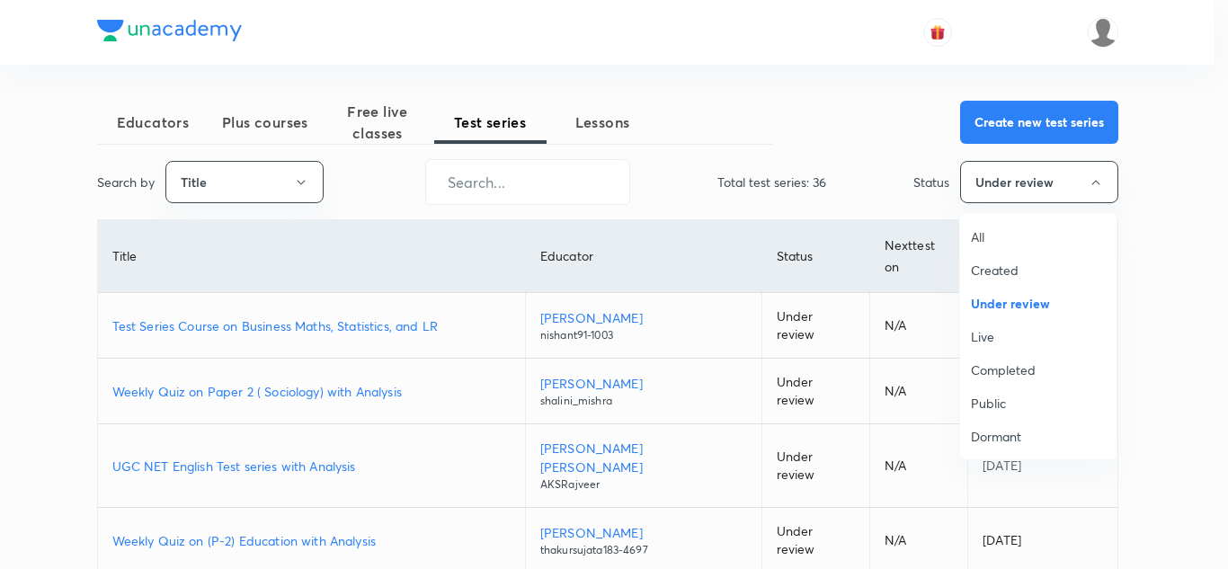
click at [978, 233] on span "All" at bounding box center [1038, 236] width 135 height 19
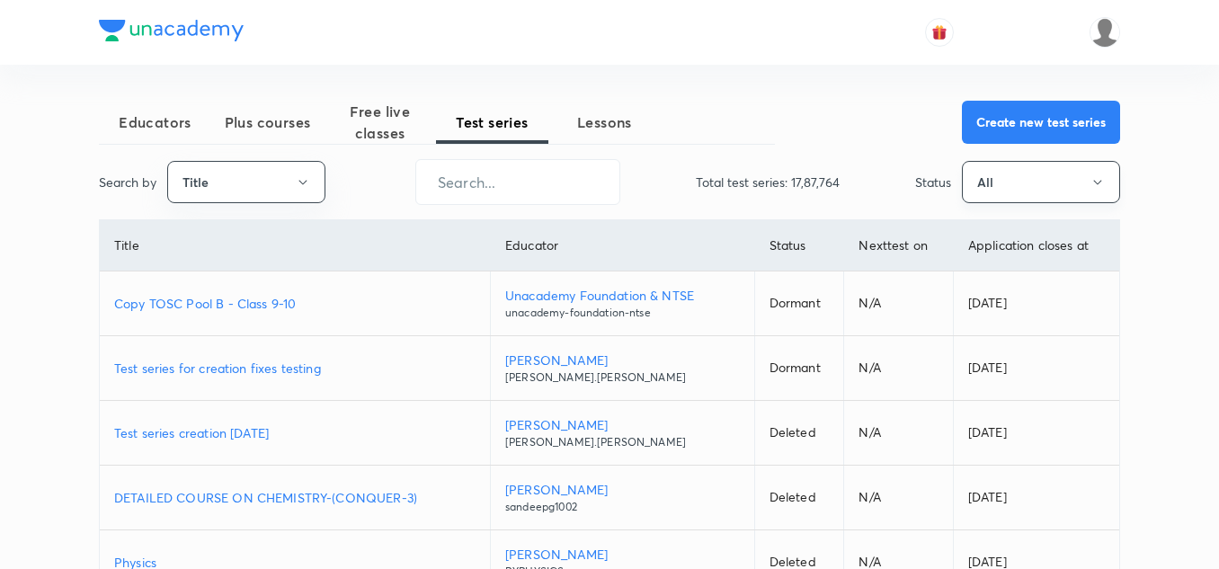
click at [989, 191] on button "All" at bounding box center [1041, 182] width 158 height 42
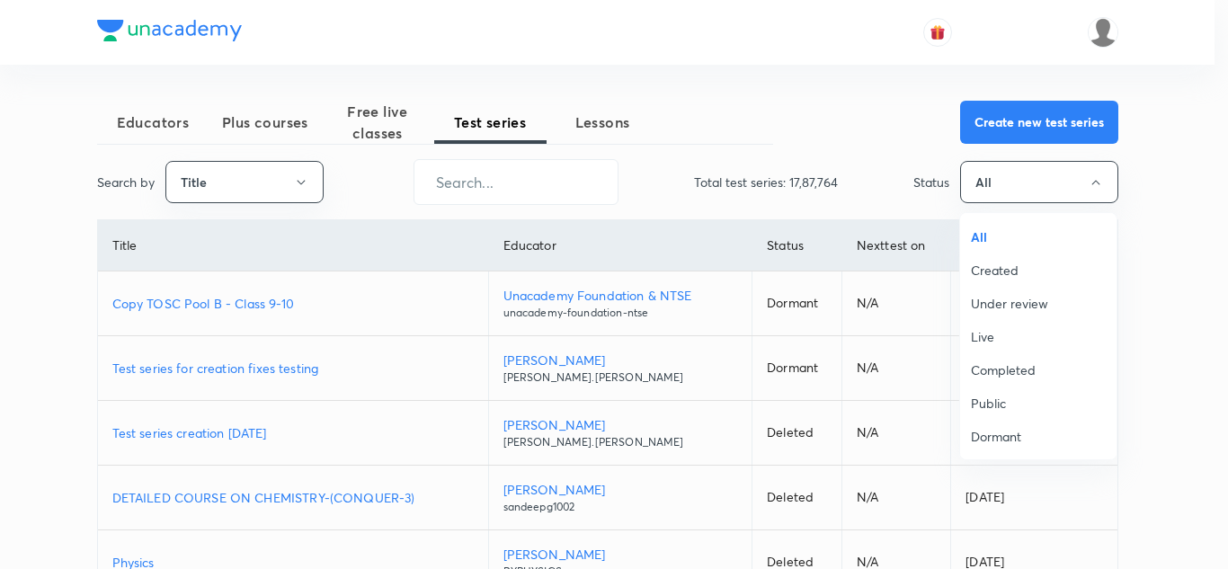
click at [1026, 337] on span "Live" at bounding box center [1038, 336] width 135 height 19
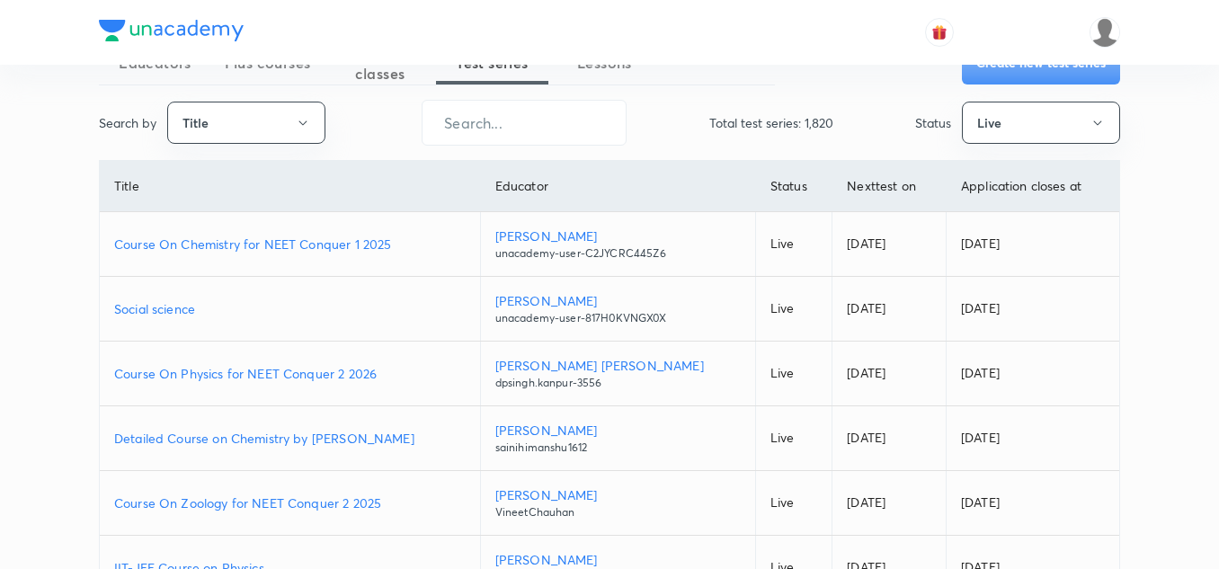
scroll to position [22, 0]
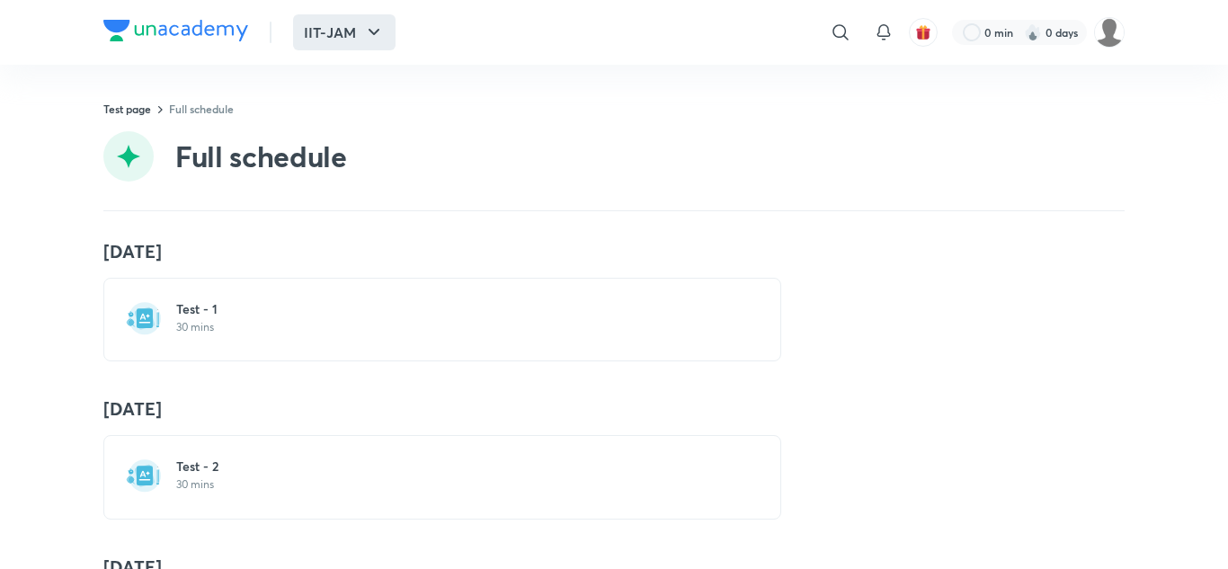
click at [357, 32] on button "IIT-JAM" at bounding box center [344, 32] width 102 height 36
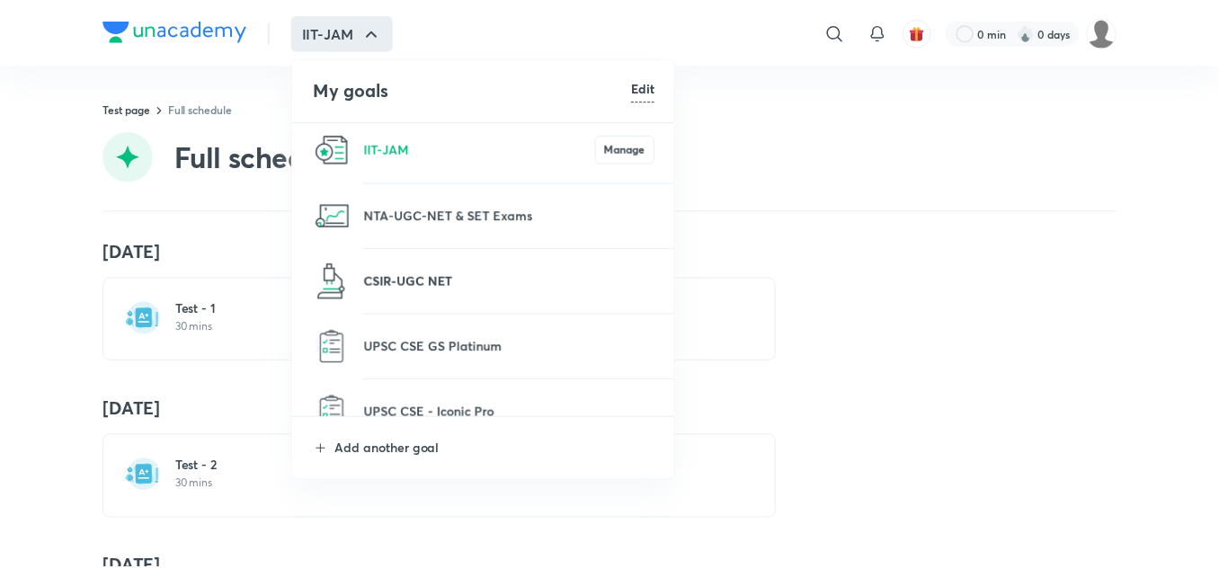
scroll to position [6, 0]
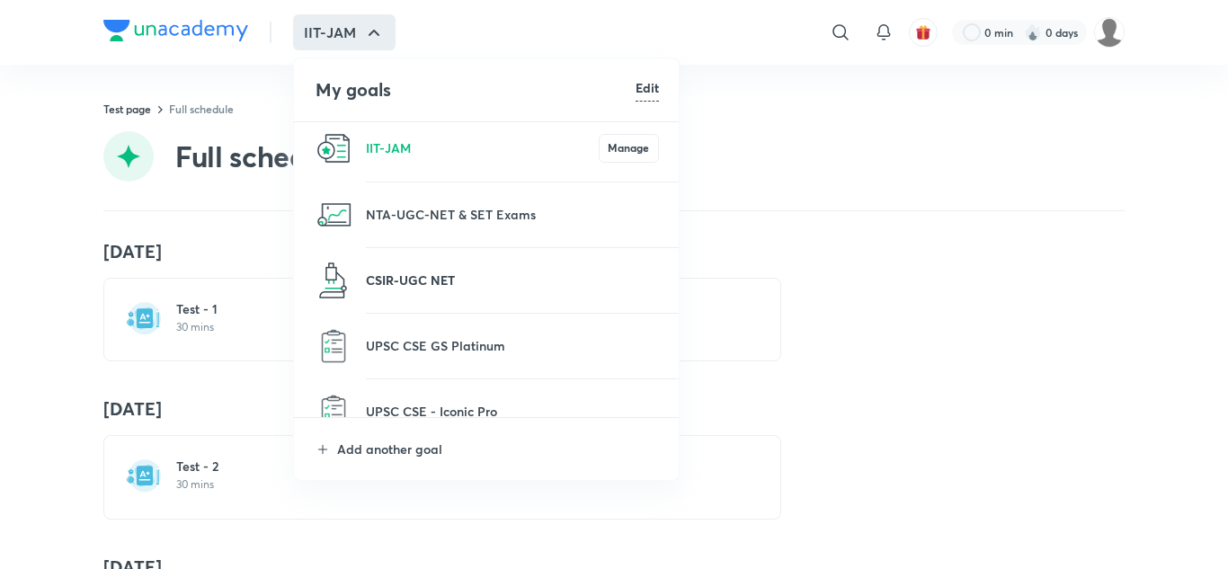
click at [435, 279] on p "CSIR-UGC NET" at bounding box center [512, 280] width 293 height 19
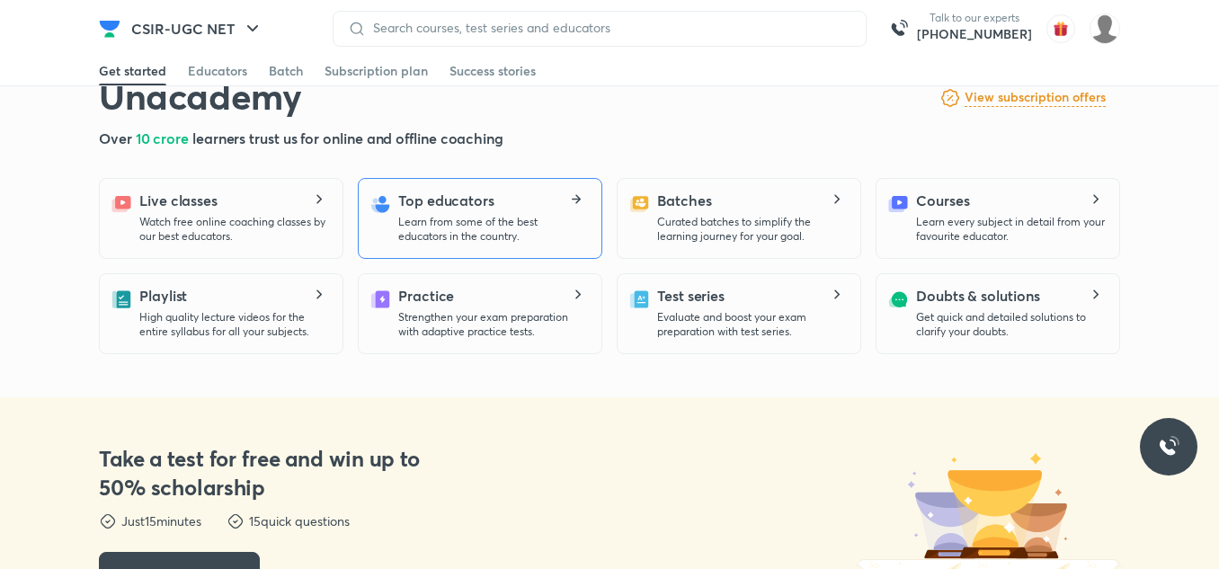
scroll to position [445, 0]
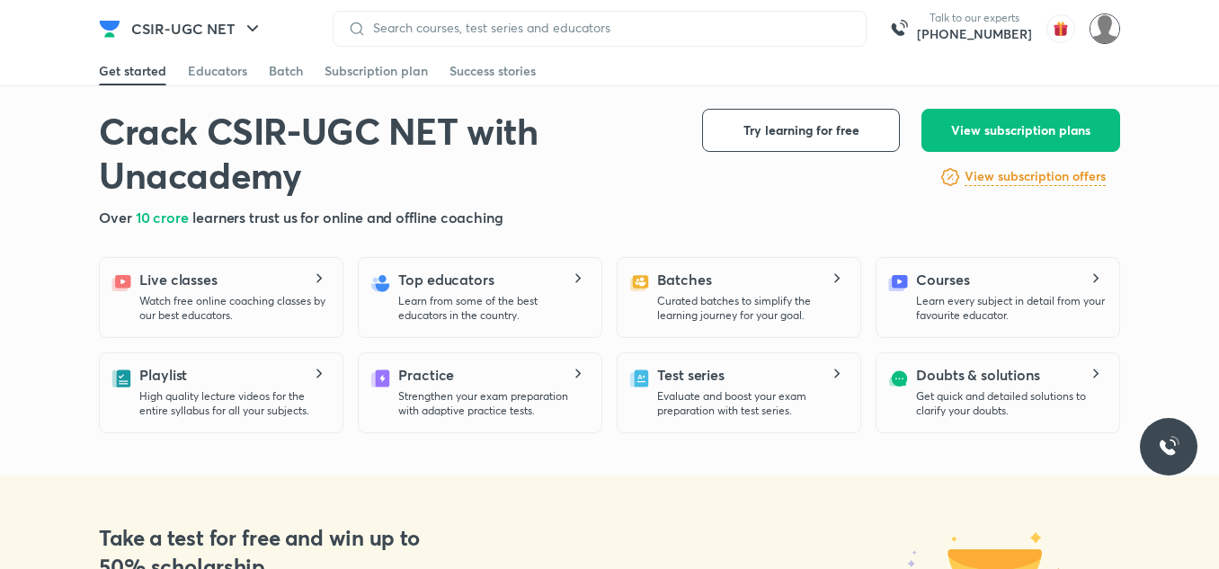
click at [1109, 31] on img at bounding box center [1105, 28] width 31 height 31
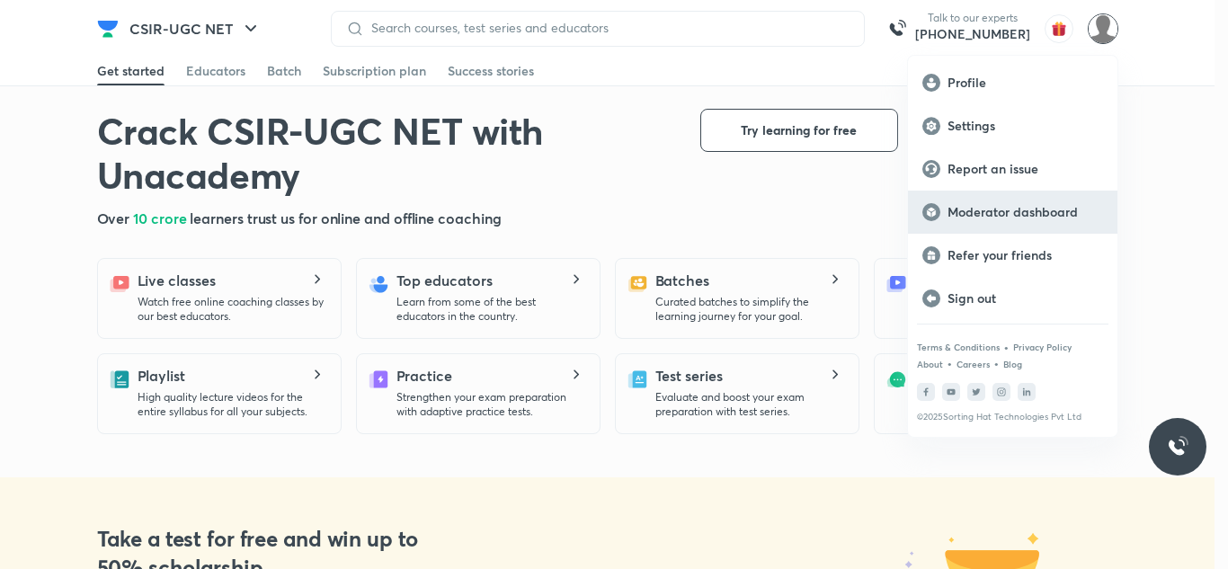
click at [1024, 208] on p "Moderator dashboard" at bounding box center [1026, 212] width 156 height 16
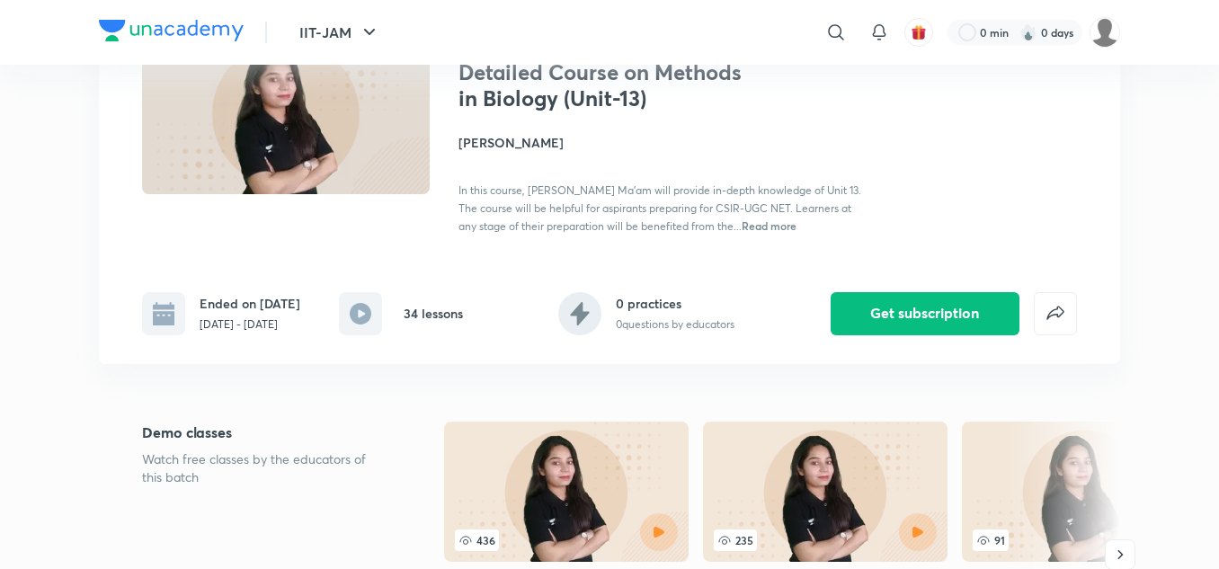
scroll to position [160, 0]
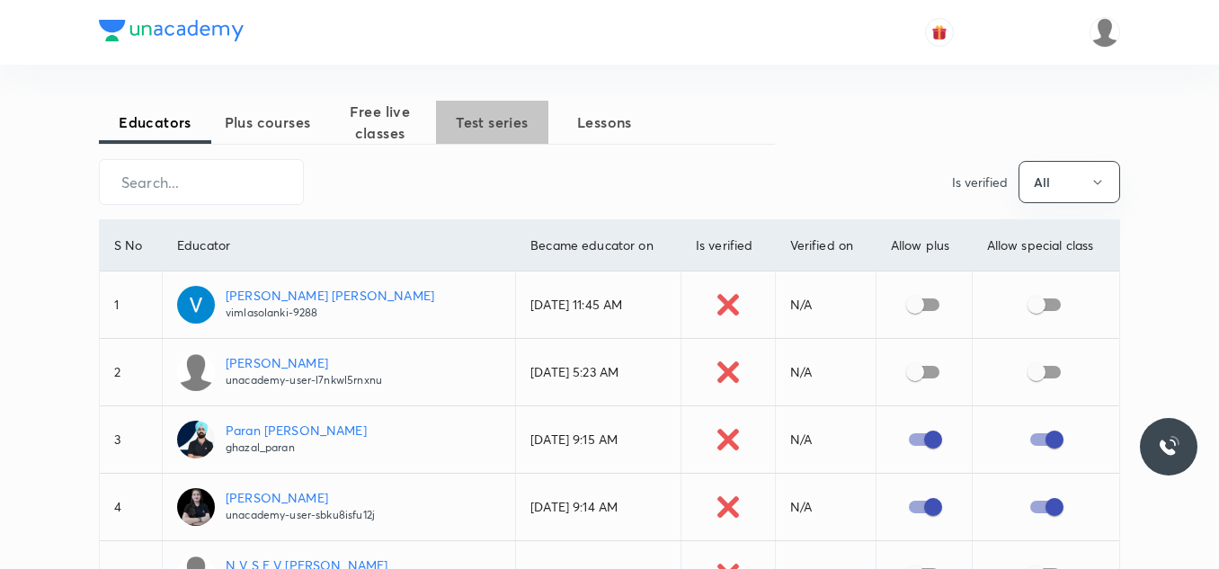
click at [484, 131] on span "Test series" at bounding box center [492, 122] width 112 height 22
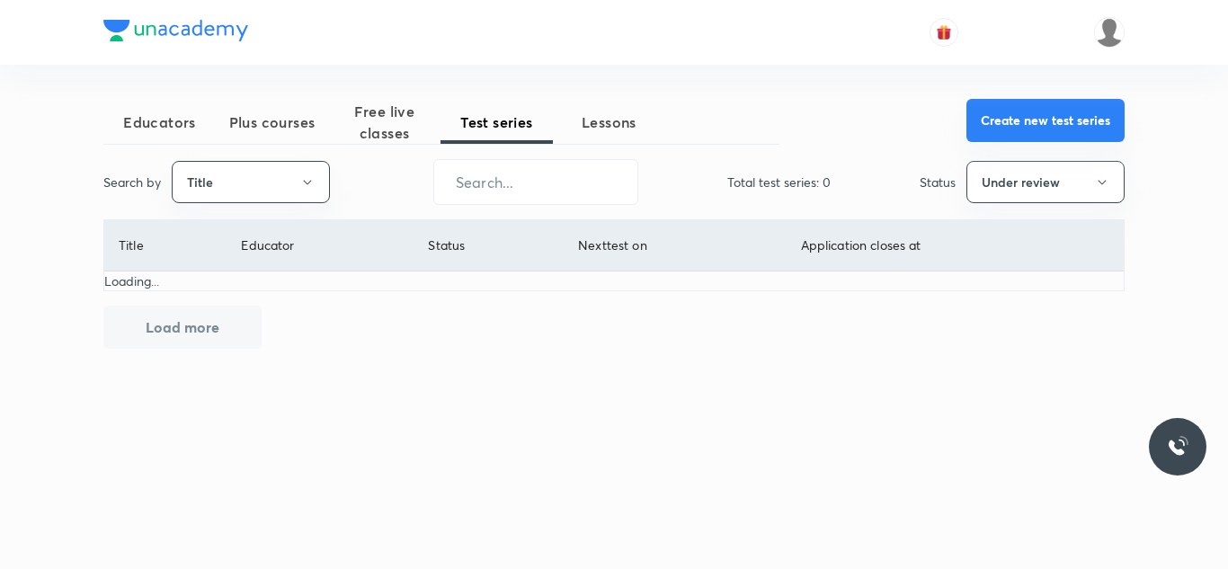
click at [1001, 118] on button "Create new test series" at bounding box center [1045, 120] width 158 height 43
